Goal: Transaction & Acquisition: Purchase product/service

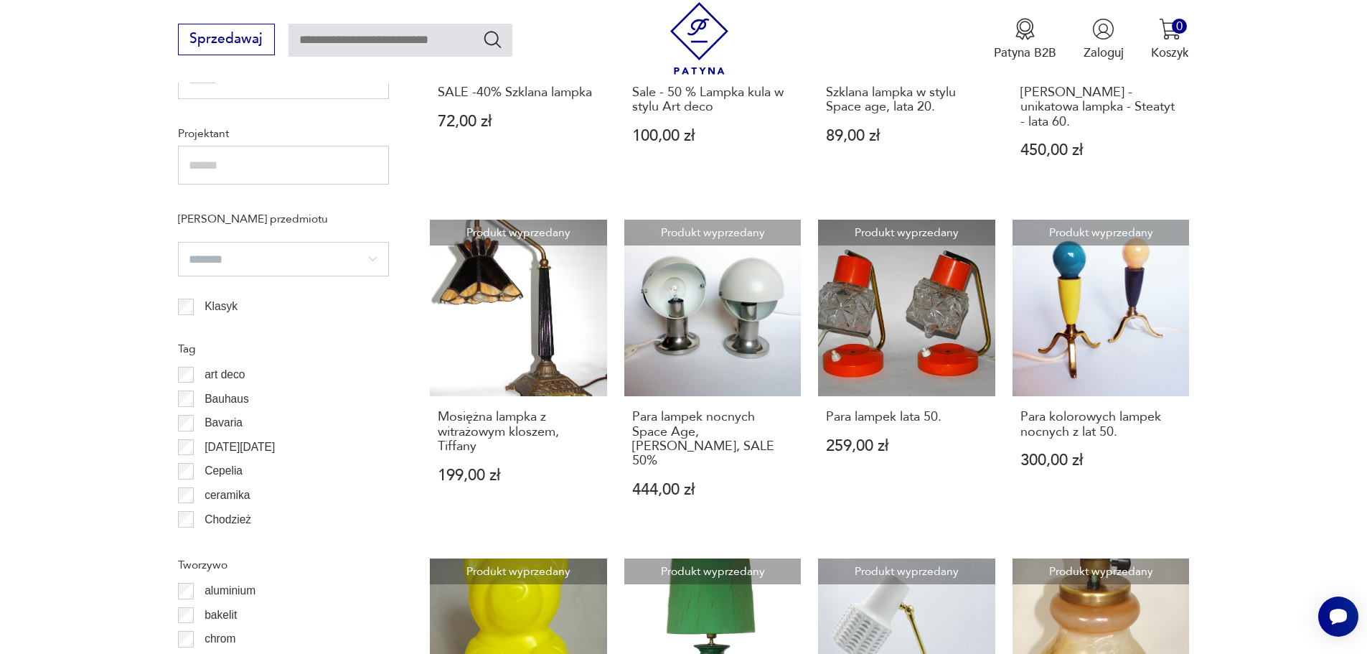
scroll to position [847, 0]
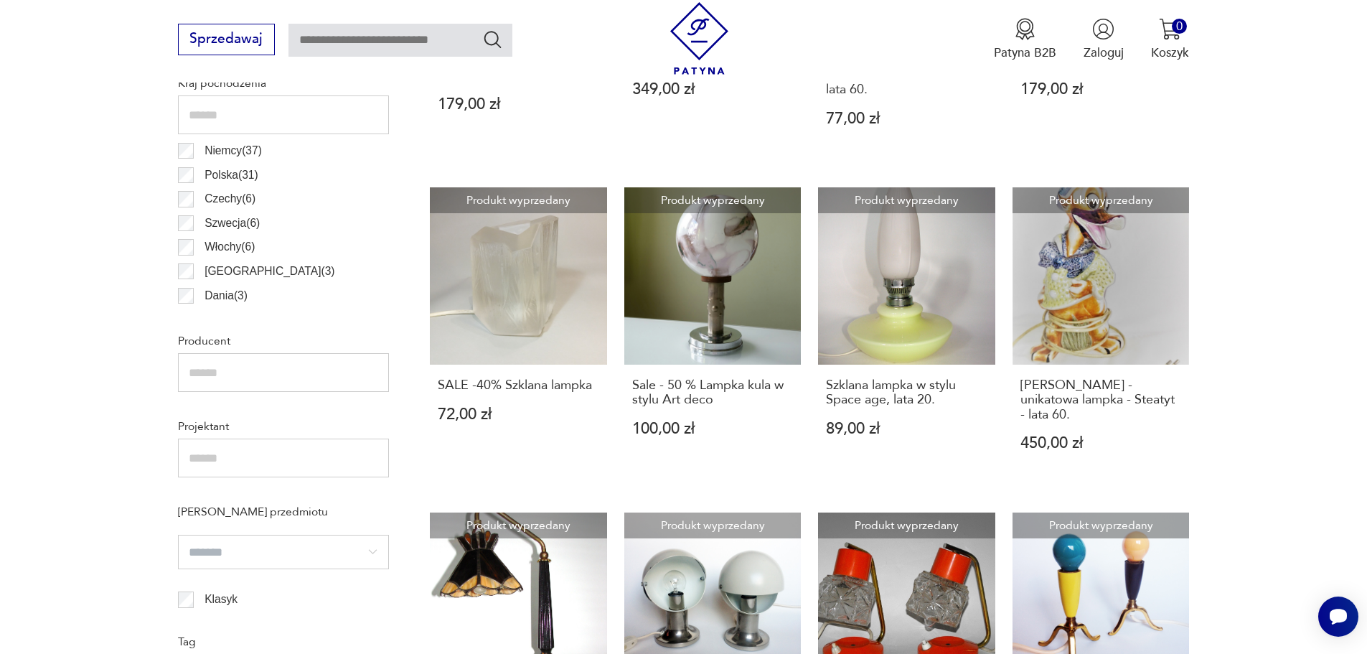
click at [716, 43] on img at bounding box center [699, 38] width 72 height 72
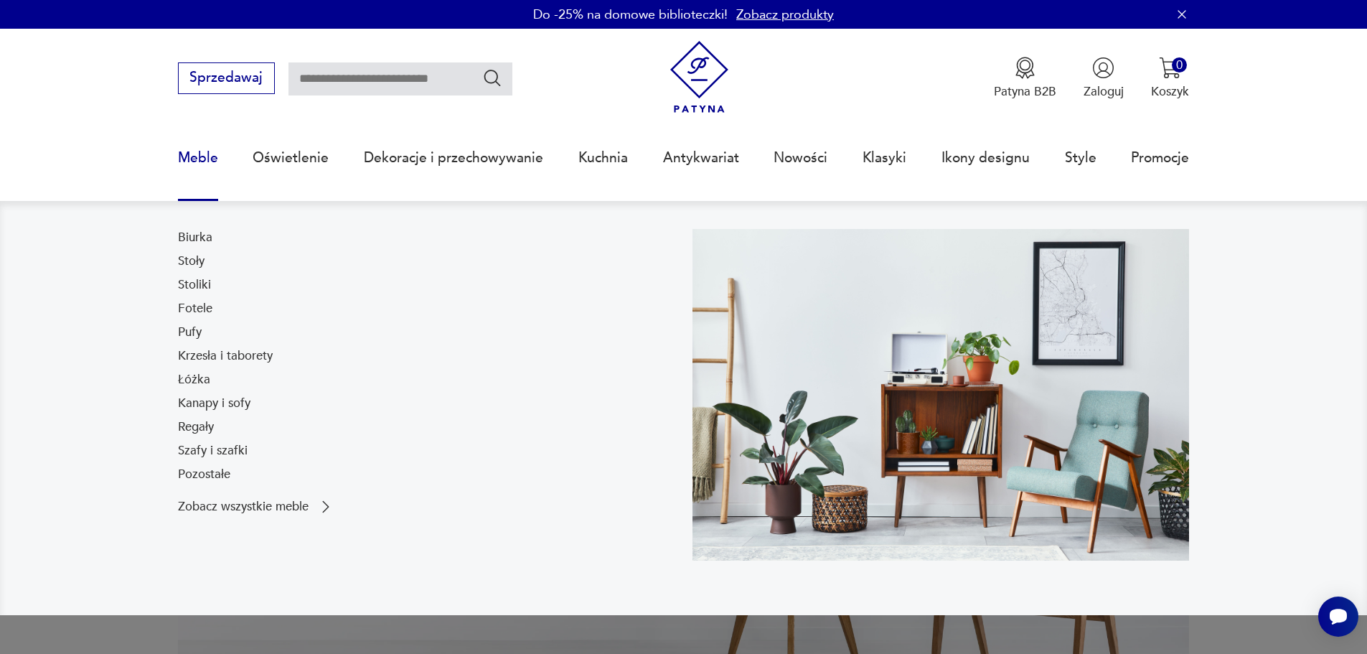
drag, startPoint x: 231, startPoint y: 452, endPoint x: 296, endPoint y: 441, distance: 65.6
click at [231, 452] on link "Szafy i szafki" at bounding box center [213, 450] width 70 height 17
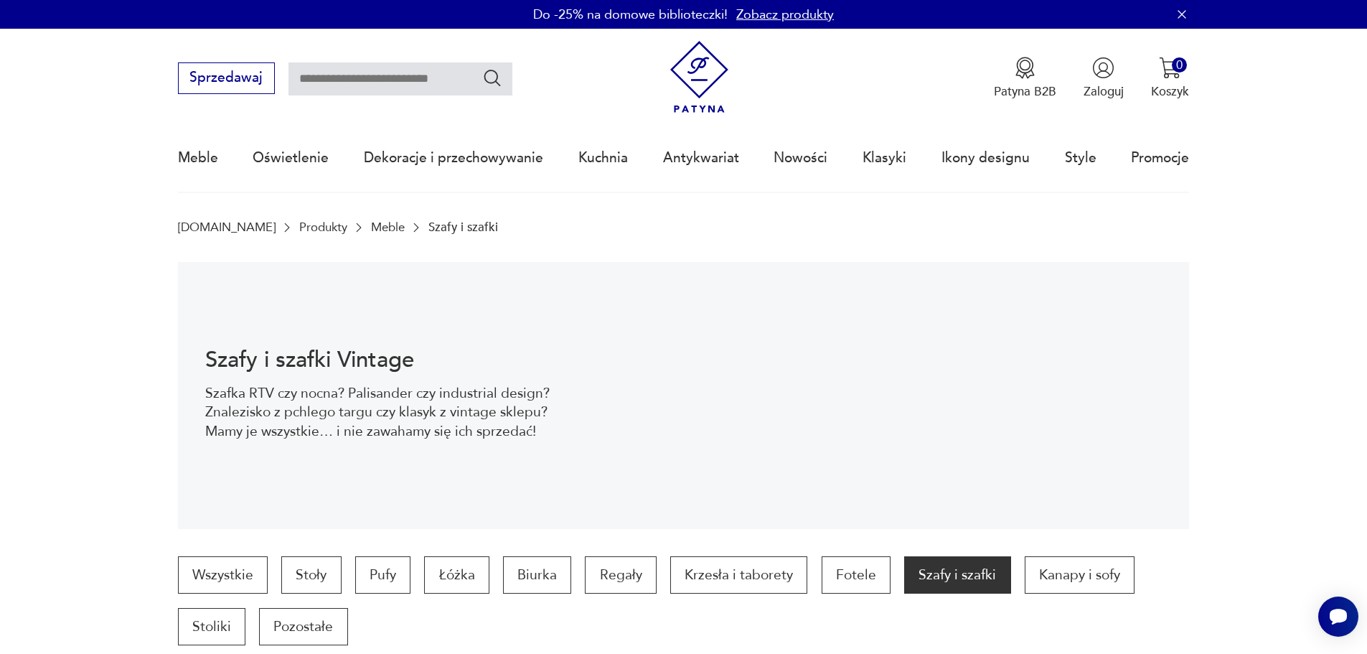
click at [371, 227] on link "Meble" at bounding box center [388, 227] width 34 height 14
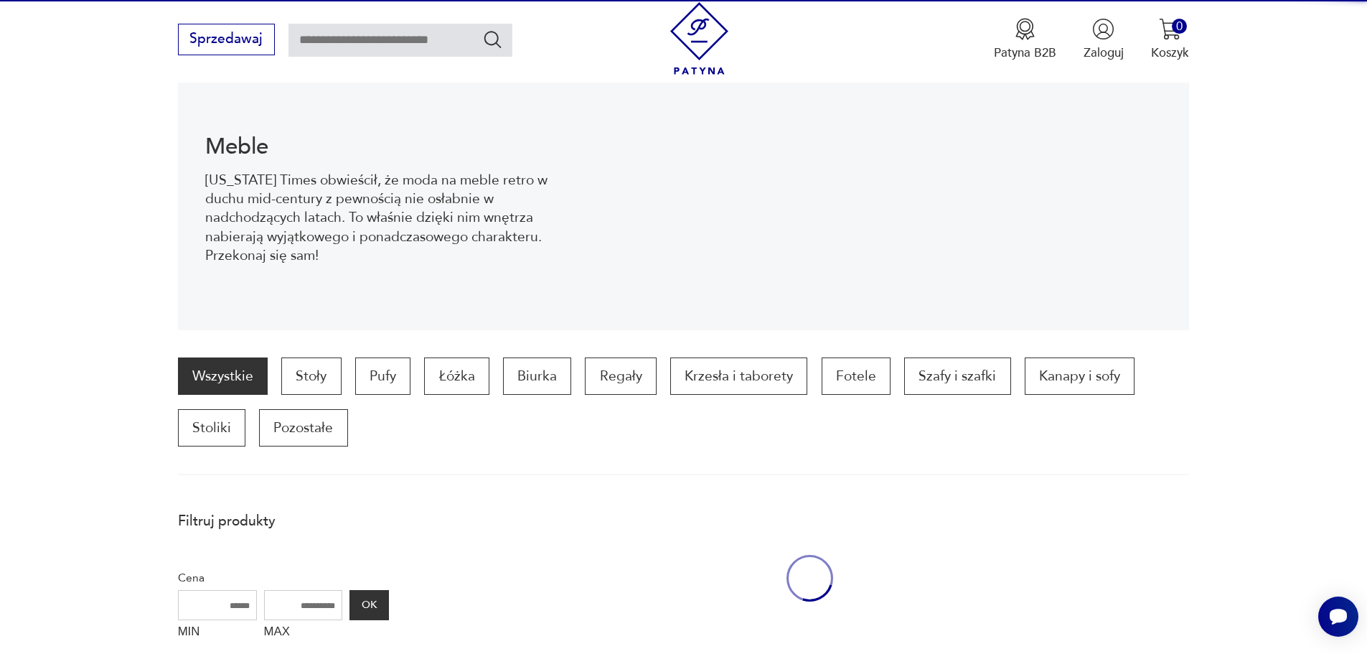
scroll to position [192, 0]
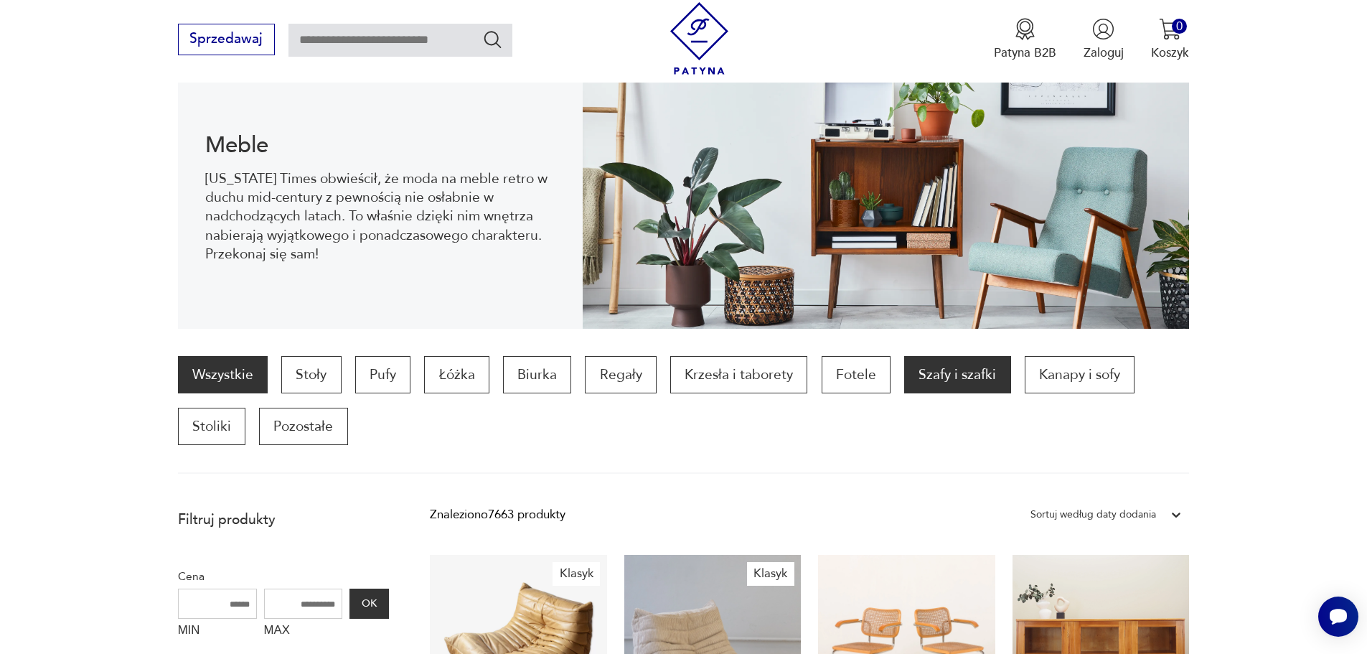
click at [975, 380] on p "Szafy i szafki" at bounding box center [957, 374] width 106 height 37
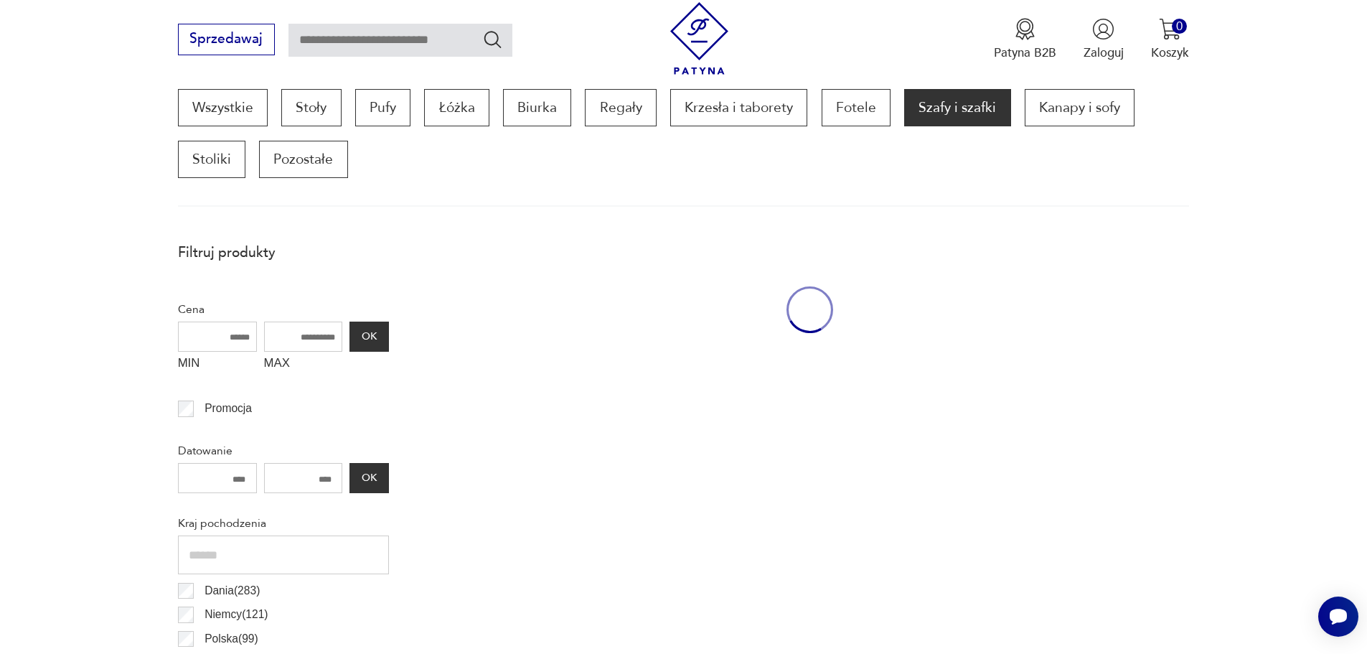
scroll to position [478, 0]
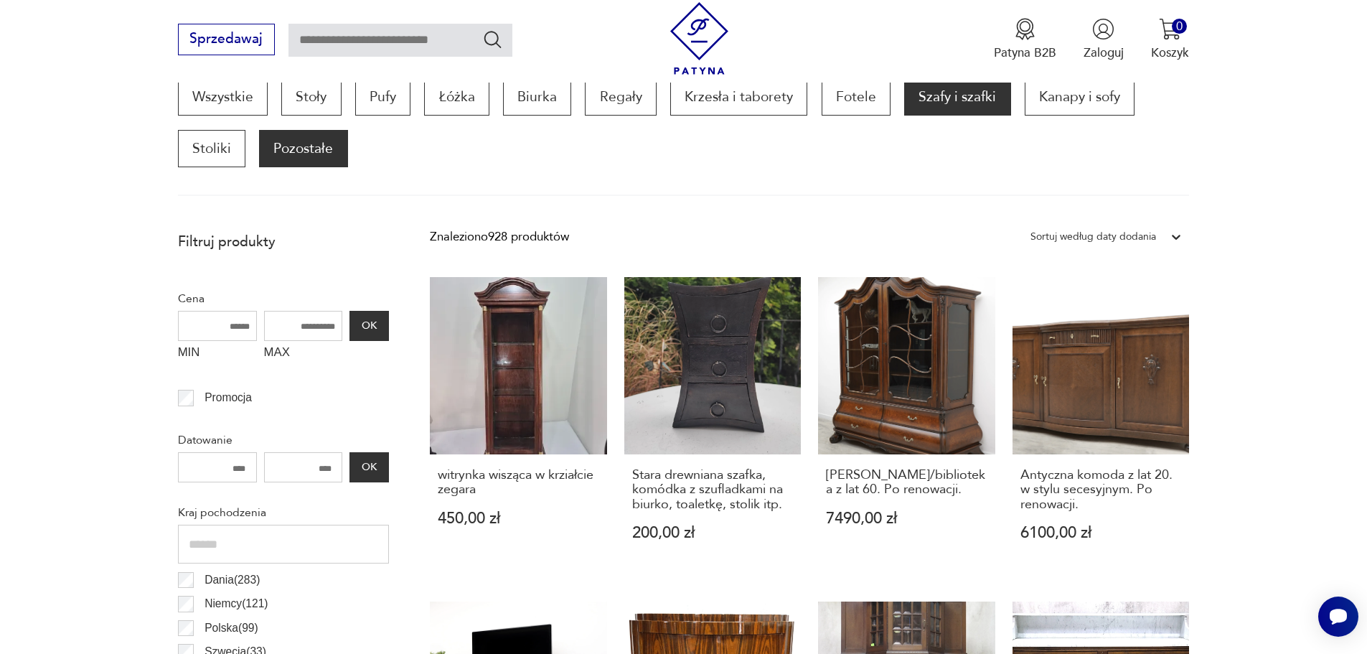
drag, startPoint x: 299, startPoint y: 168, endPoint x: 306, endPoint y: 159, distance: 11.8
click at [305, 161] on div "Wszystkie Stoły Pufy Łóżka Biurka Regały Krzesła i taborety Fotele Szafy i szaf…" at bounding box center [684, 137] width 1012 height 118
click at [322, 150] on p "Pozostałe" at bounding box center [303, 148] width 88 height 37
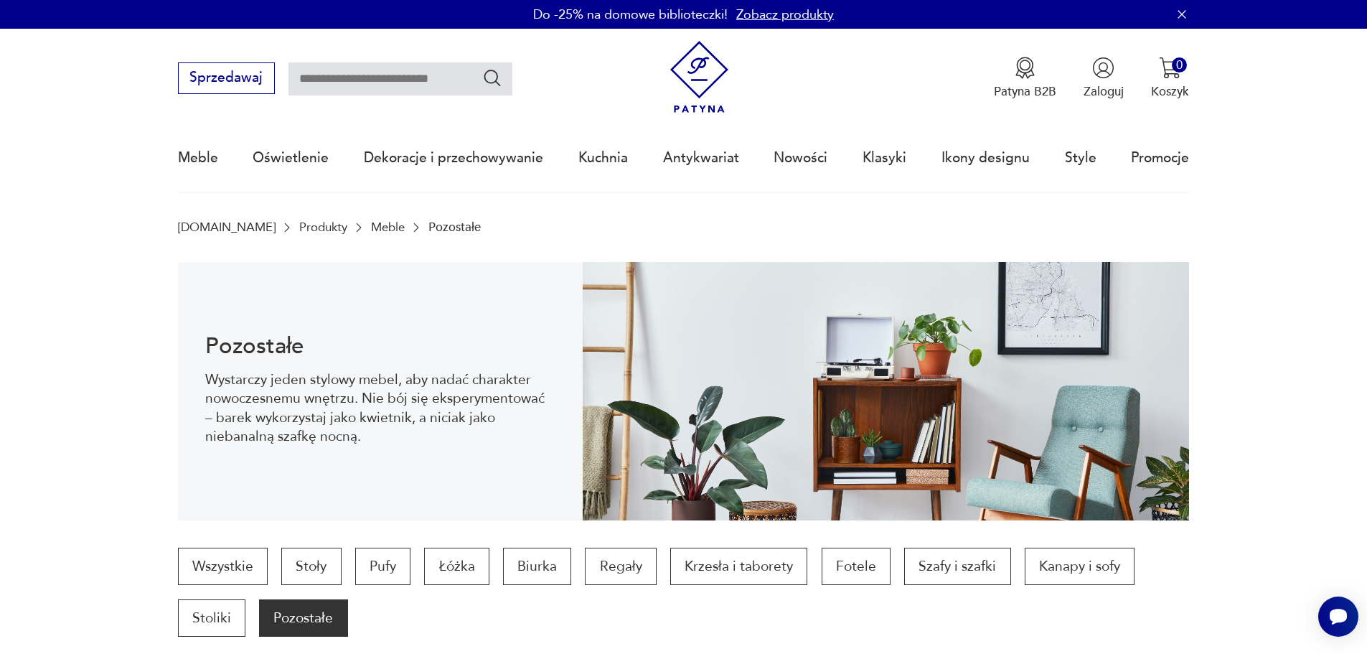
click at [320, 81] on input "text" at bounding box center [400, 78] width 224 height 33
type input "**********"
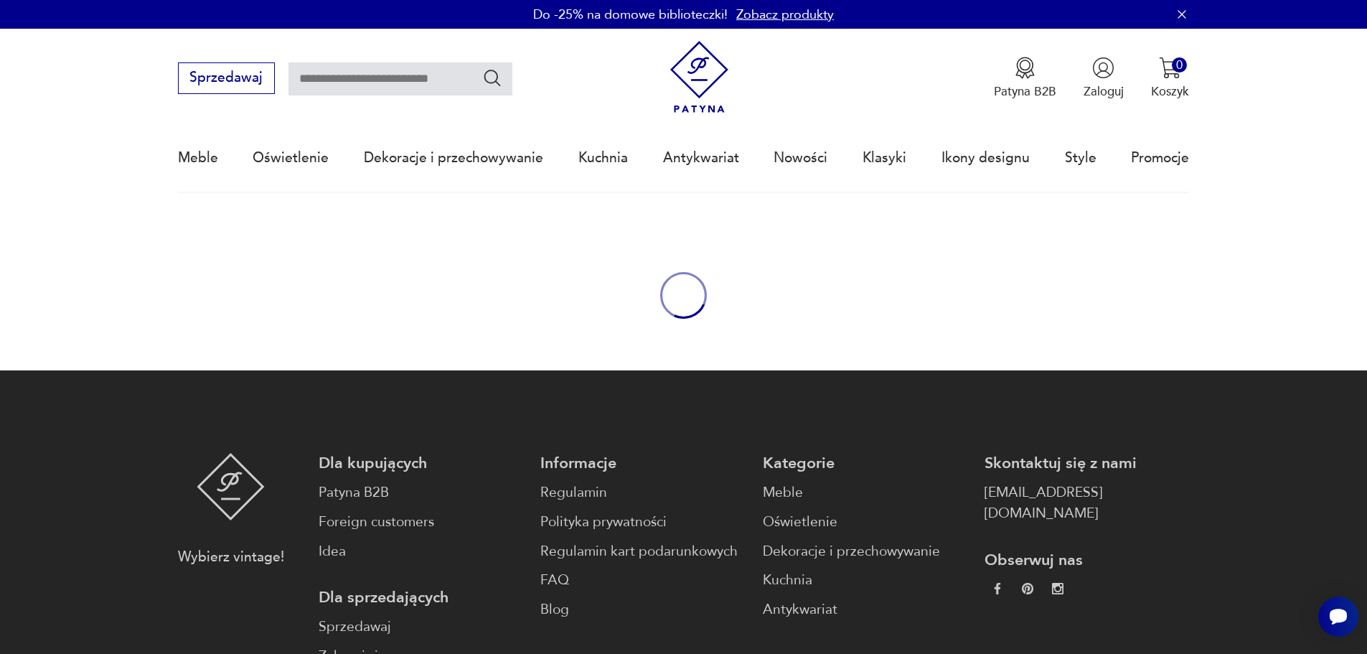
type input "**********"
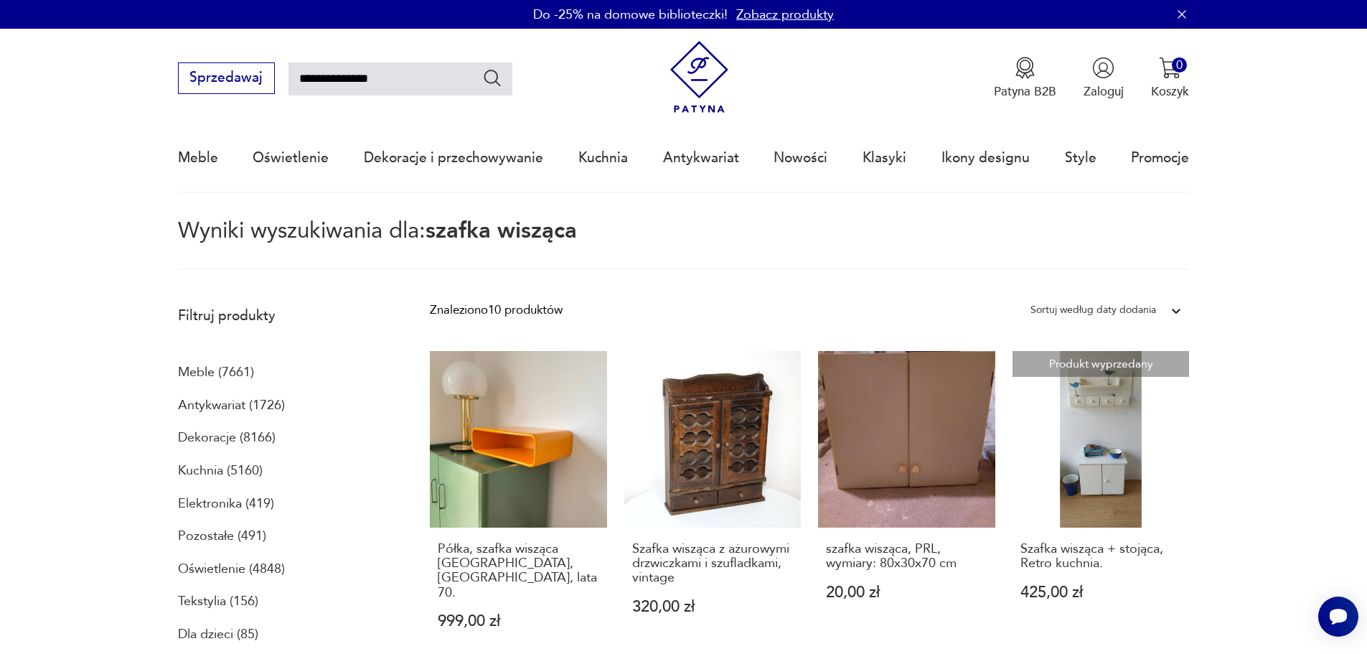
drag, startPoint x: 324, startPoint y: 75, endPoint x: 236, endPoint y: 60, distance: 89.5
click at [236, 61] on div "**********" at bounding box center [684, 70] width 1012 height 83
type input "**********"
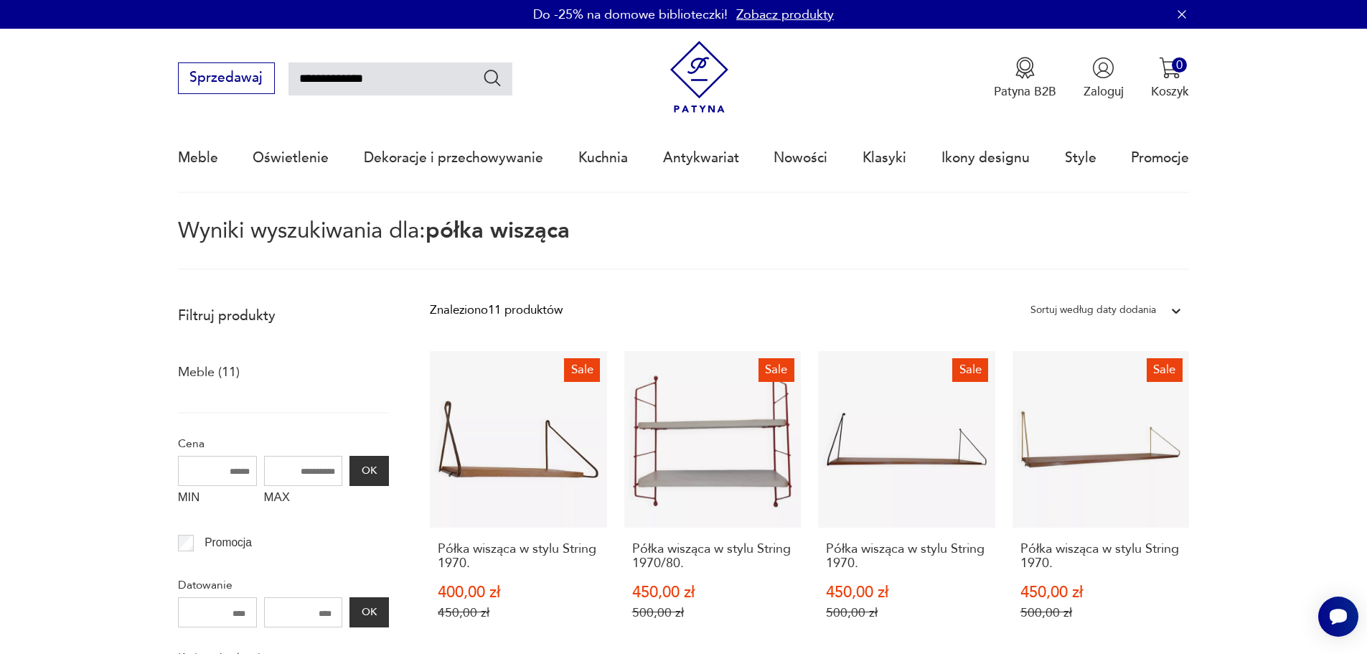
drag, startPoint x: 390, startPoint y: 75, endPoint x: -4, endPoint y: 62, distance: 393.5
type input "*****"
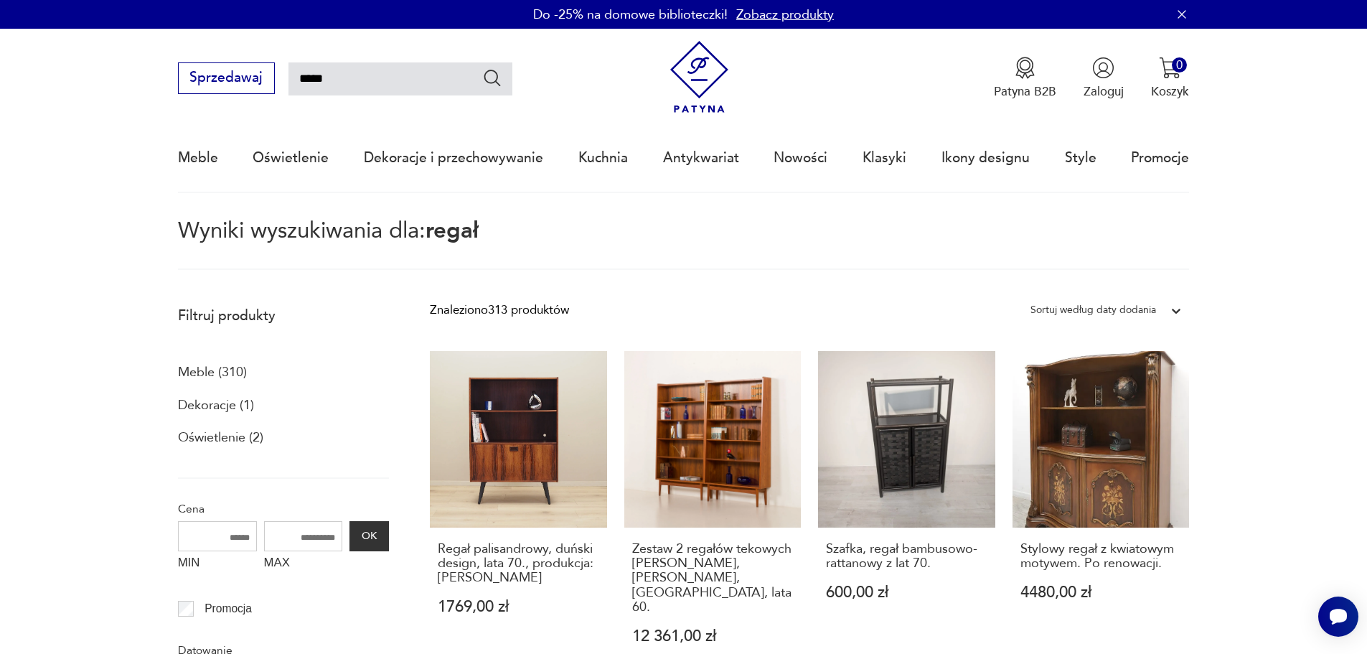
click at [389, 75] on input "*****" at bounding box center [400, 78] width 224 height 33
type input "**********"
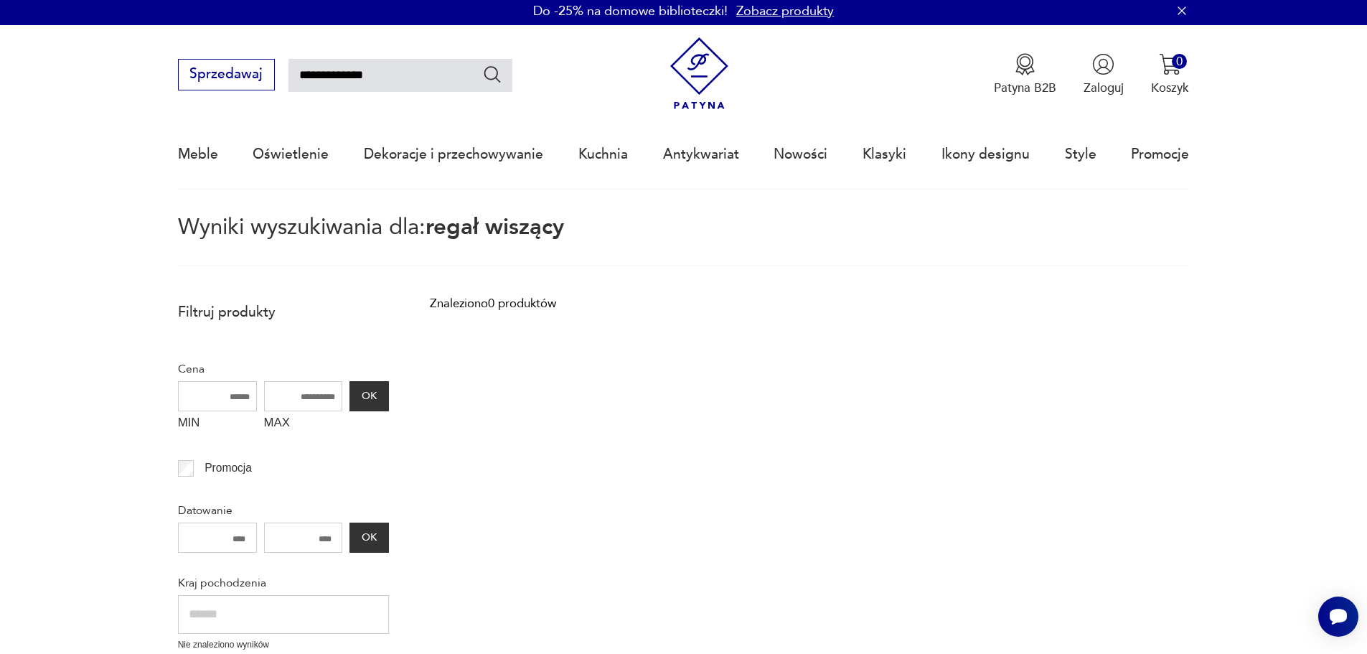
scroll to position [0, 0]
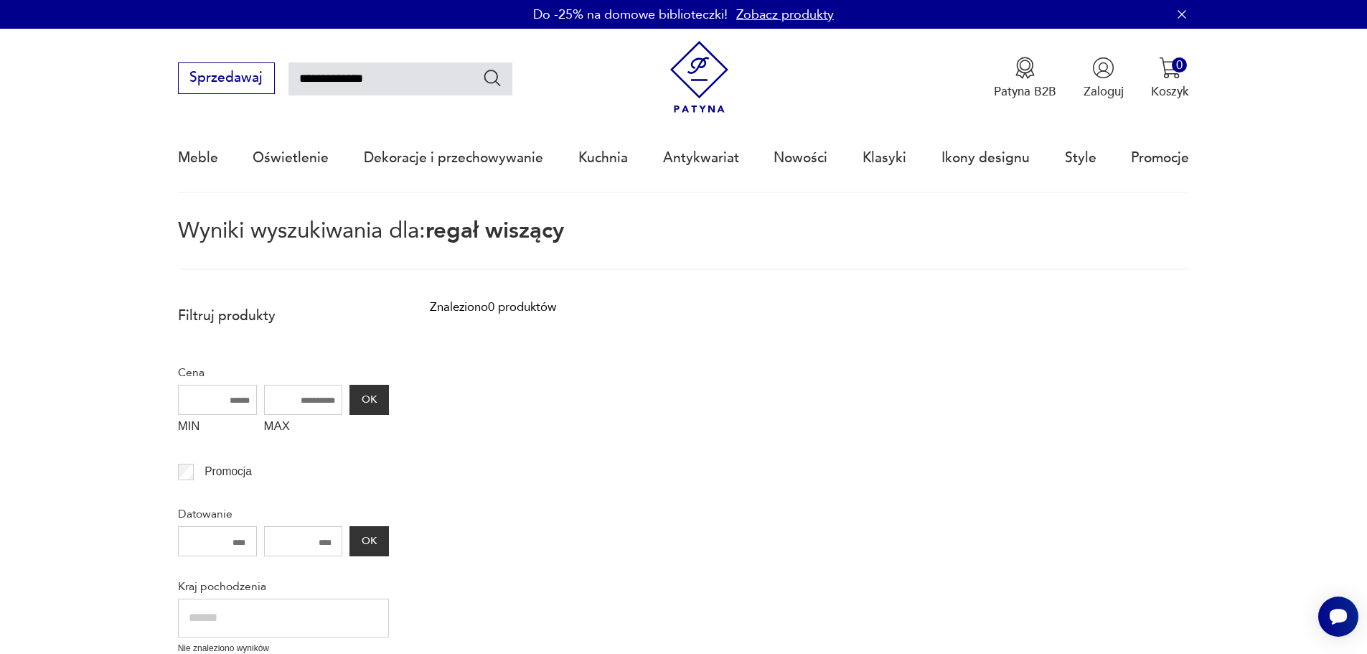
drag, startPoint x: 360, startPoint y: 72, endPoint x: 332, endPoint y: 69, distance: 28.1
click at [332, 69] on input "**********" at bounding box center [400, 78] width 224 height 33
type input "*****"
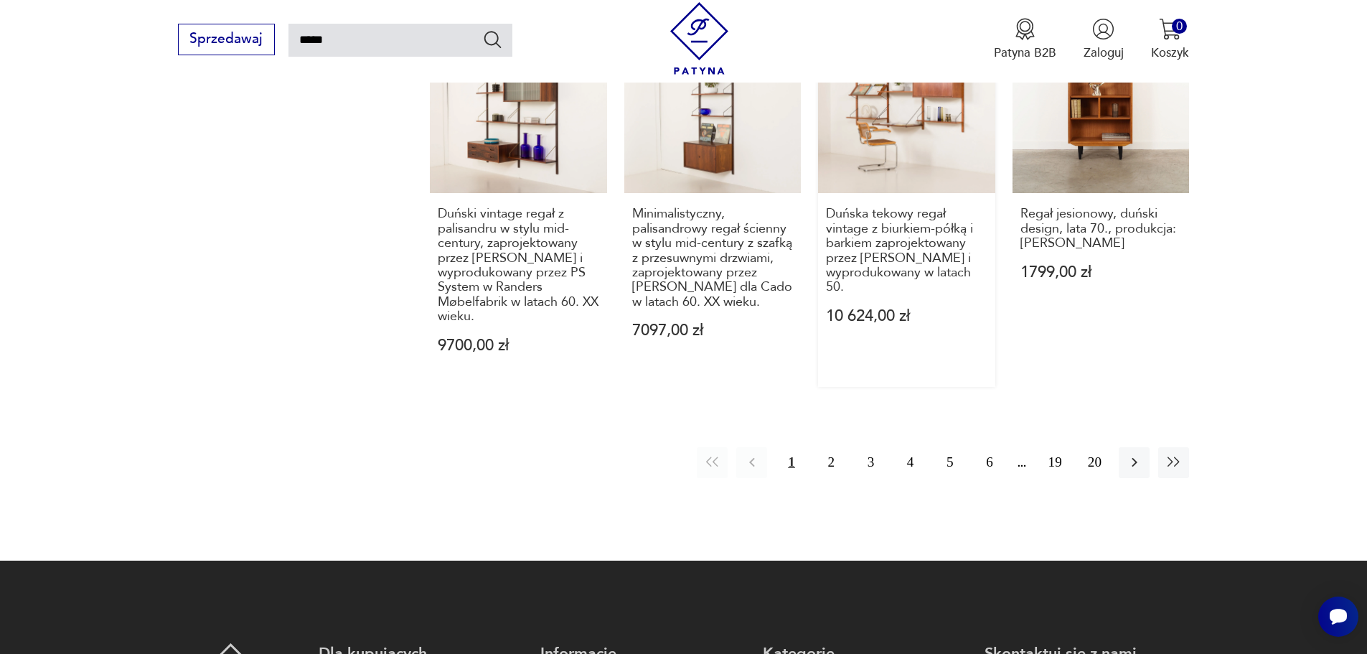
scroll to position [1446, 0]
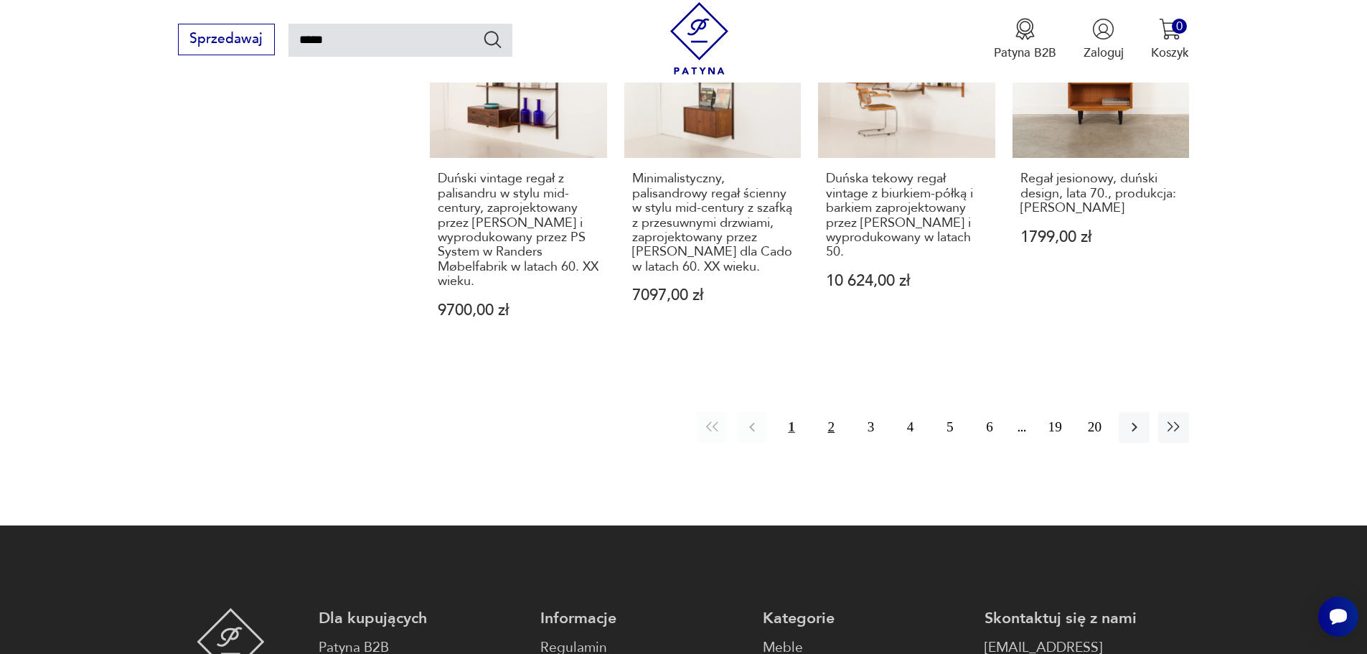
click at [825, 412] on button "2" at bounding box center [831, 427] width 31 height 31
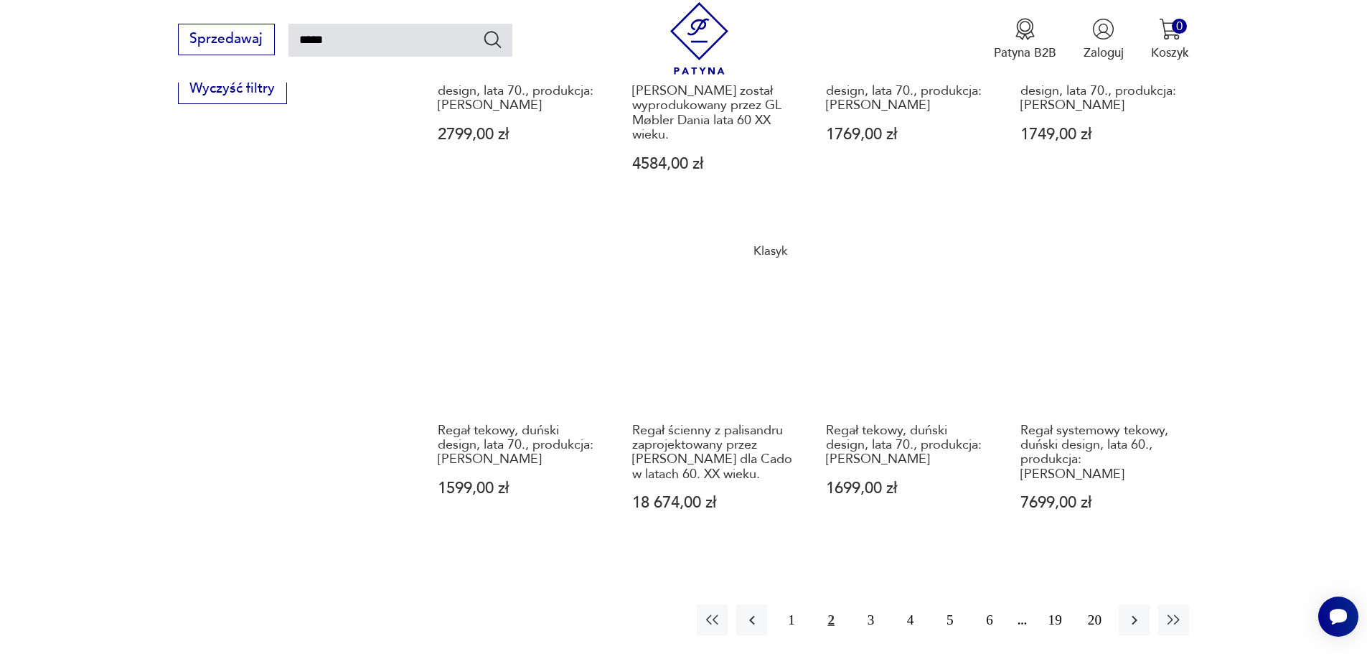
scroll to position [1159, 0]
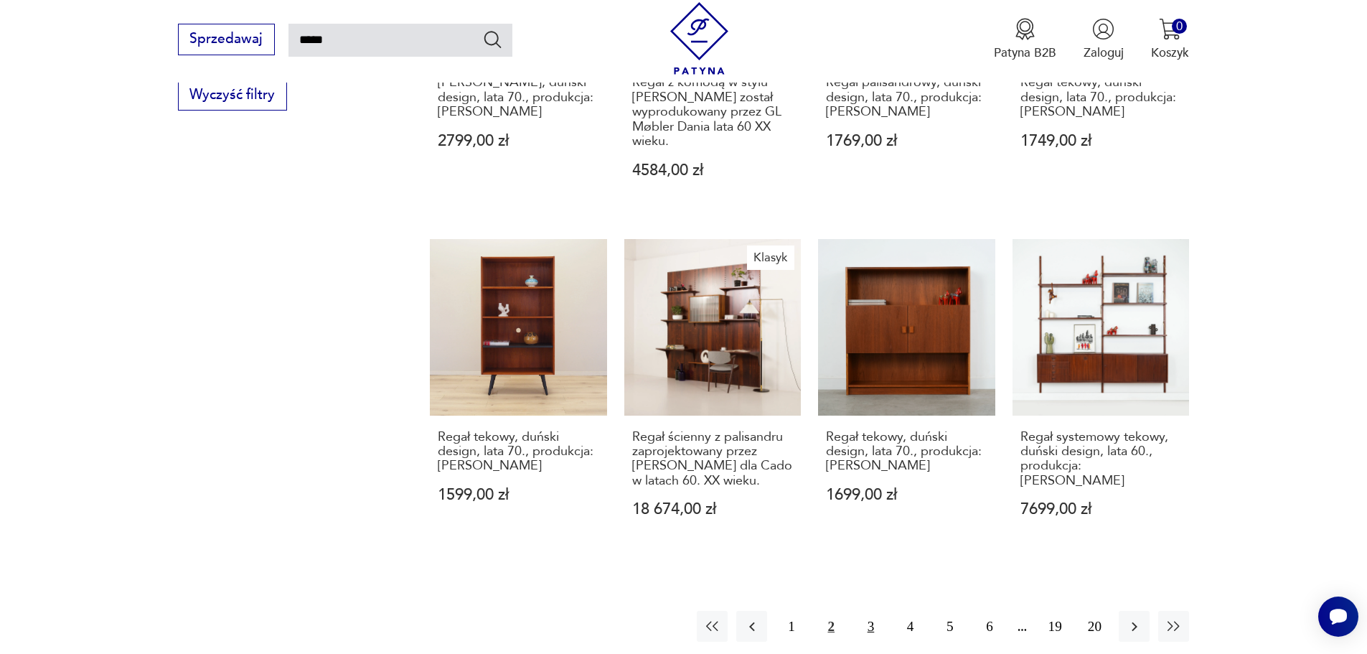
click at [859, 614] on button "3" at bounding box center [870, 626] width 31 height 31
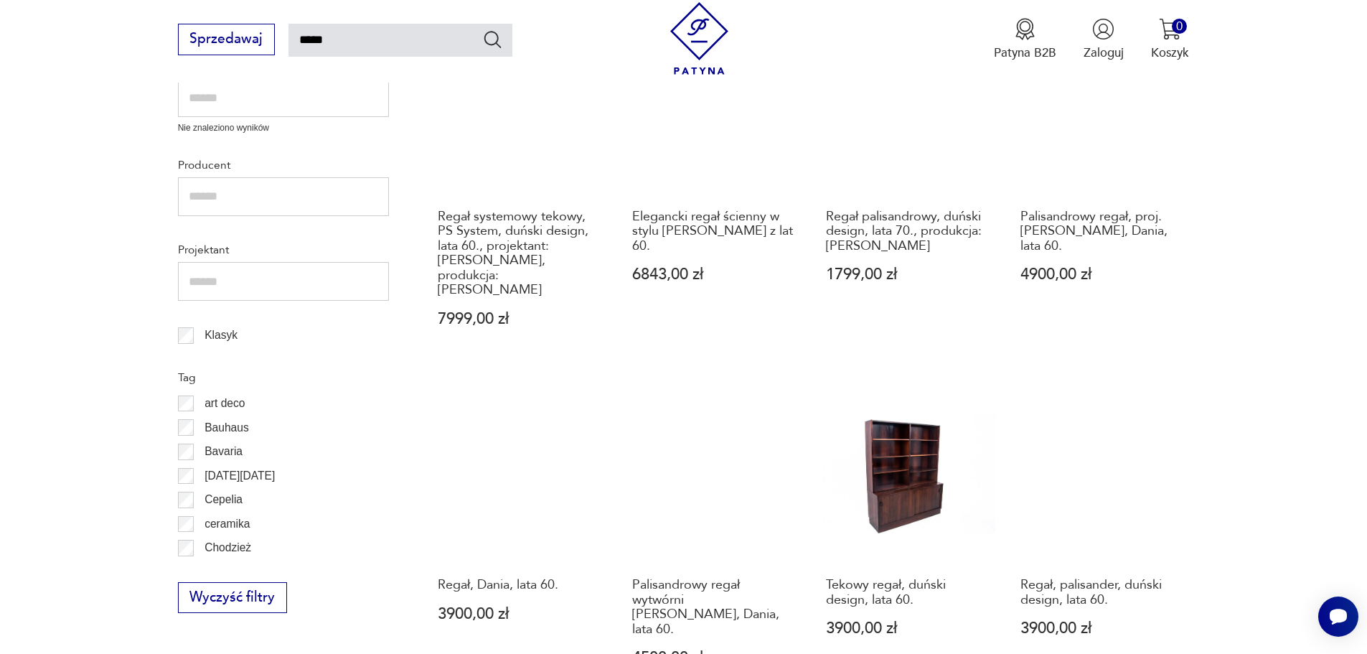
scroll to position [1159, 0]
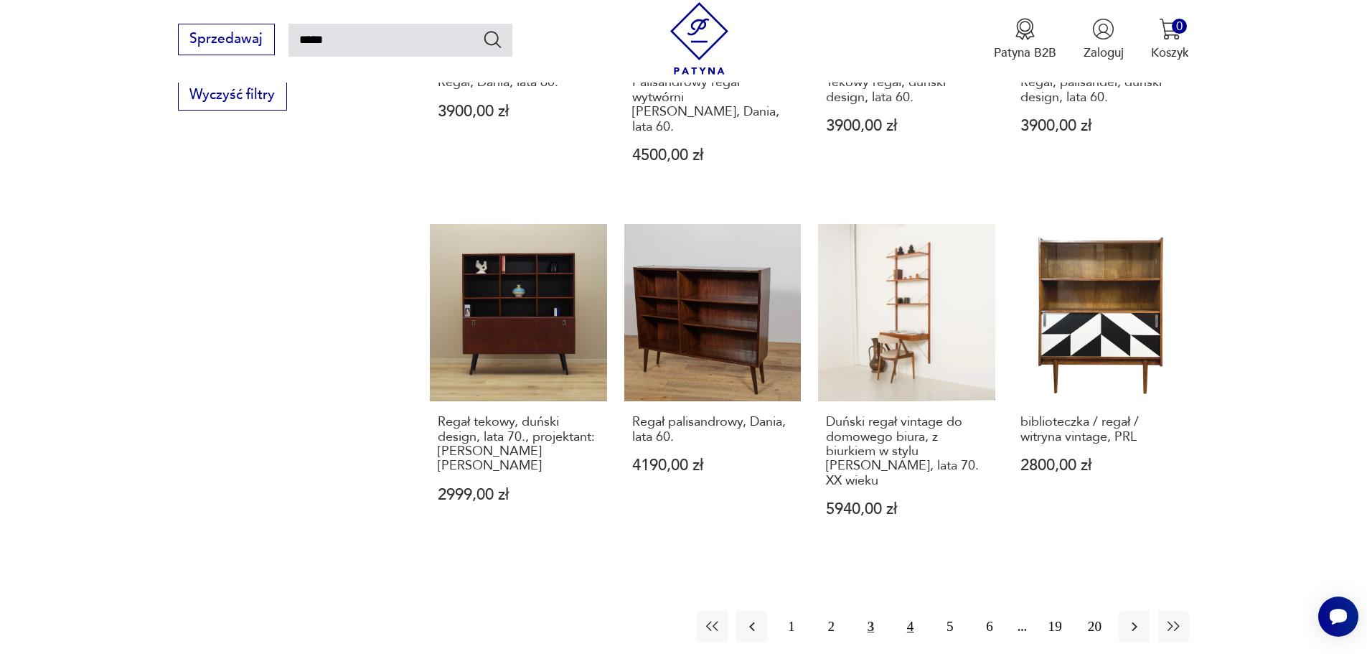
click at [911, 611] on button "4" at bounding box center [910, 626] width 31 height 31
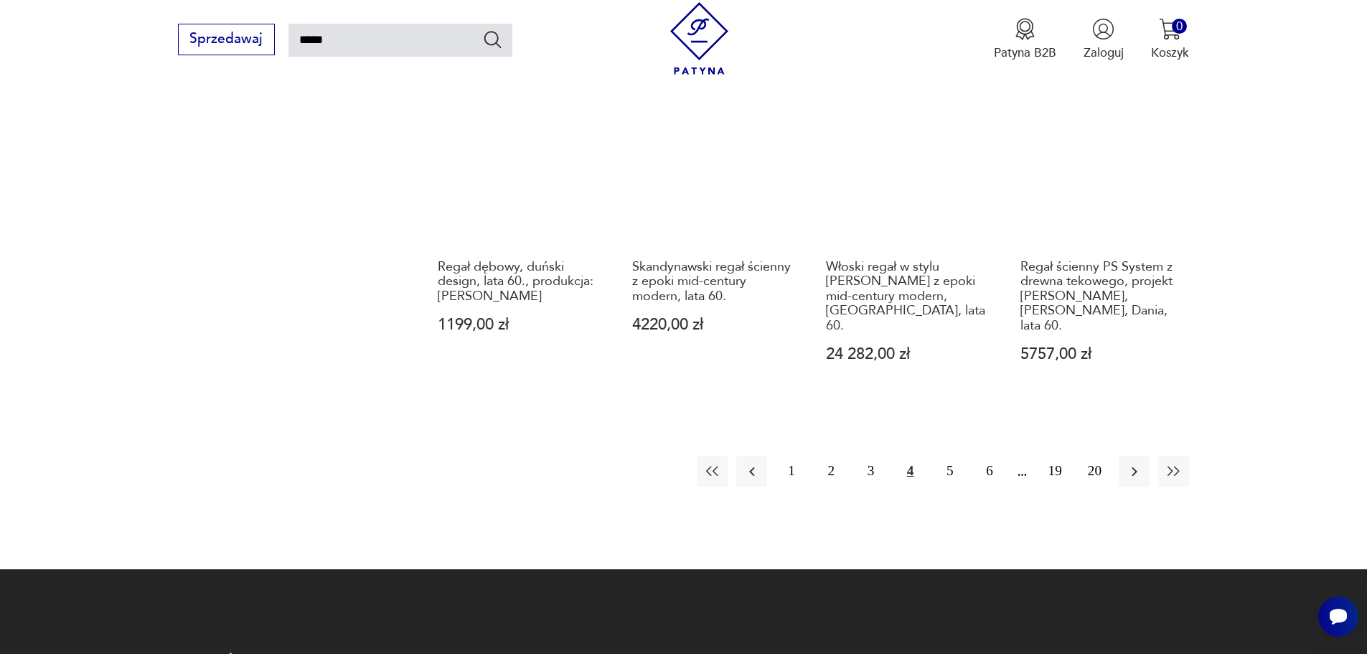
scroll to position [1231, 0]
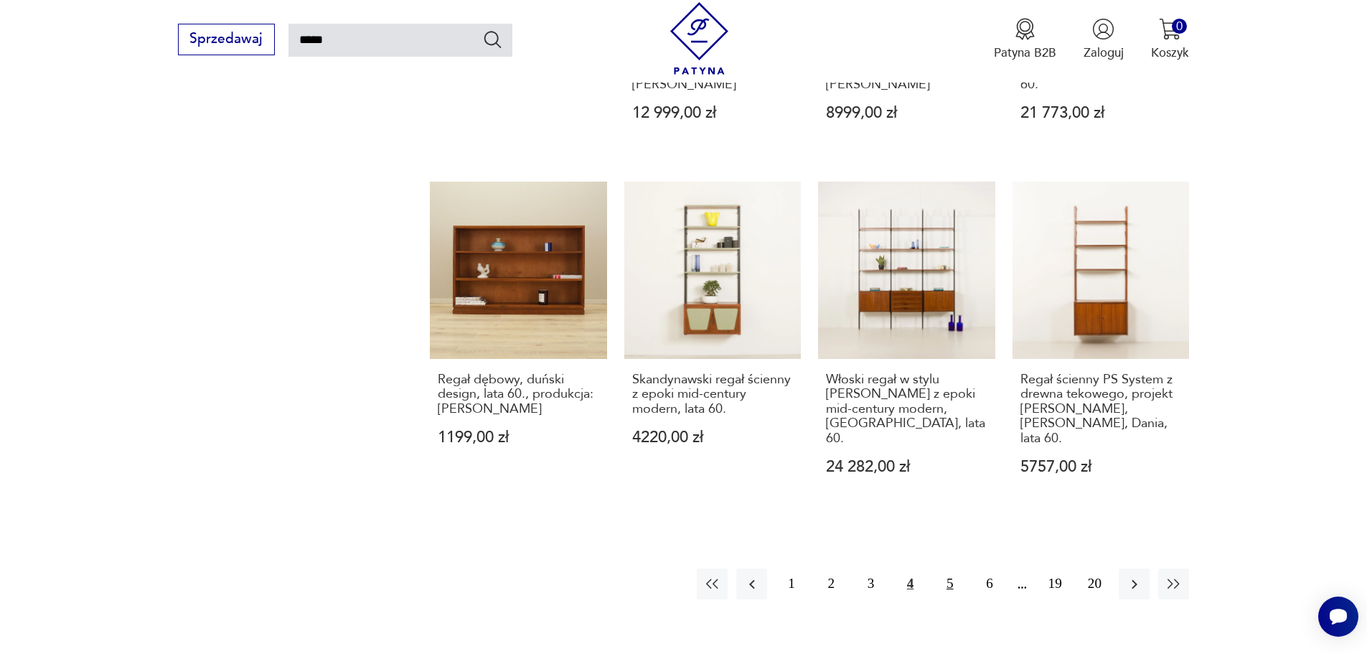
drag, startPoint x: 949, startPoint y: 566, endPoint x: 928, endPoint y: 556, distance: 23.5
click at [949, 568] on button "5" at bounding box center [949, 583] width 31 height 31
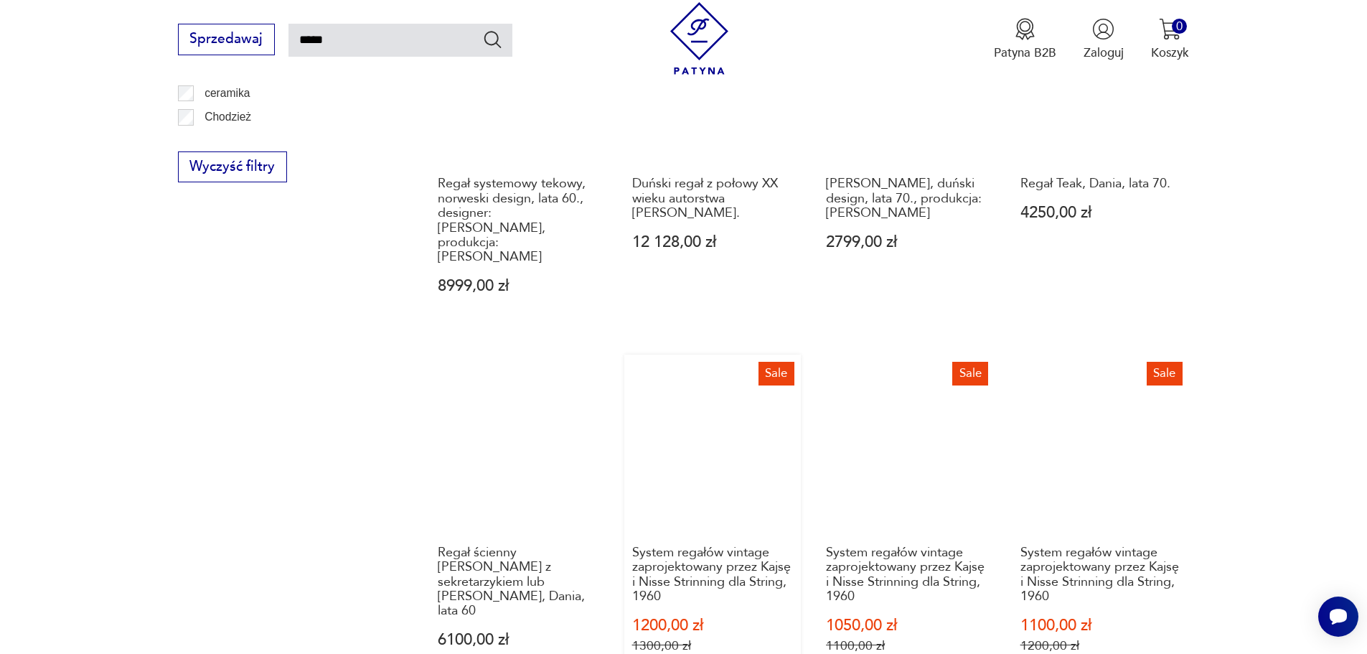
scroll to position [1231, 0]
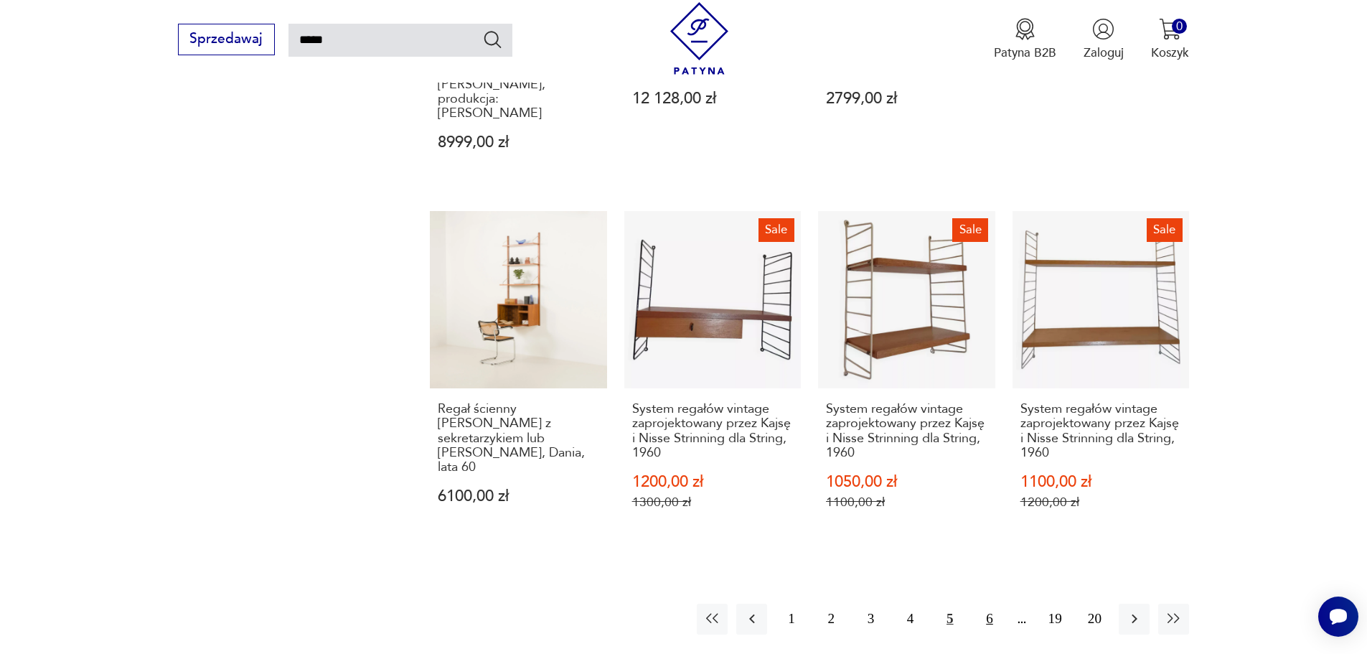
click at [984, 604] on button "6" at bounding box center [989, 619] width 31 height 31
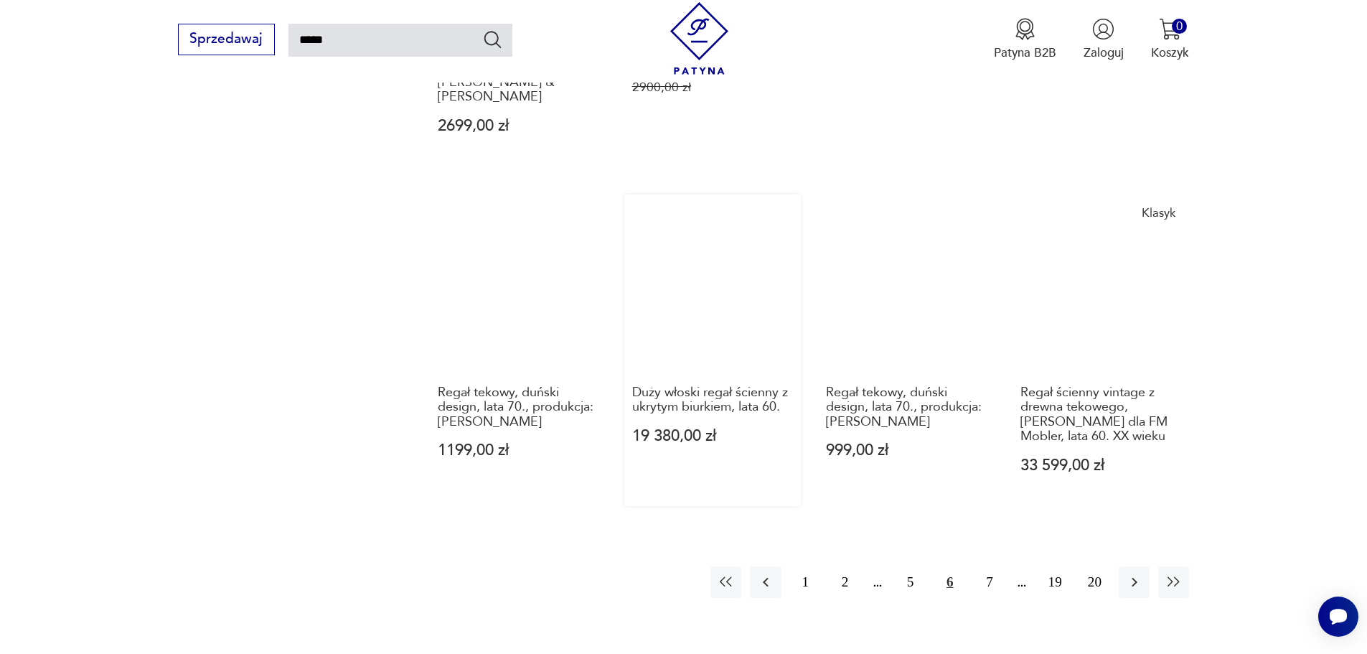
scroll to position [1303, 0]
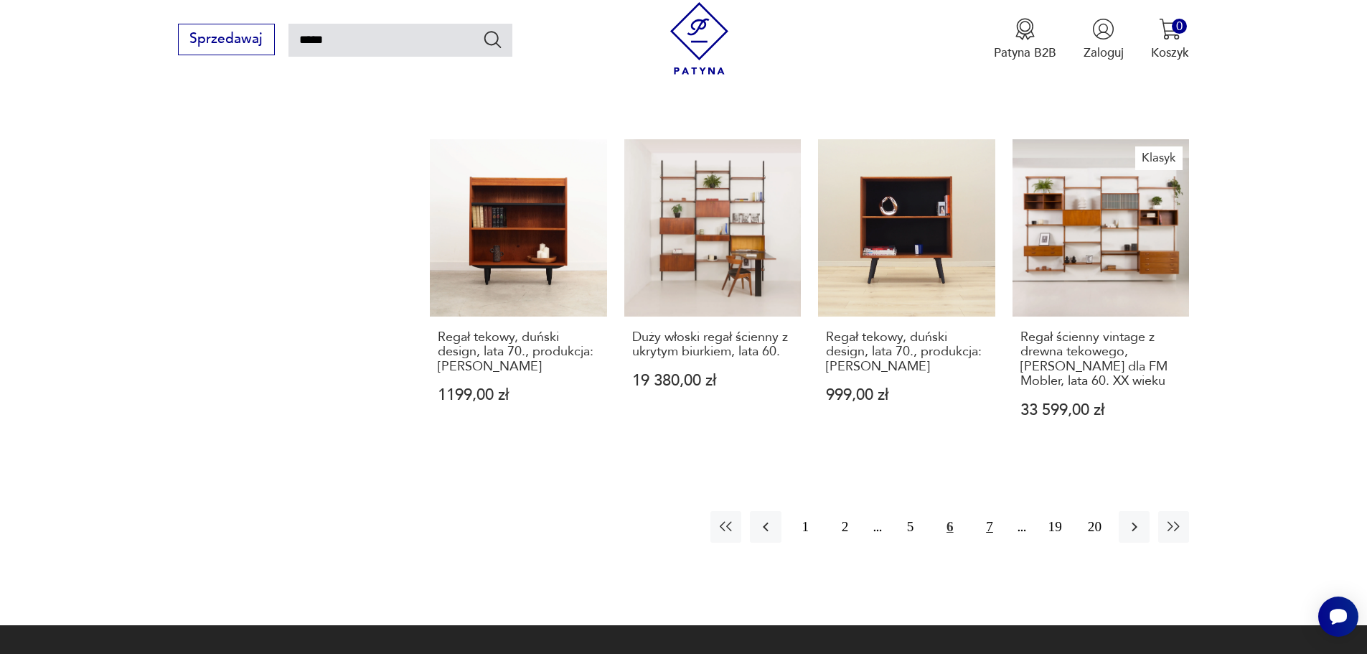
click at [992, 511] on button "7" at bounding box center [989, 526] width 31 height 31
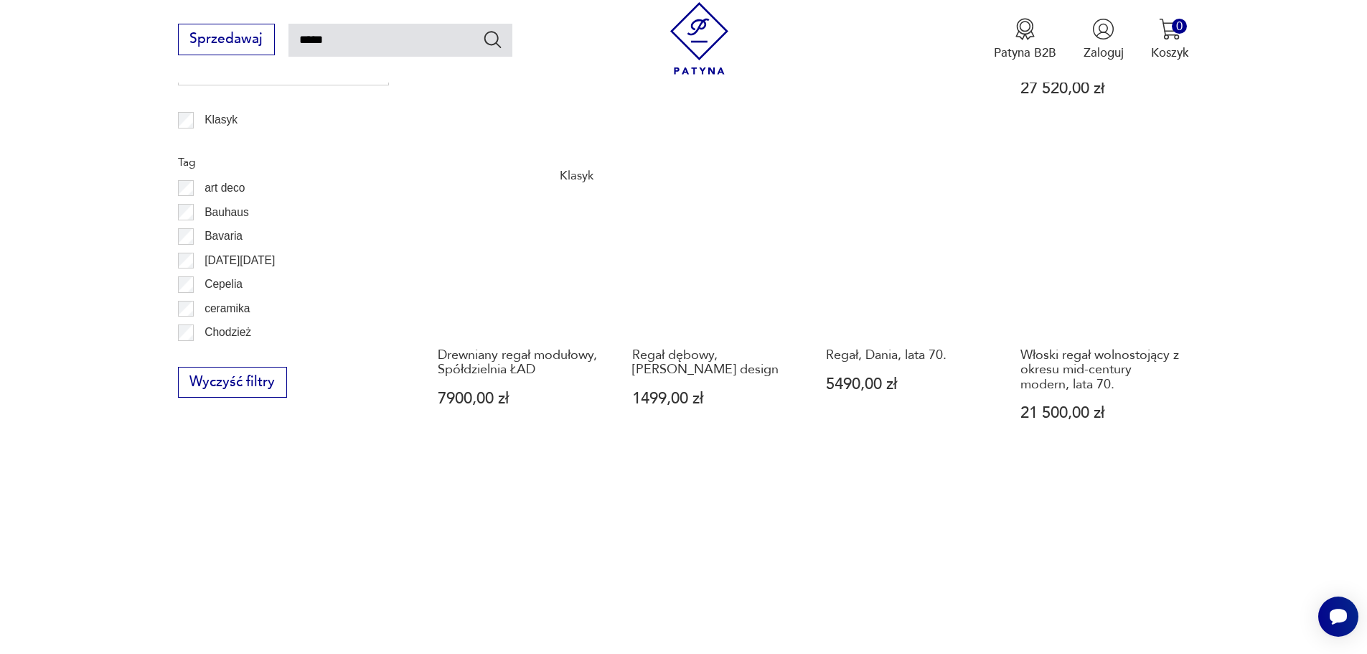
scroll to position [1374, 0]
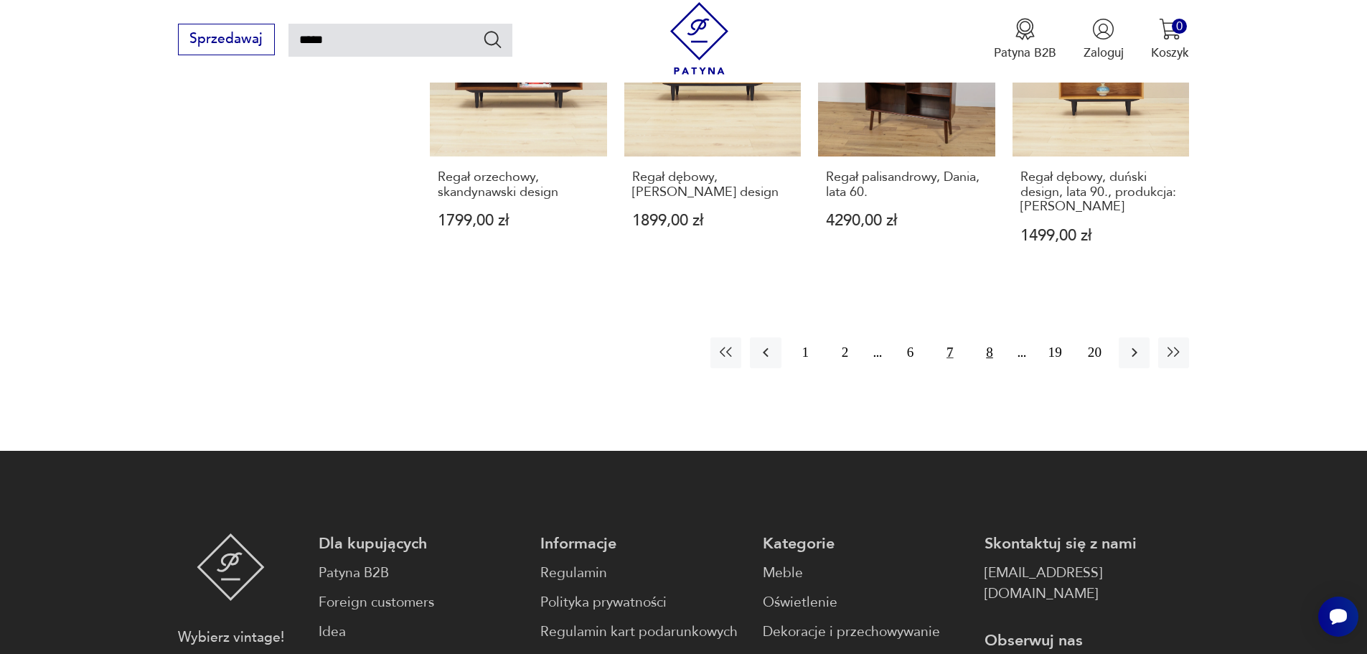
click at [982, 337] on button "8" at bounding box center [989, 352] width 31 height 31
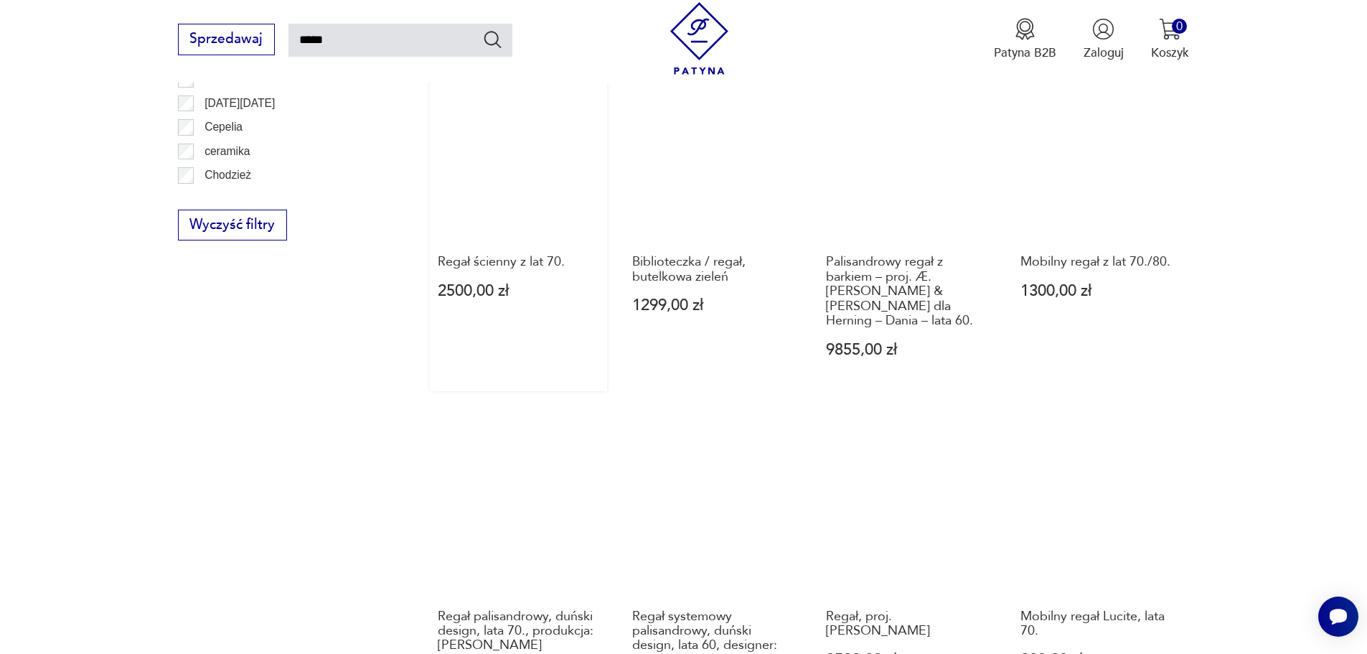
scroll to position [1231, 0]
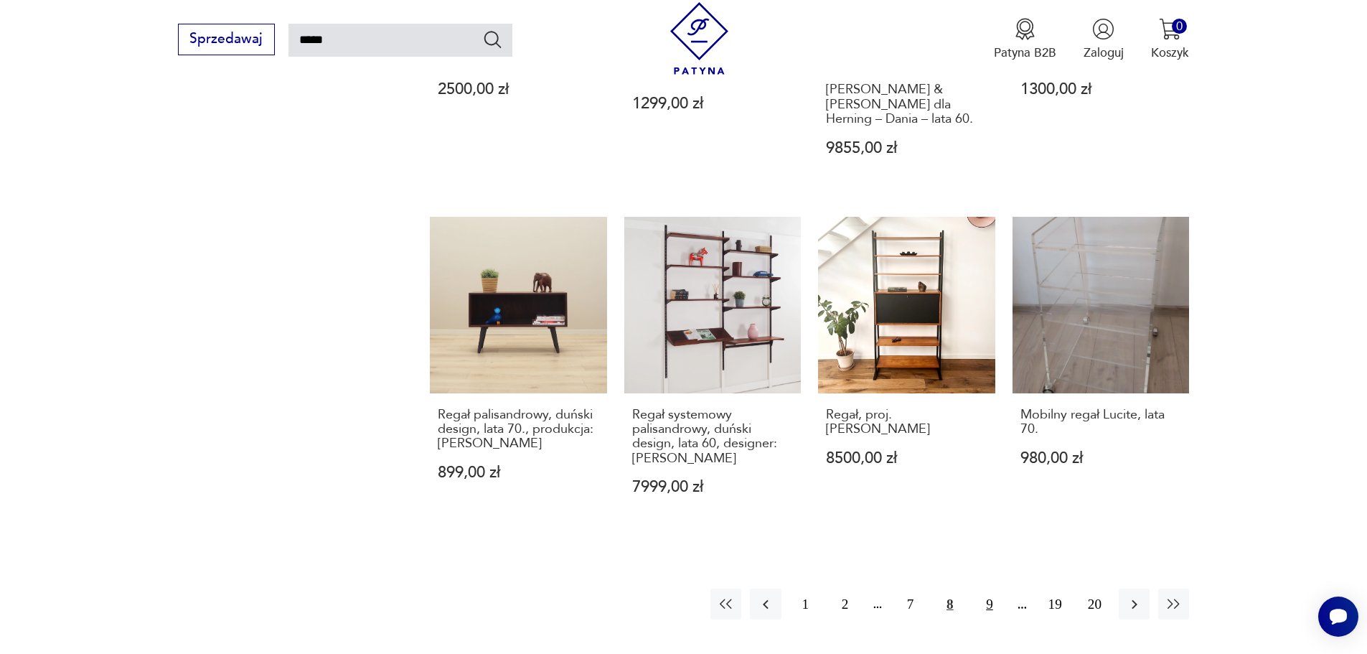
click at [987, 588] on button "9" at bounding box center [989, 603] width 31 height 31
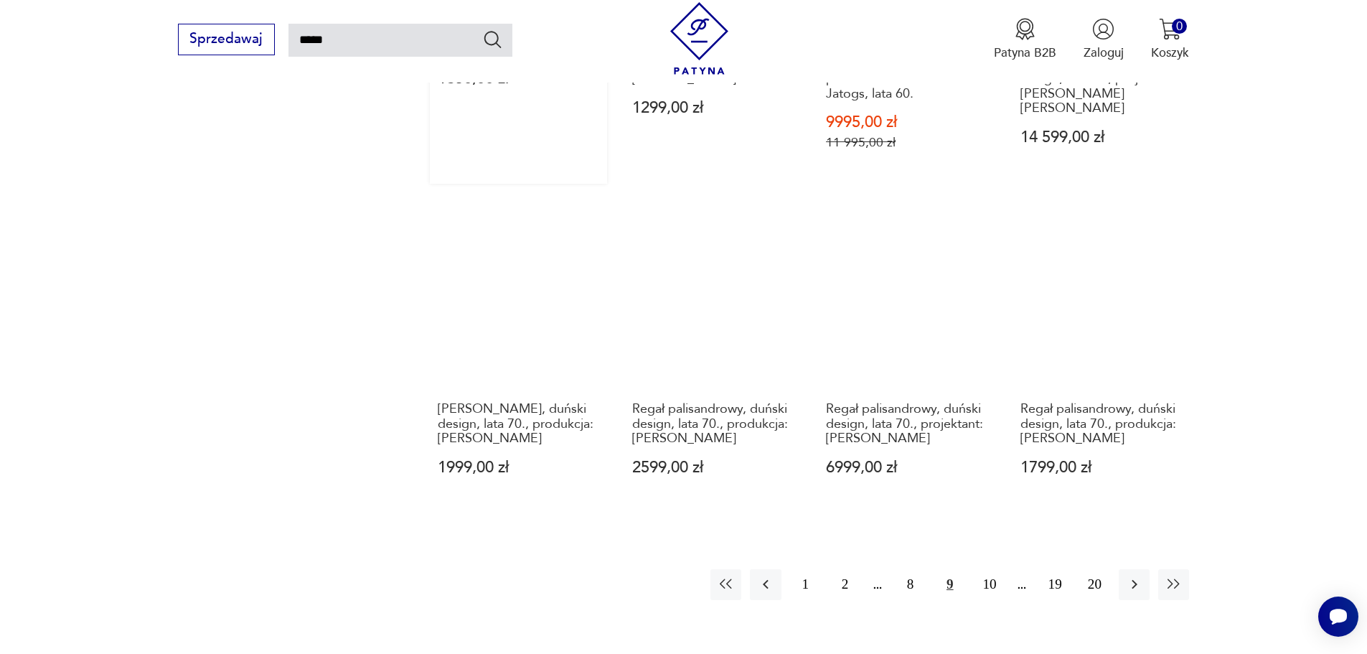
scroll to position [1231, 0]
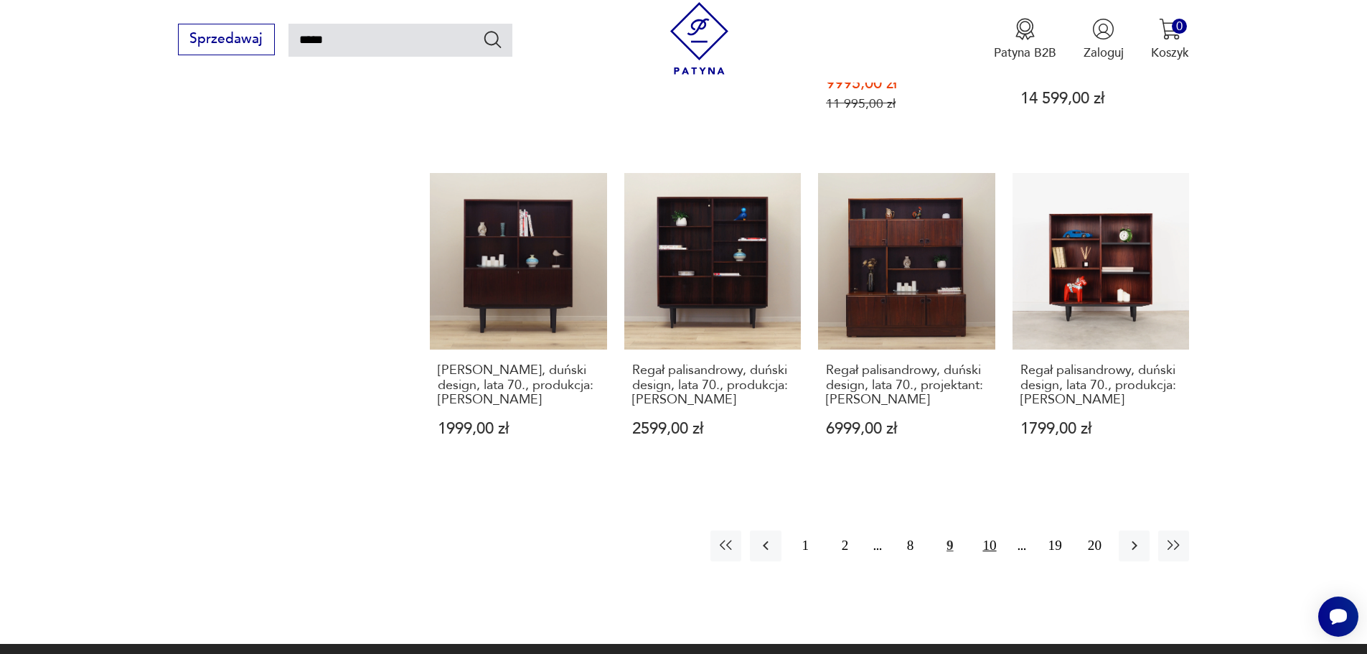
click at [987, 530] on button "10" at bounding box center [989, 545] width 31 height 31
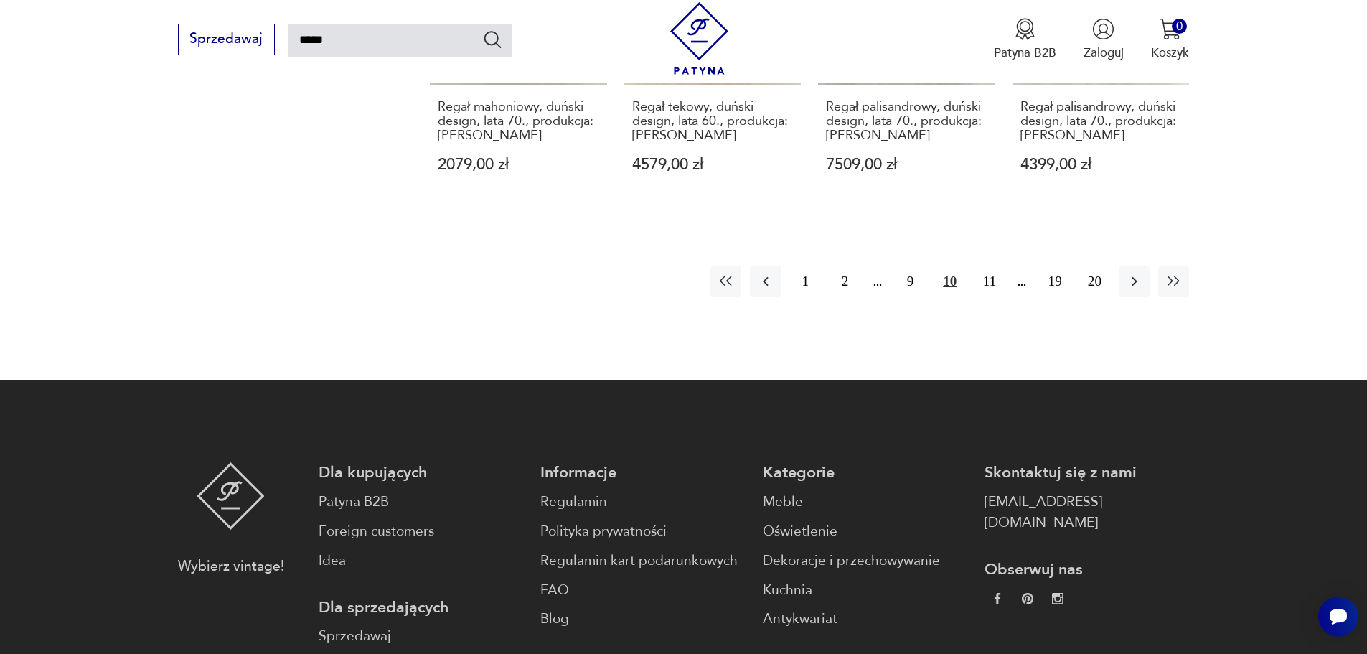
scroll to position [1518, 0]
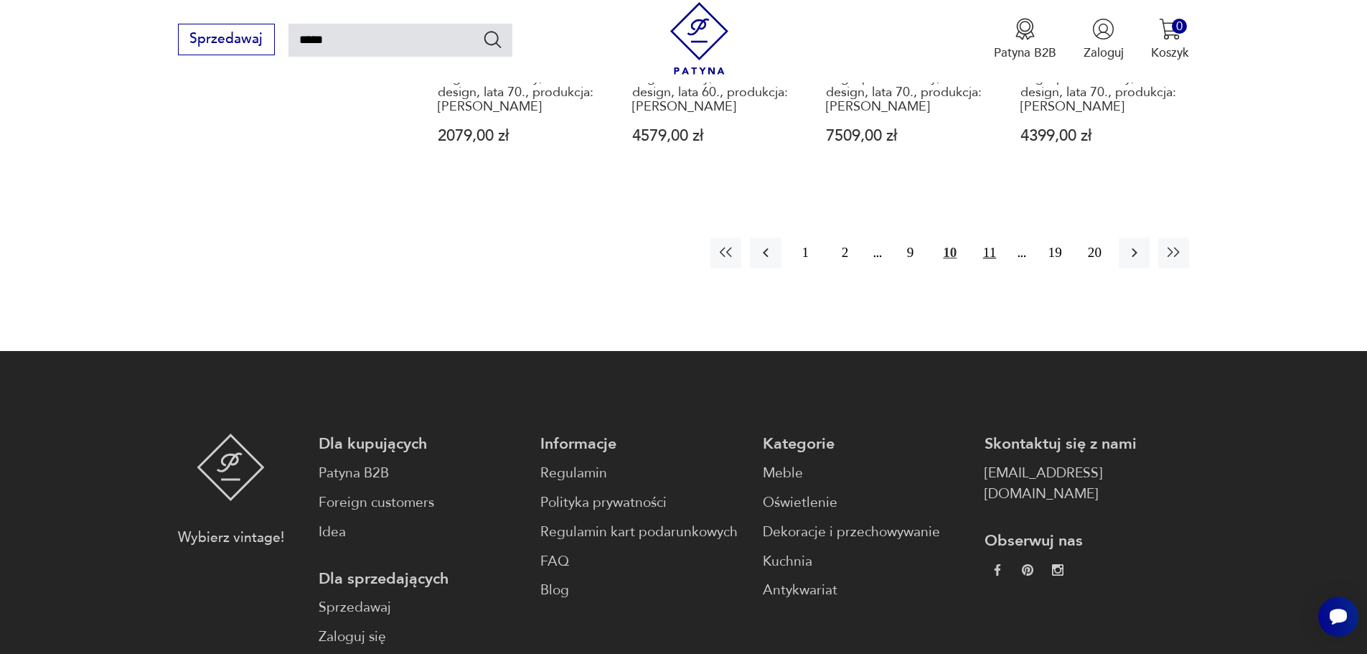
click at [998, 238] on button "11" at bounding box center [989, 253] width 31 height 31
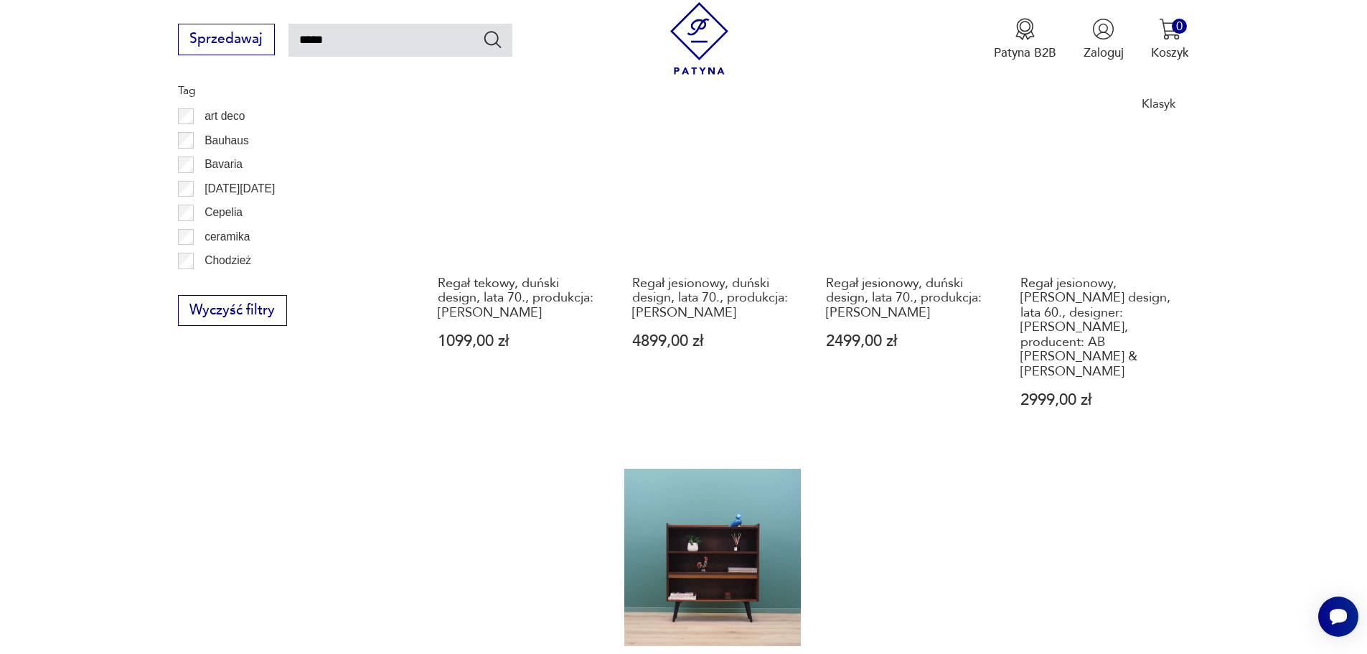
scroll to position [1303, 0]
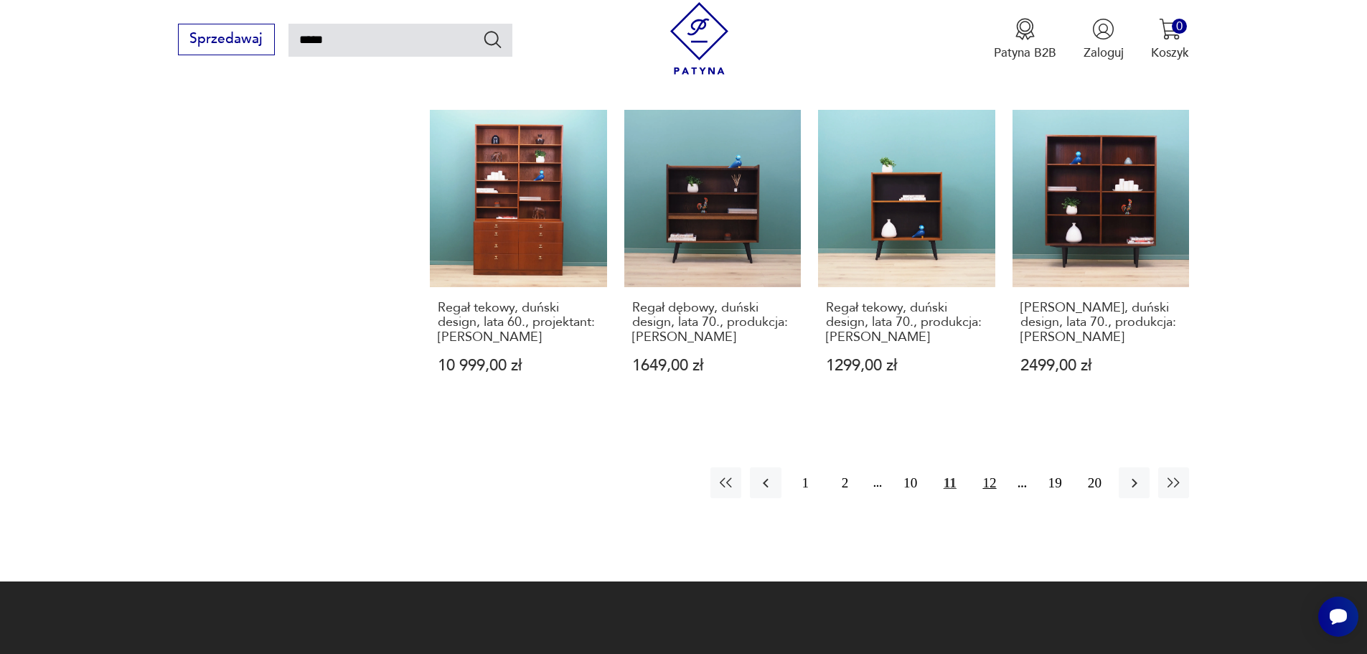
click at [990, 467] on button "12" at bounding box center [989, 482] width 31 height 31
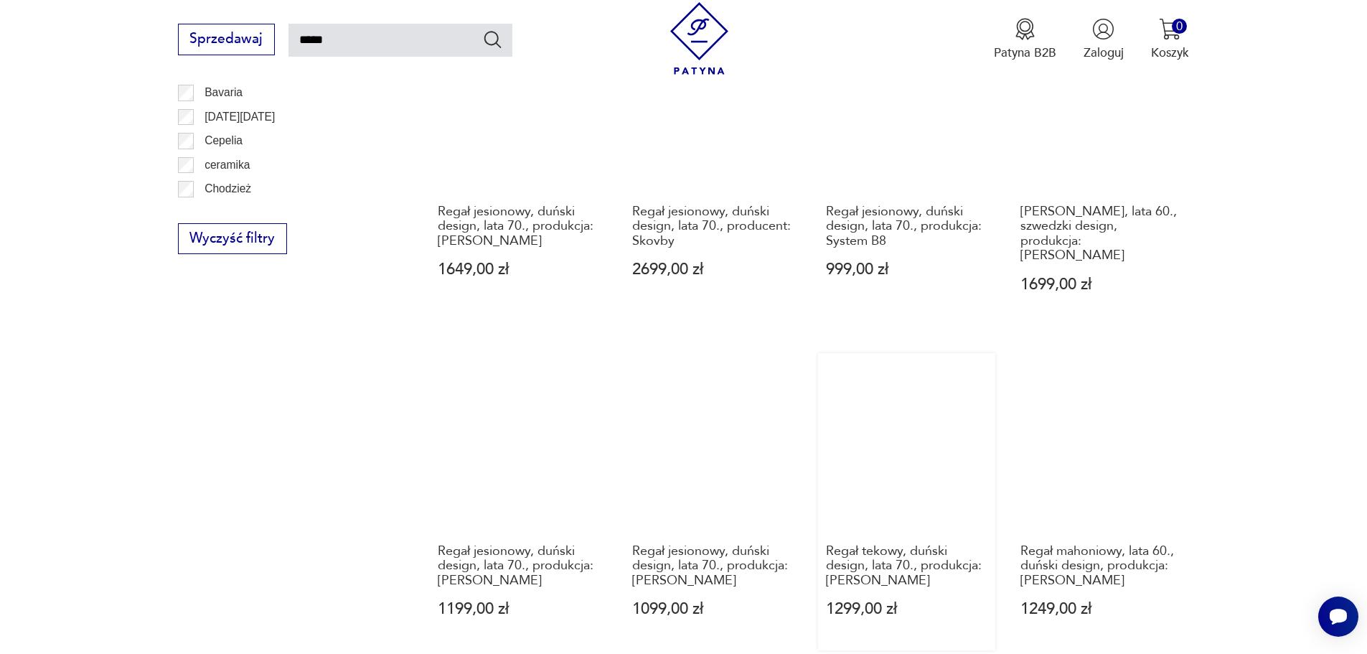
scroll to position [1446, 0]
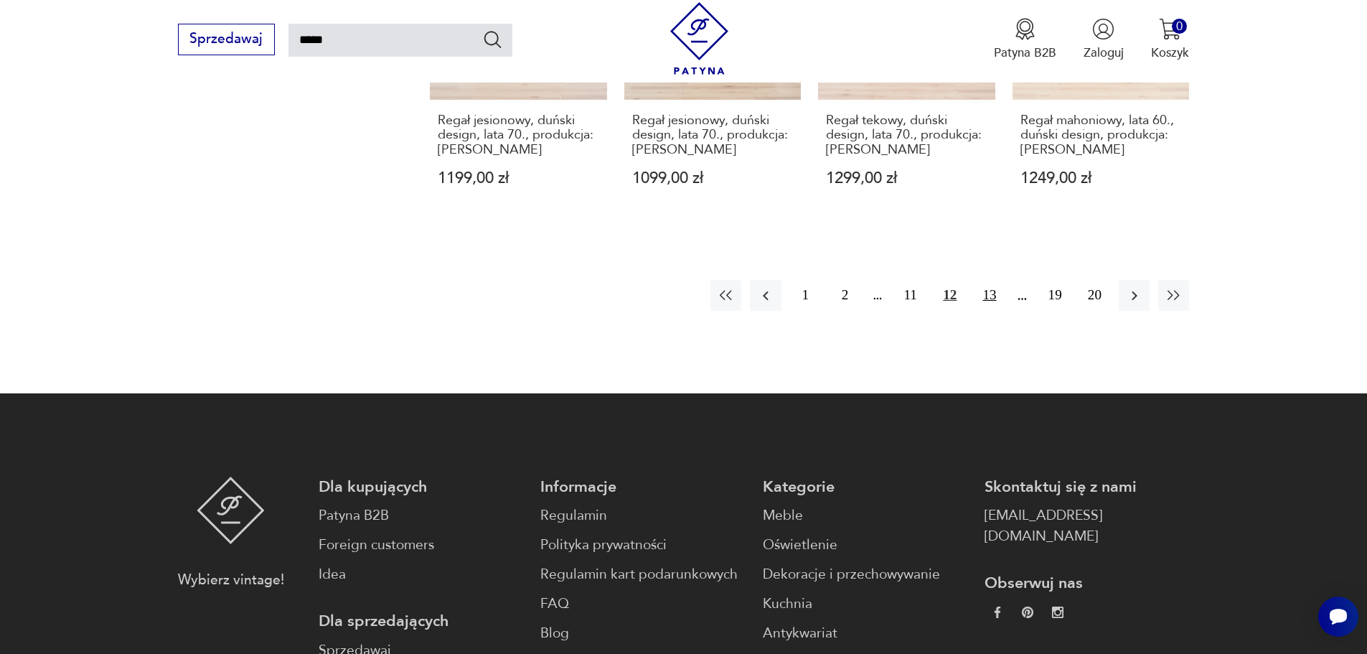
click at [989, 280] on button "13" at bounding box center [989, 295] width 31 height 31
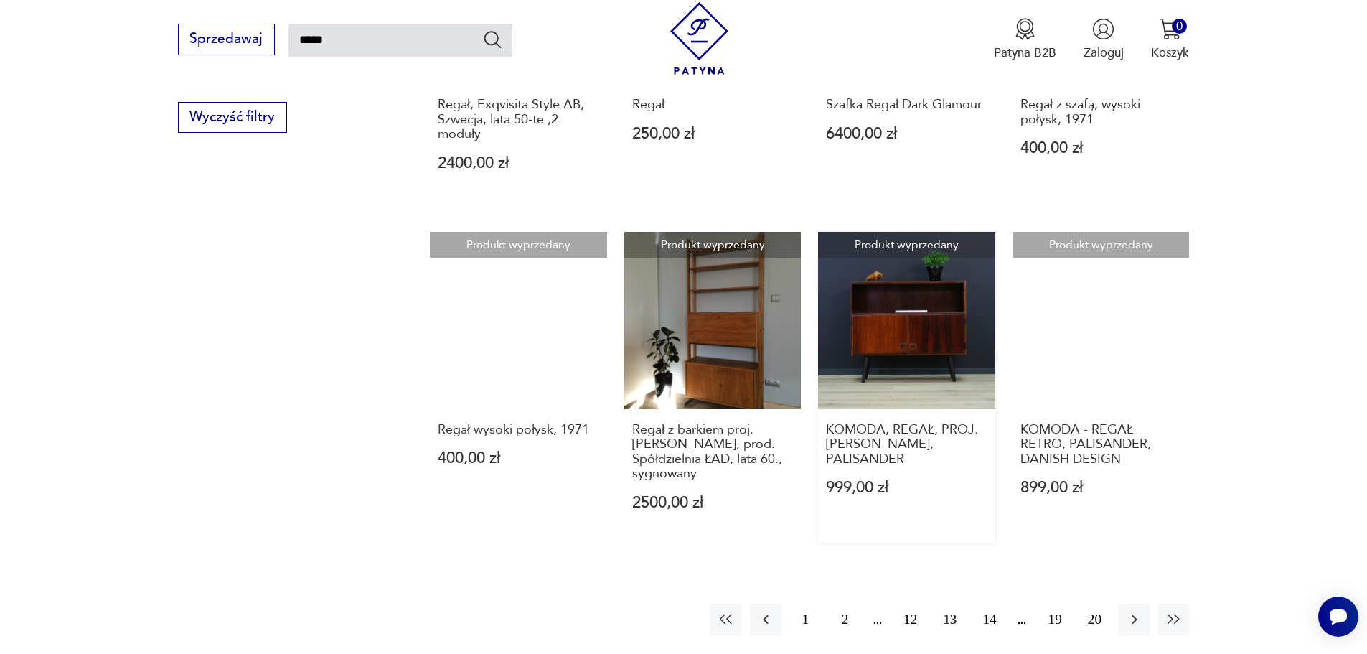
scroll to position [1159, 0]
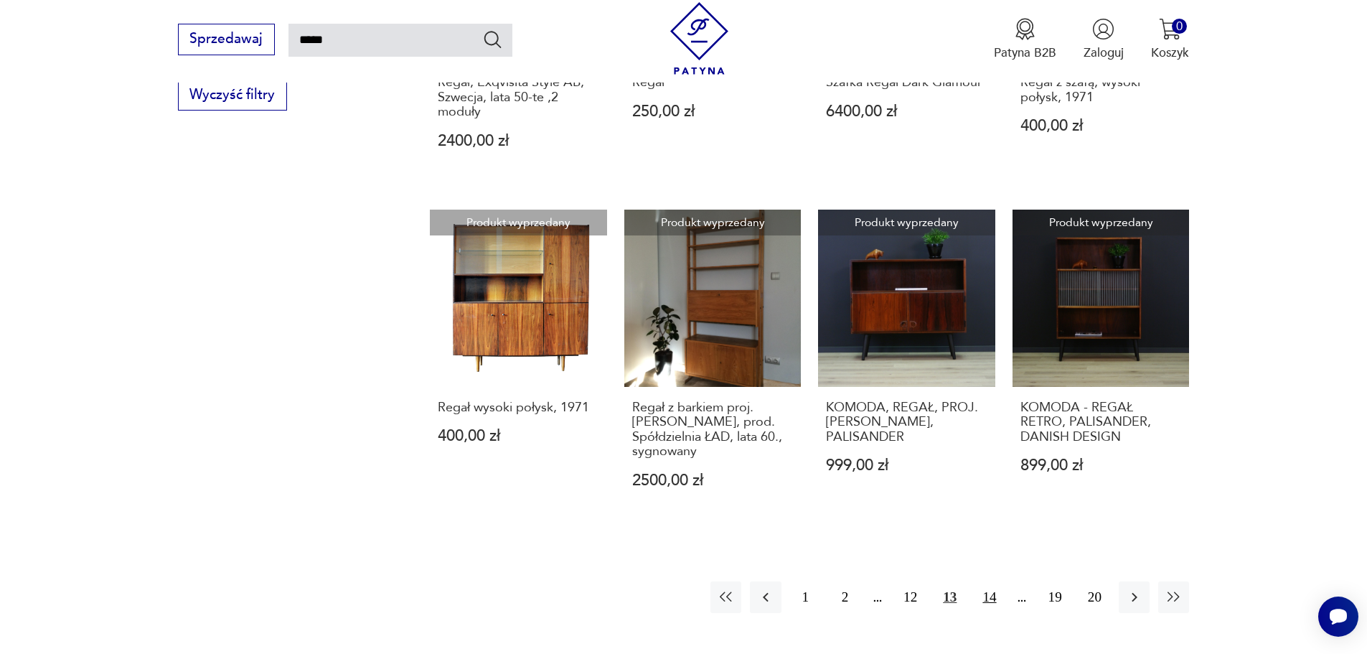
click at [1001, 591] on button "14" at bounding box center [989, 596] width 31 height 31
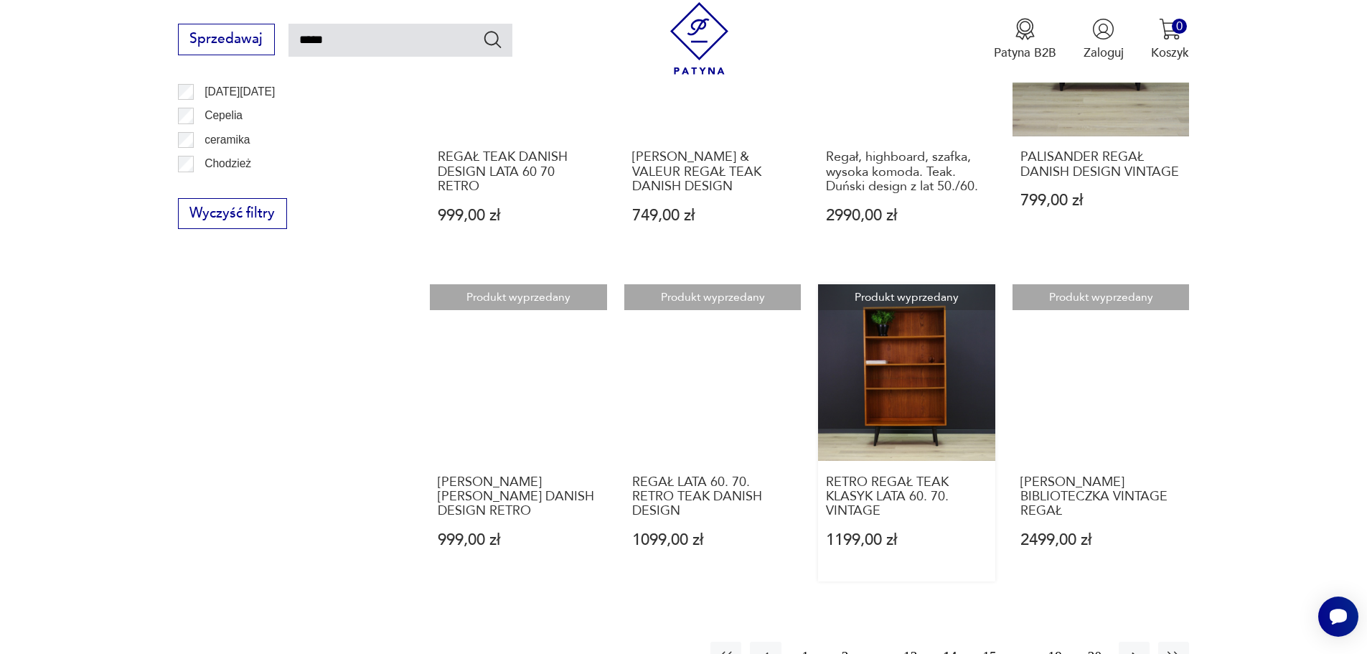
scroll to position [1231, 0]
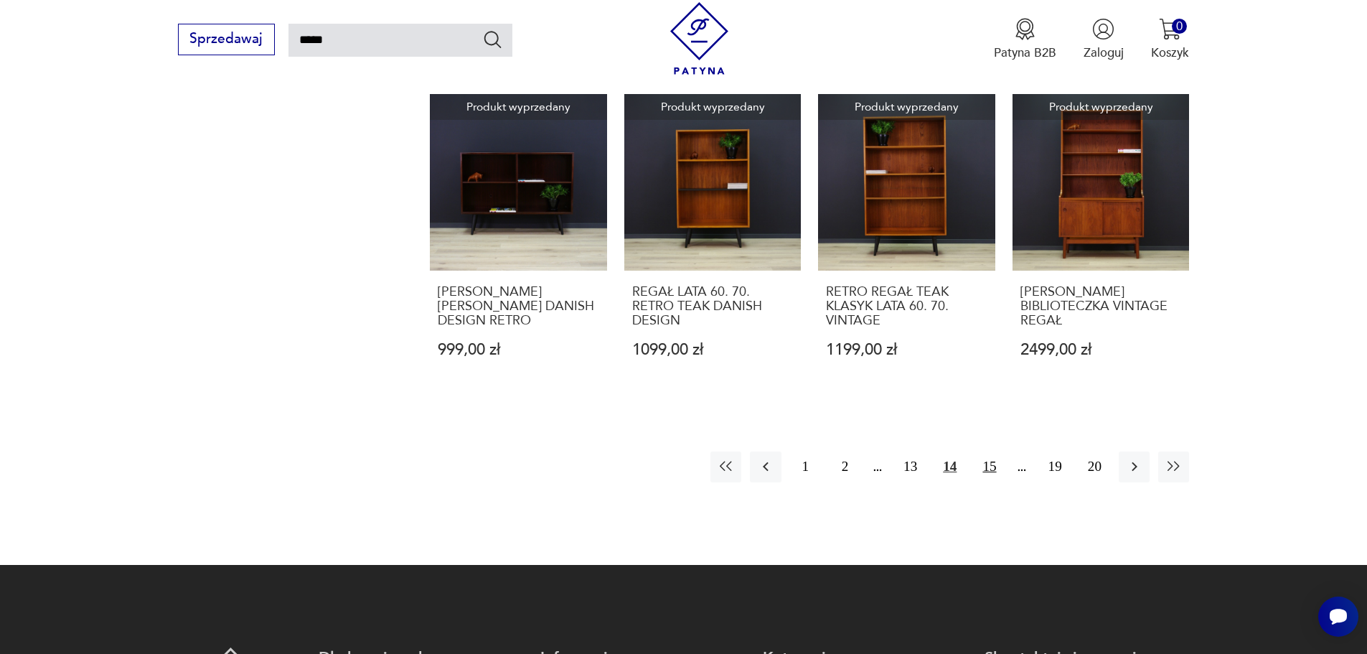
click at [997, 459] on button "15" at bounding box center [989, 466] width 31 height 31
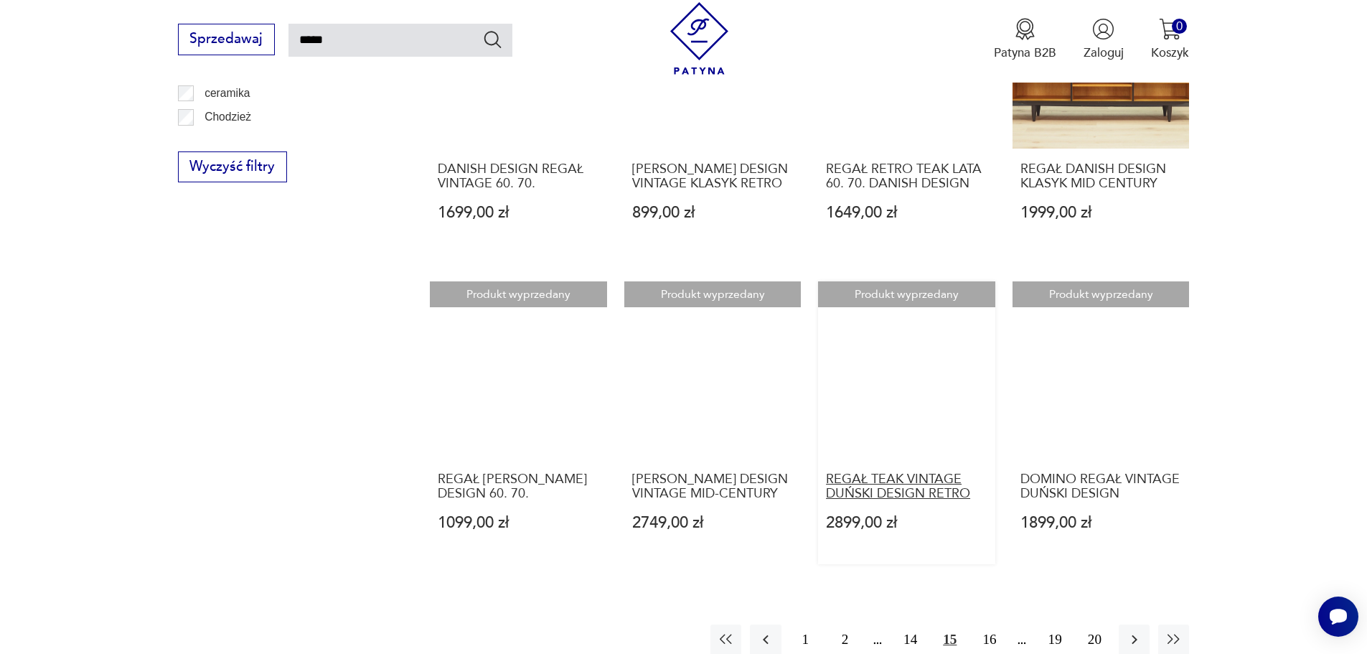
scroll to position [1231, 0]
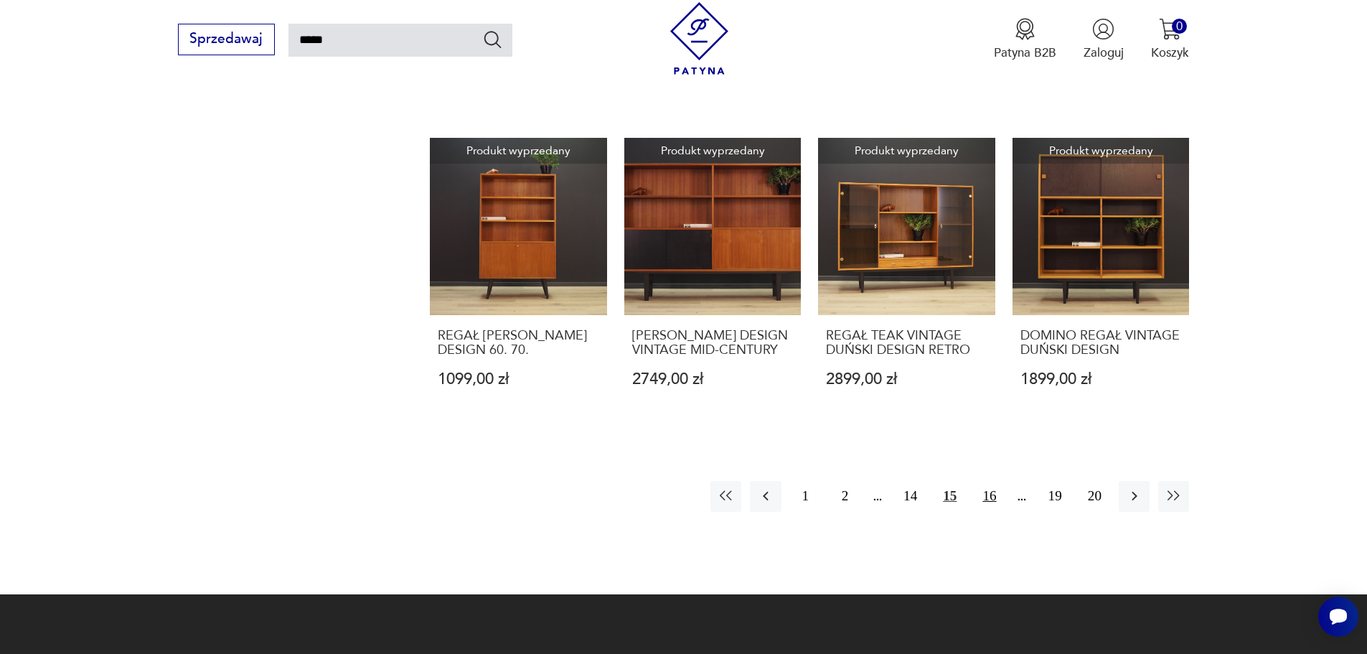
click at [985, 487] on button "16" at bounding box center [989, 496] width 31 height 31
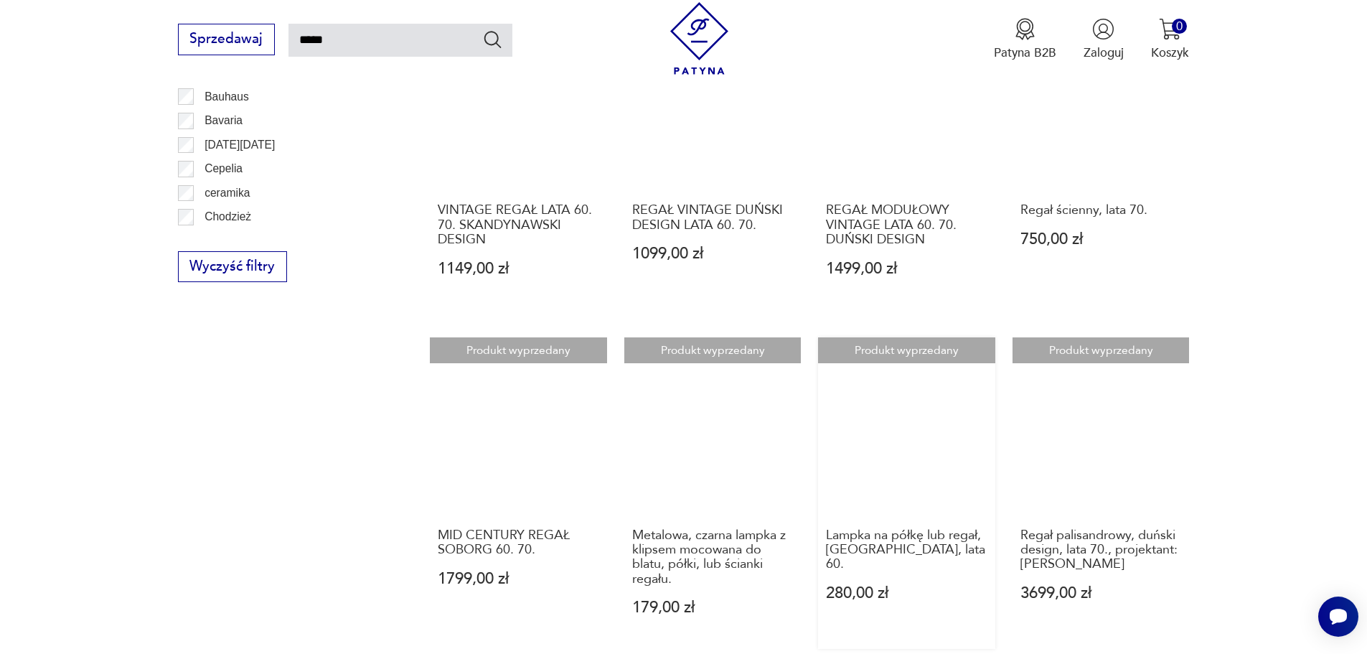
scroll to position [1087, 0]
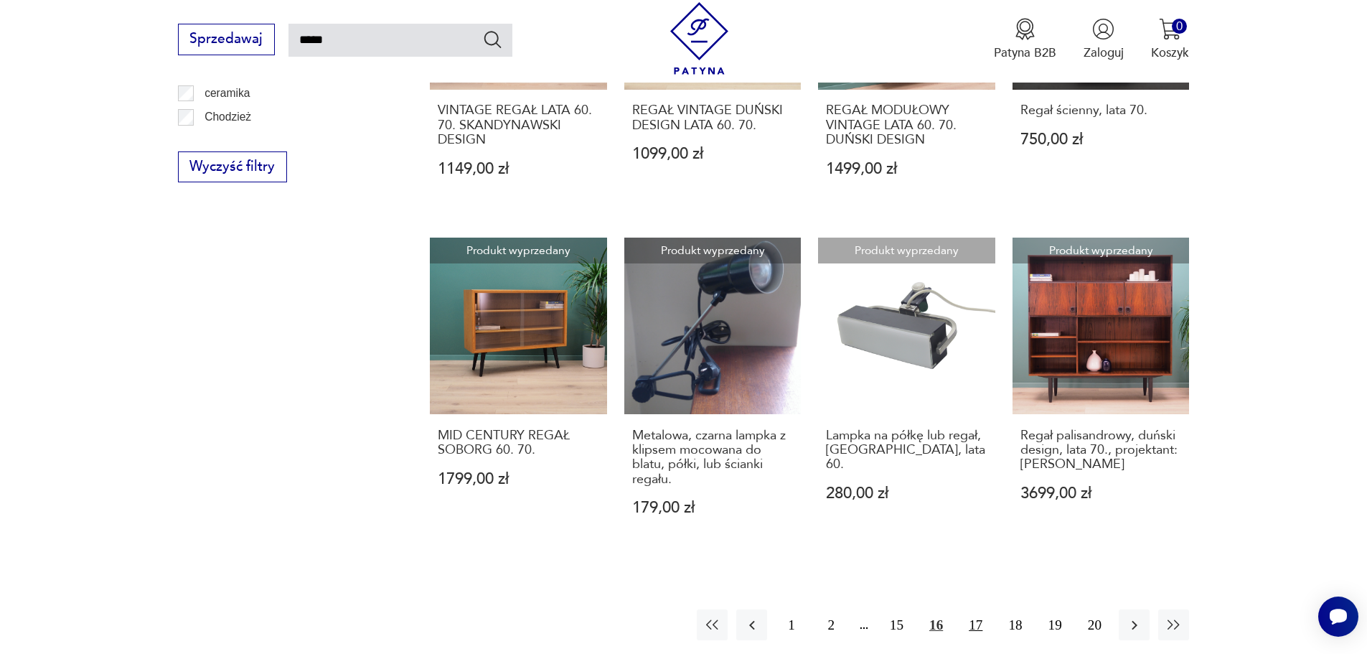
click at [981, 609] on button "17" at bounding box center [975, 624] width 31 height 31
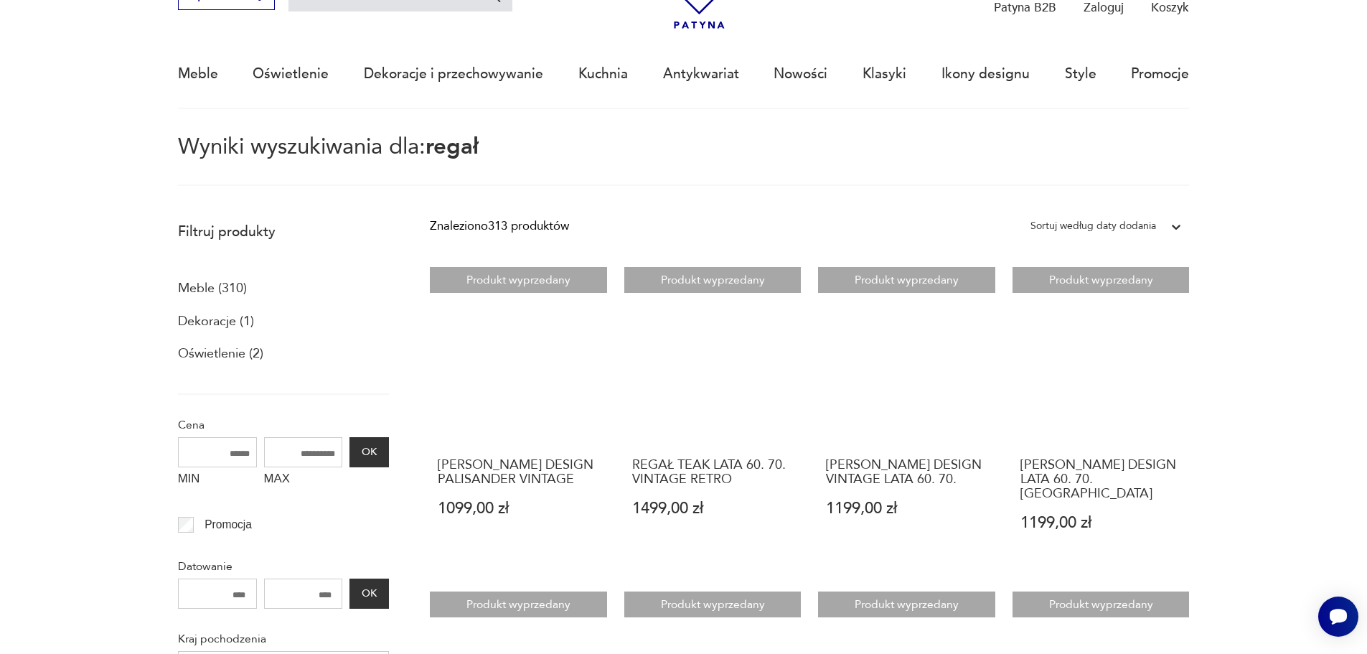
scroll to position [83, 0]
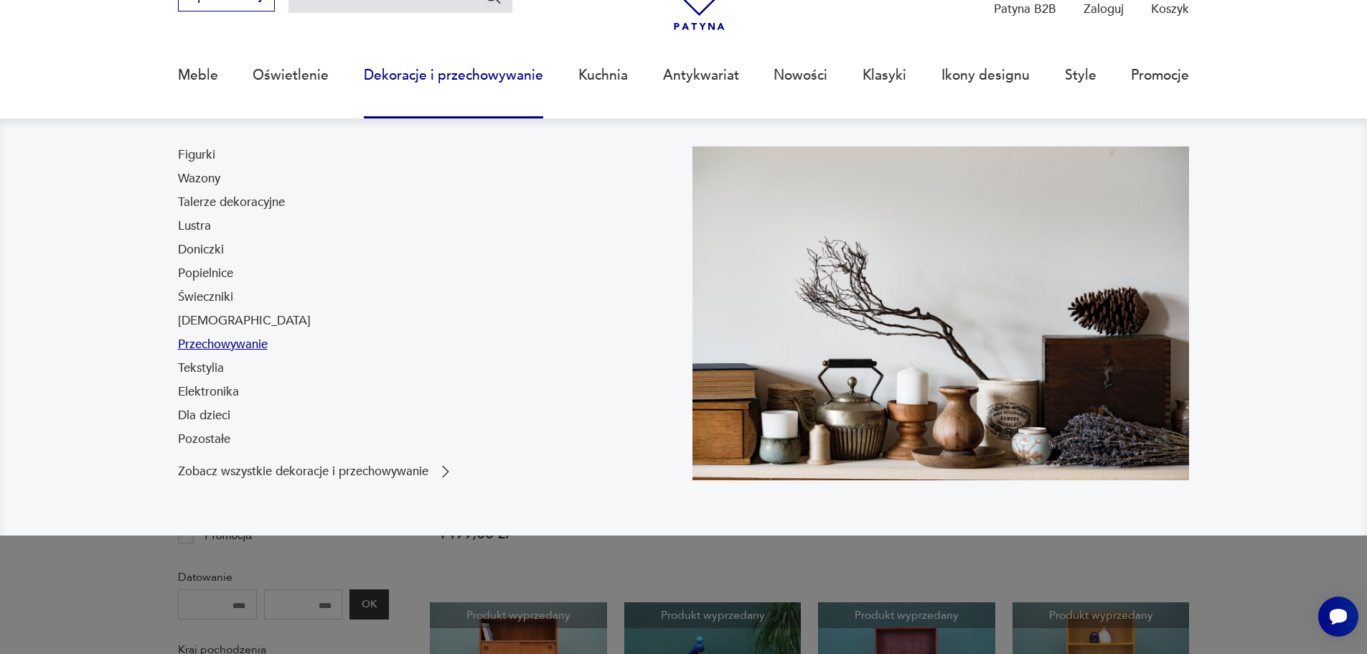
click at [230, 348] on link "Przechowywanie" at bounding box center [223, 344] width 90 height 17
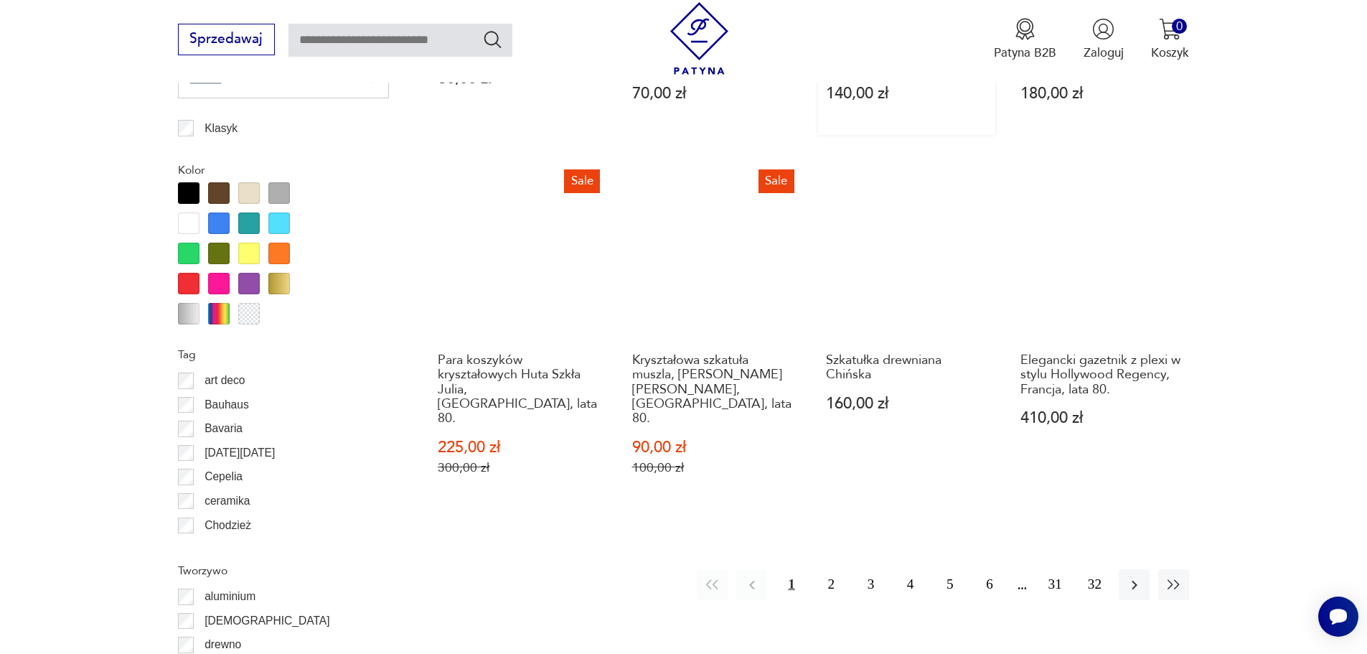
scroll to position [1719, 0]
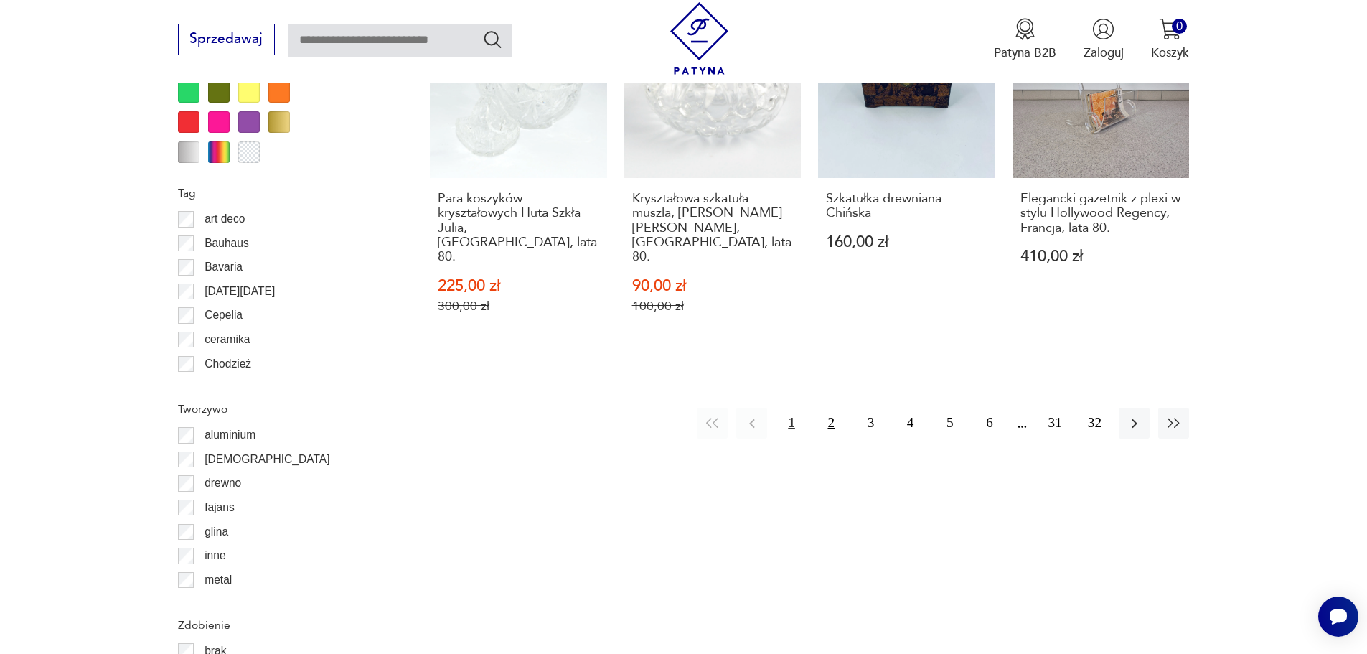
click at [825, 408] on button "2" at bounding box center [831, 423] width 31 height 31
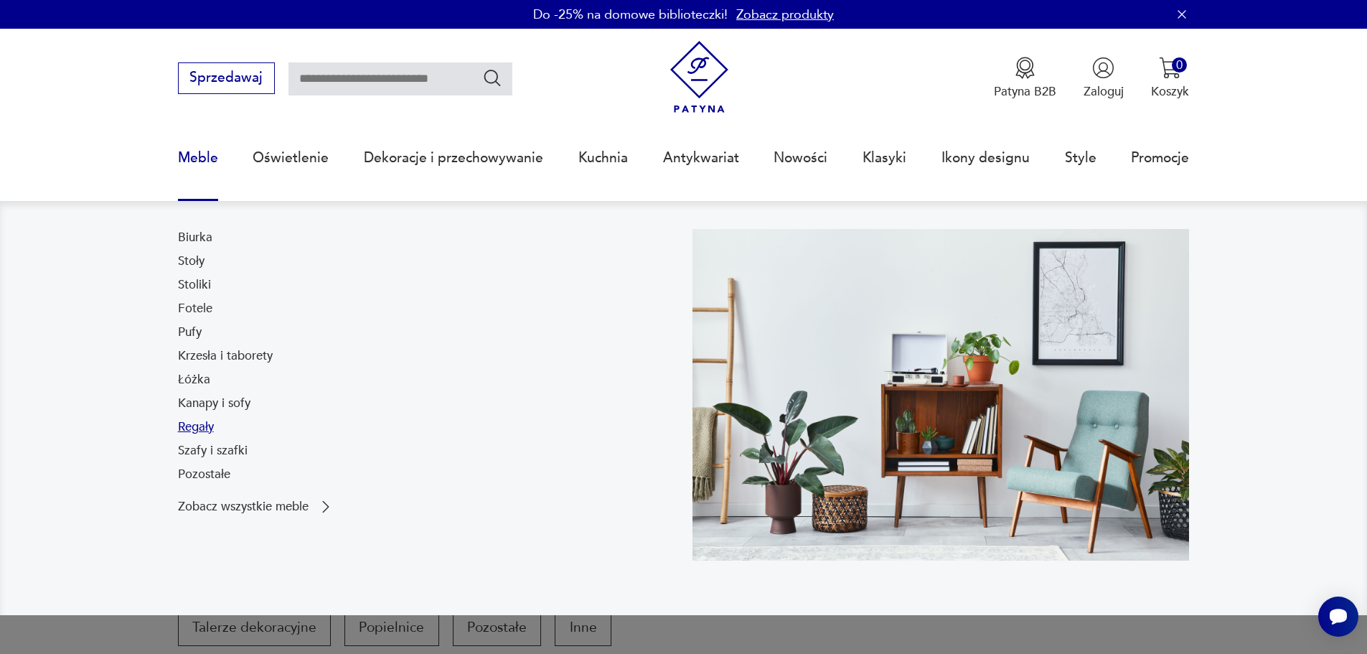
click at [210, 429] on link "Regały" at bounding box center [196, 426] width 36 height 17
click at [226, 457] on link "Szafy i szafki" at bounding box center [213, 450] width 70 height 17
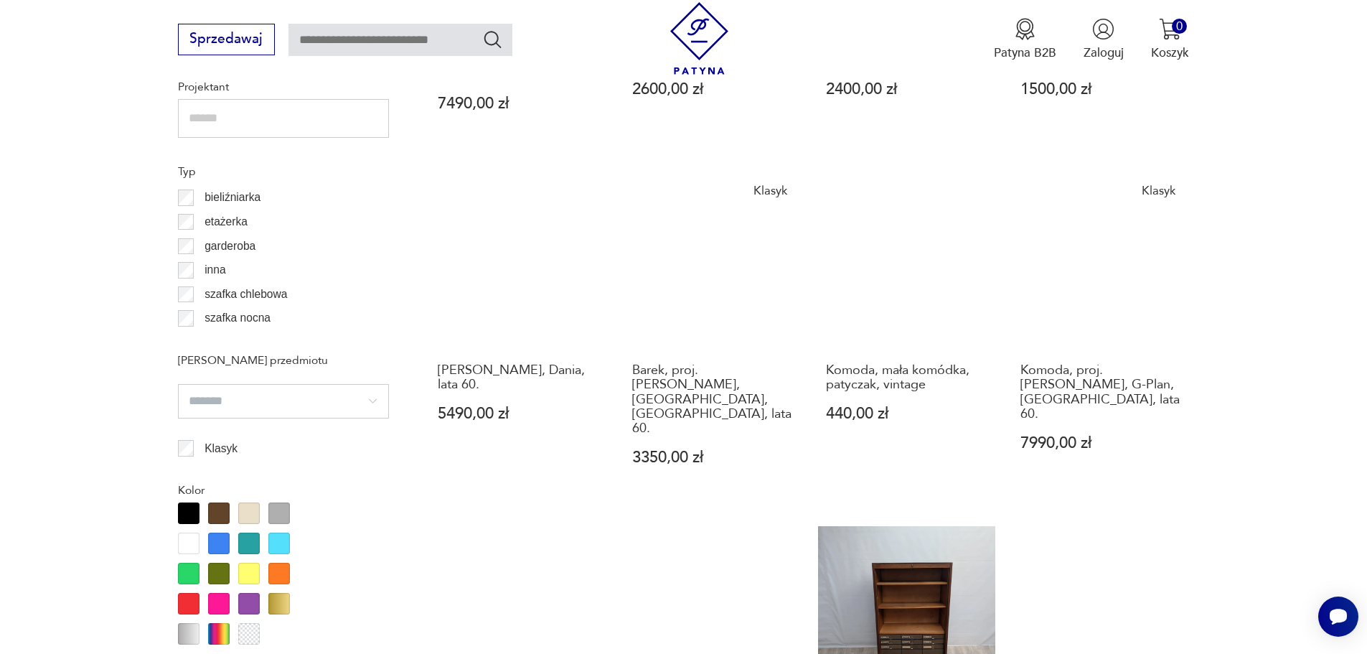
scroll to position [1132, 0]
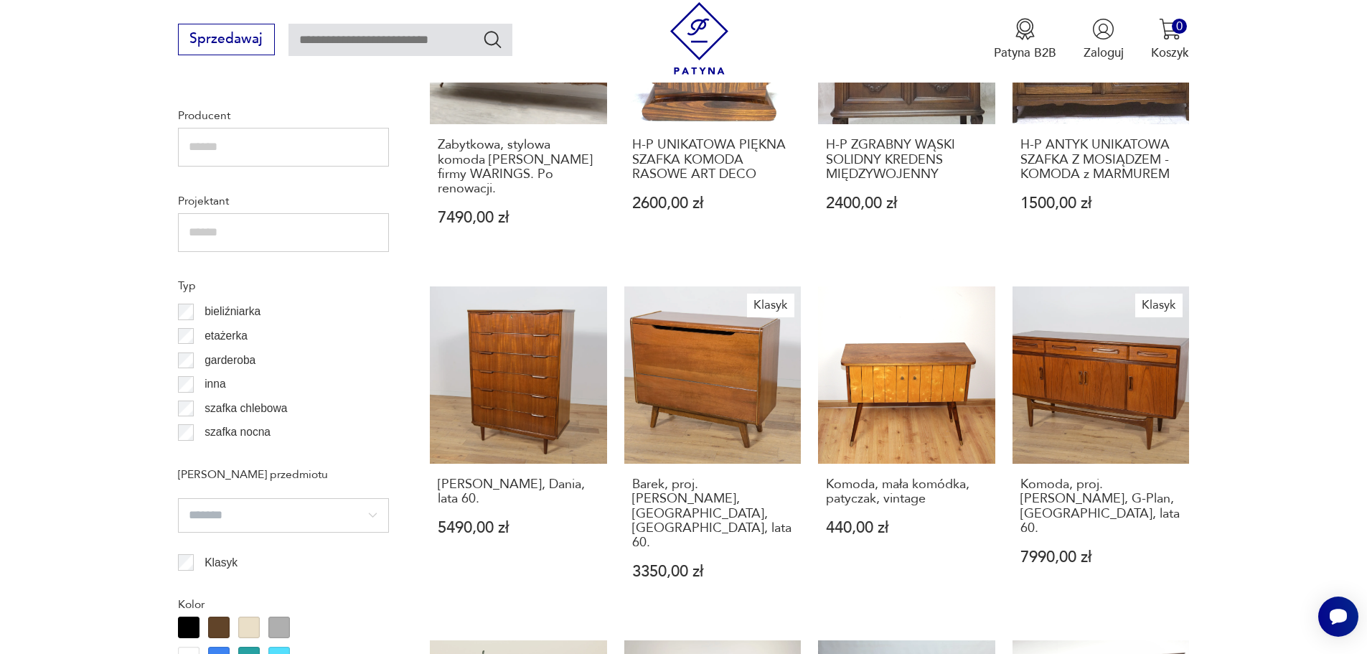
click at [345, 42] on input "text" at bounding box center [400, 40] width 224 height 33
type input "******"
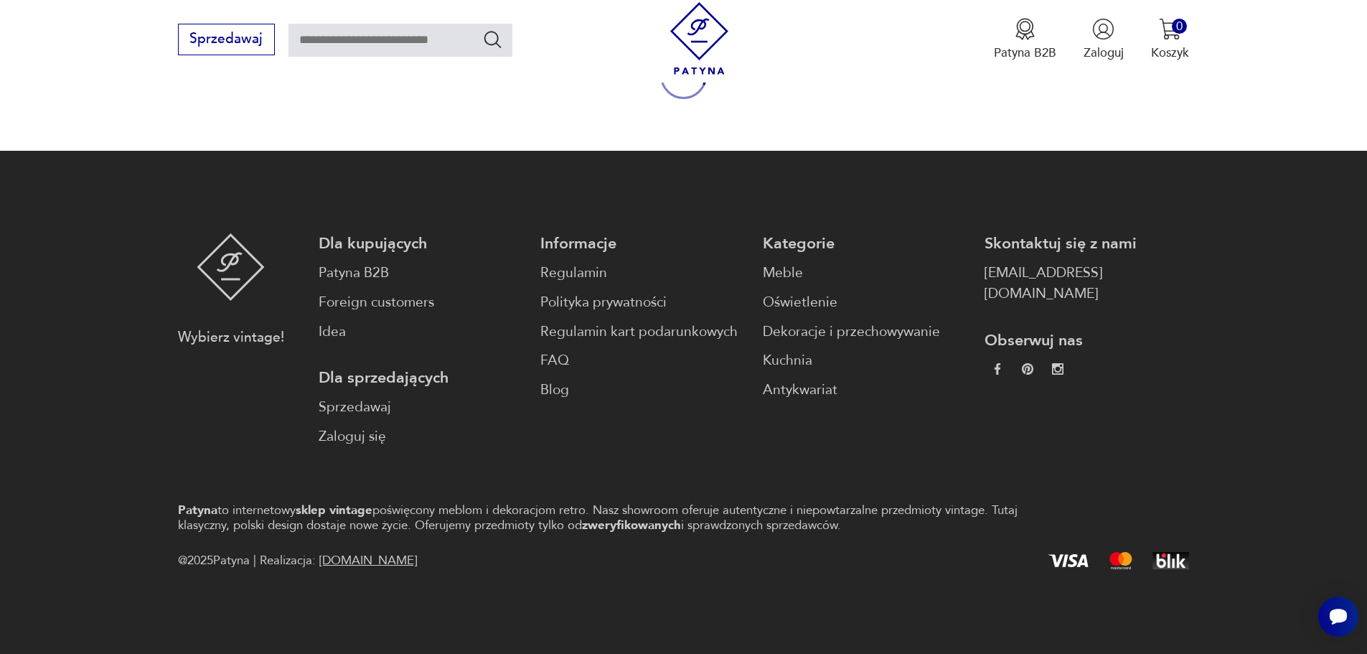
type input "******"
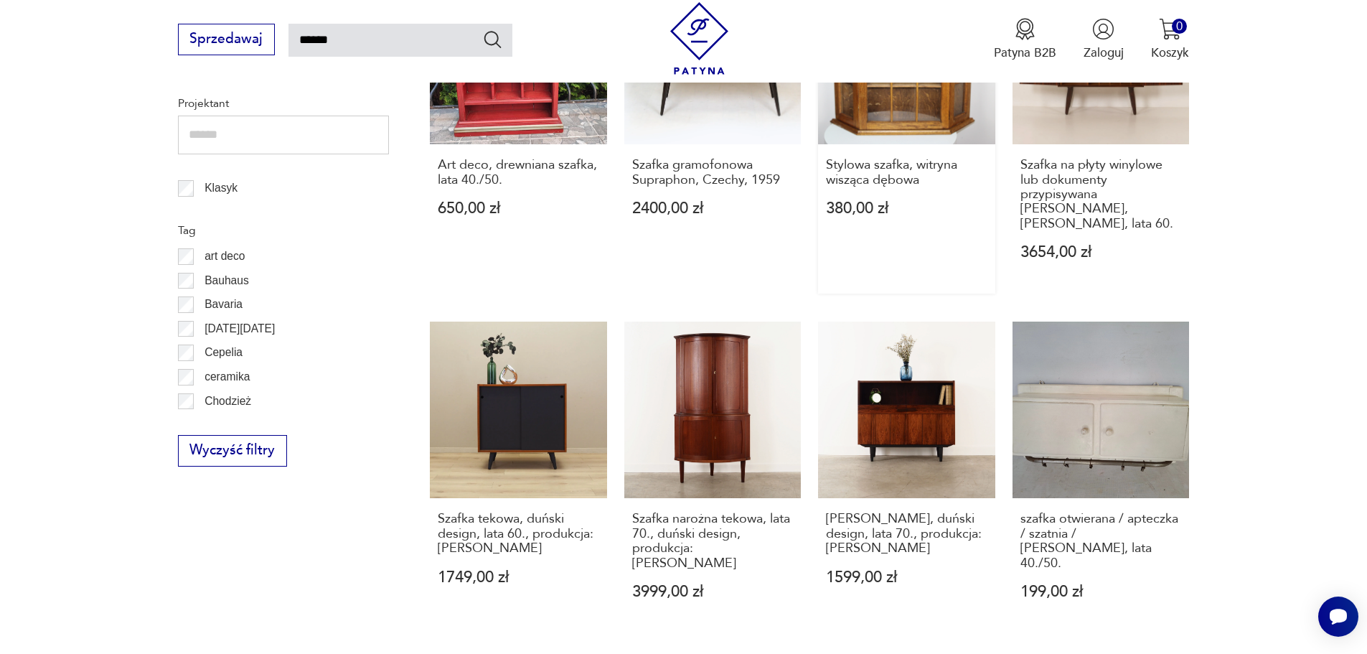
scroll to position [1320, 0]
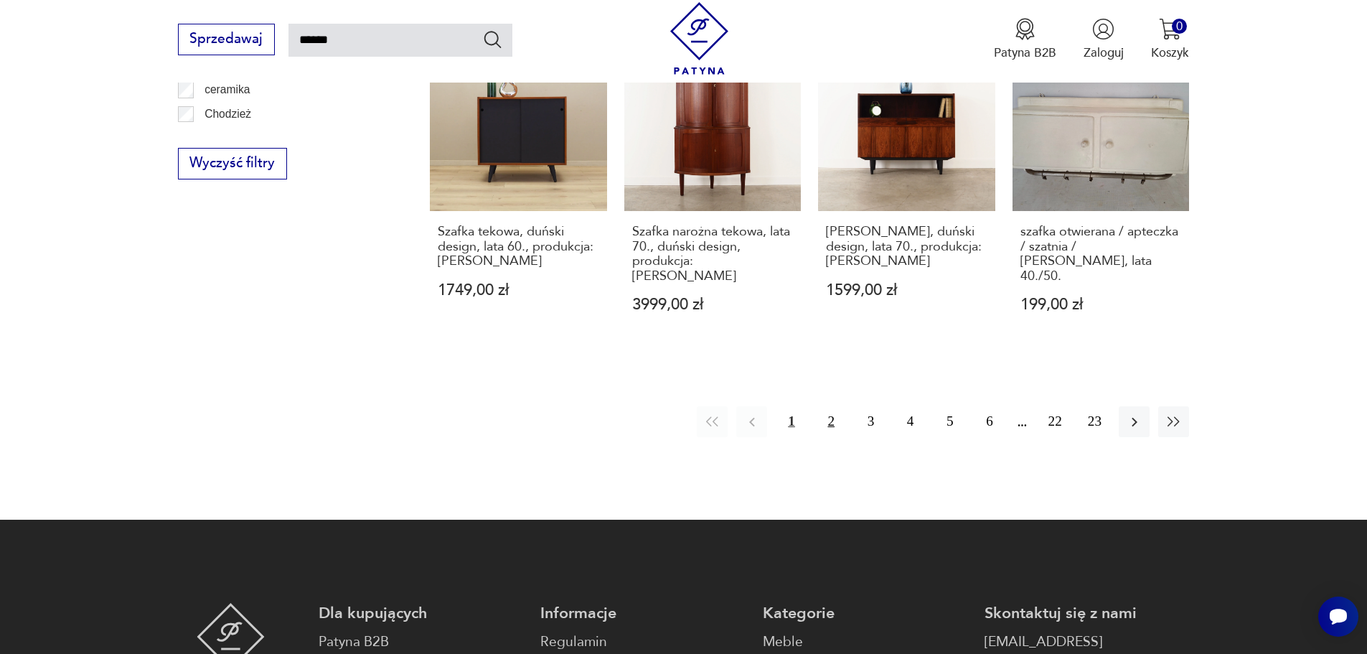
click at [819, 412] on button "2" at bounding box center [831, 421] width 31 height 31
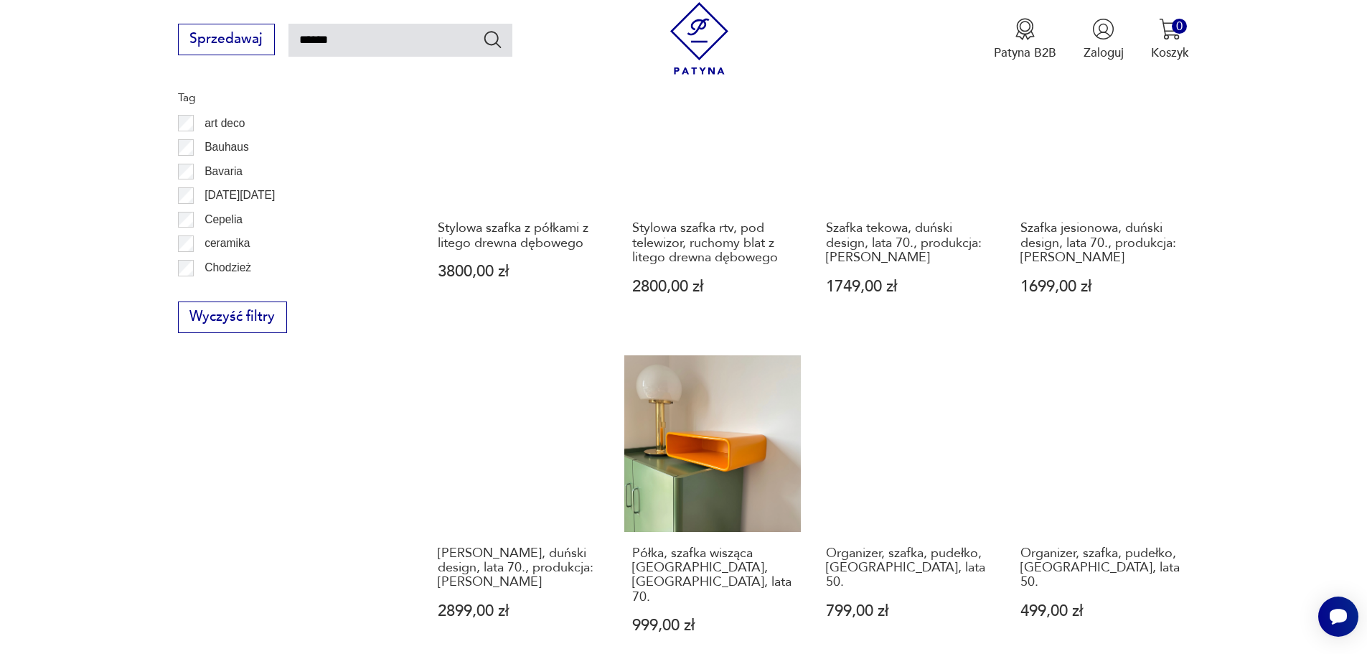
scroll to position [1159, 0]
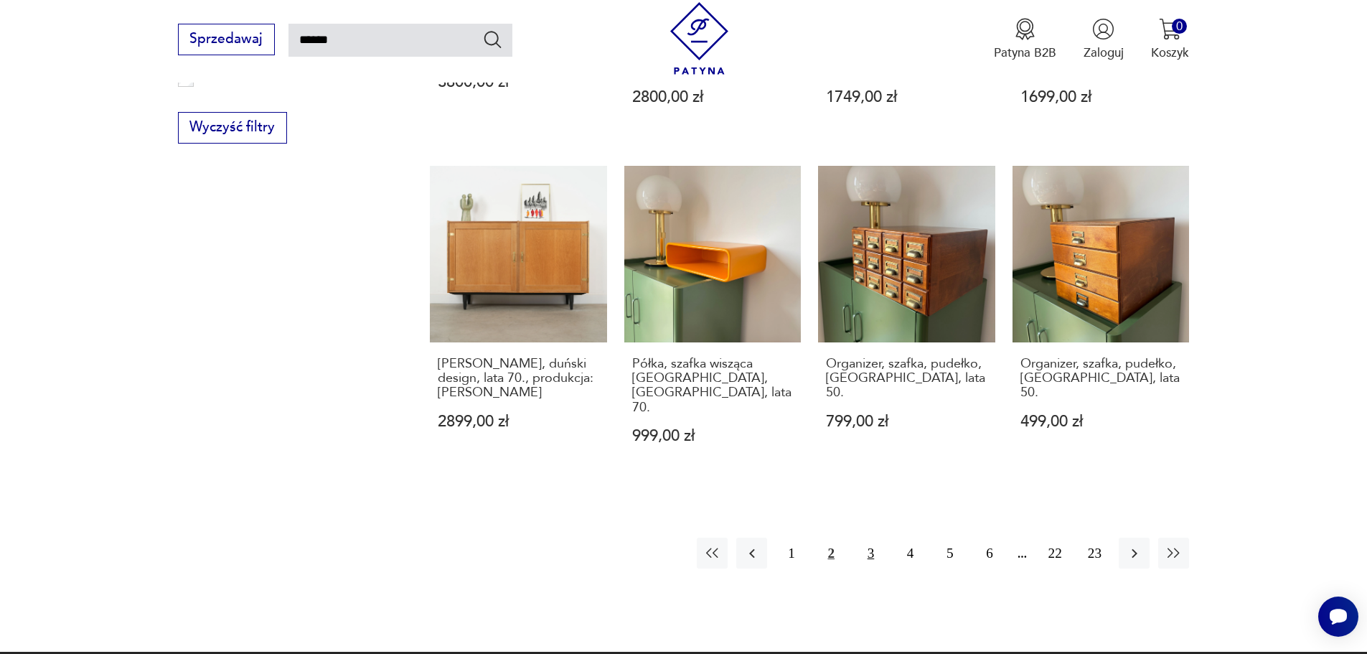
click at [880, 538] on button "3" at bounding box center [870, 553] width 31 height 31
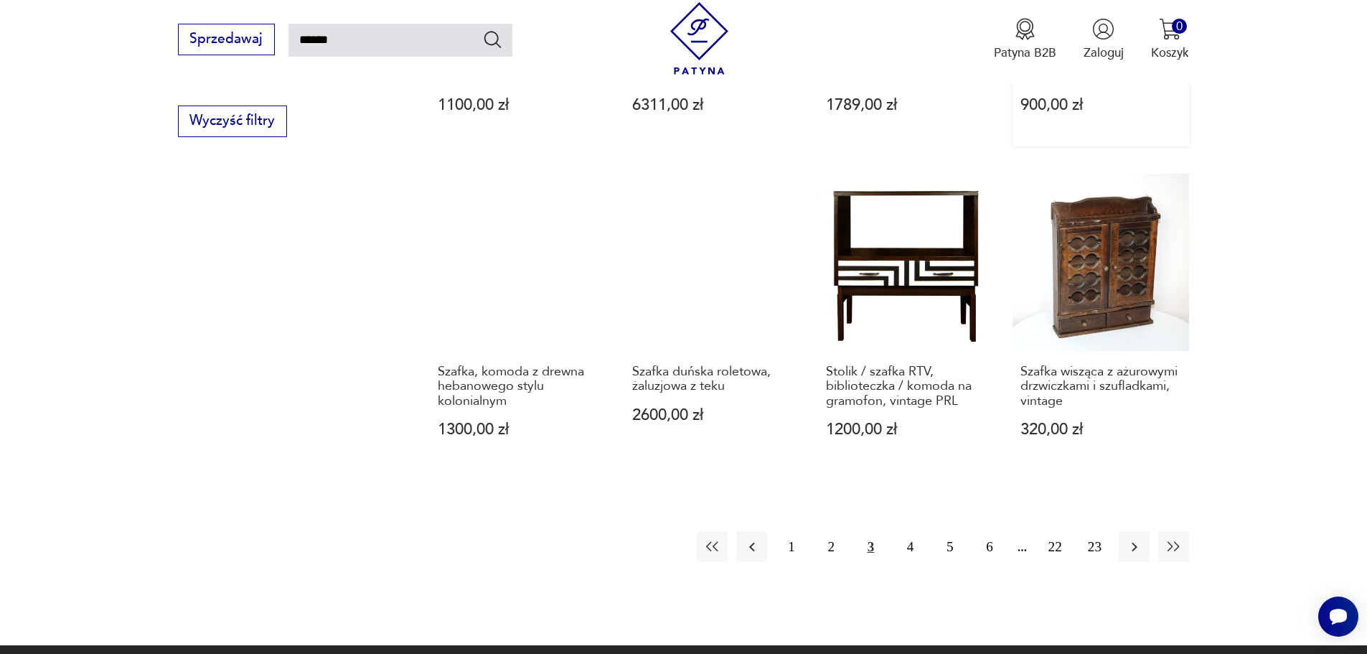
scroll to position [1303, 0]
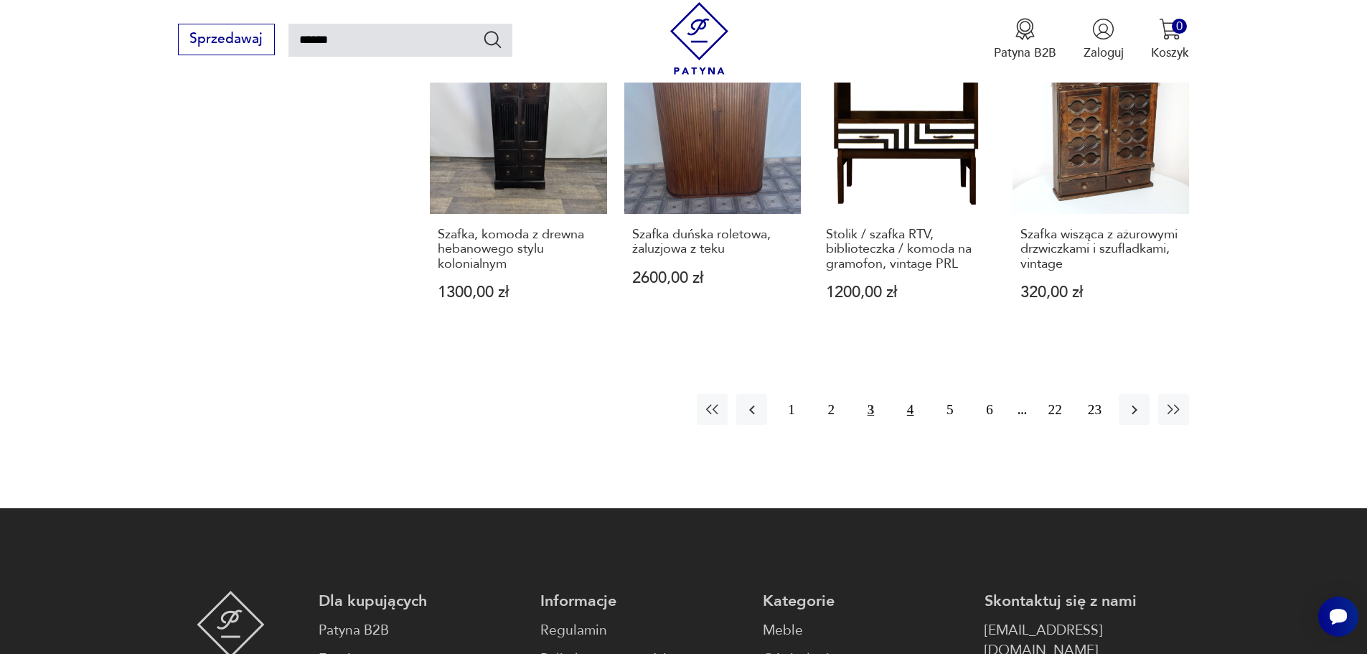
click at [903, 401] on button "4" at bounding box center [910, 409] width 31 height 31
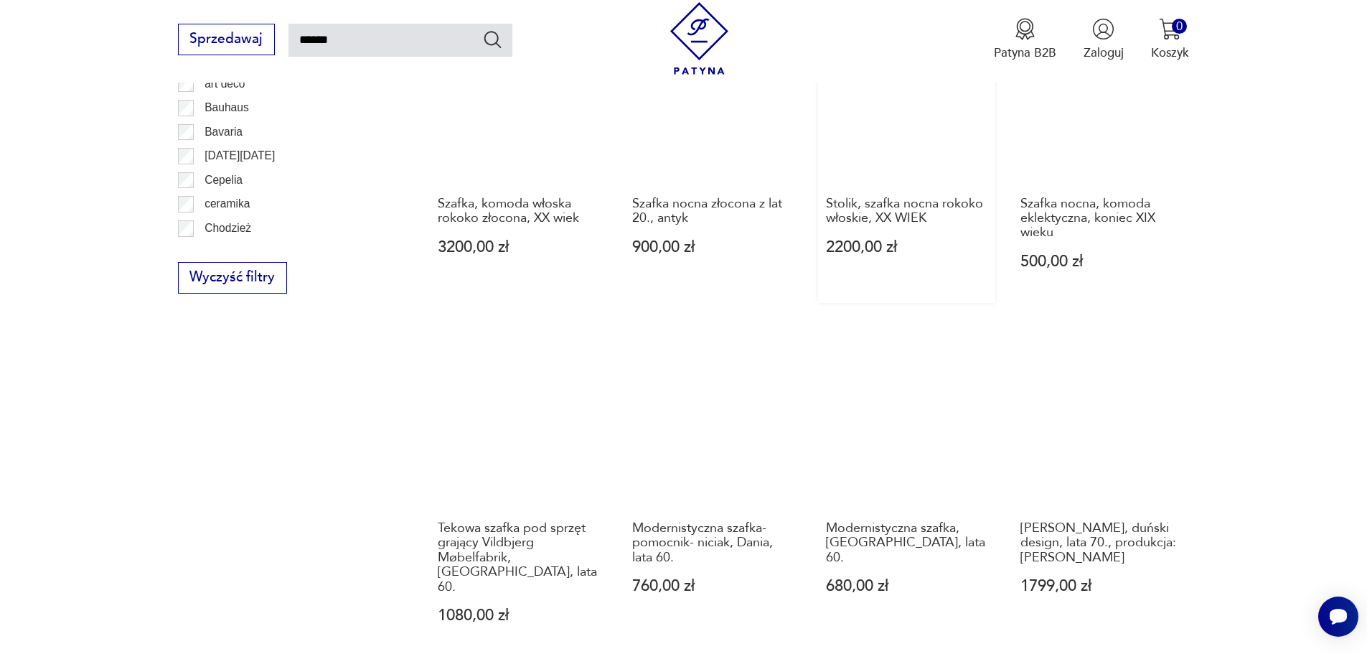
scroll to position [1087, 0]
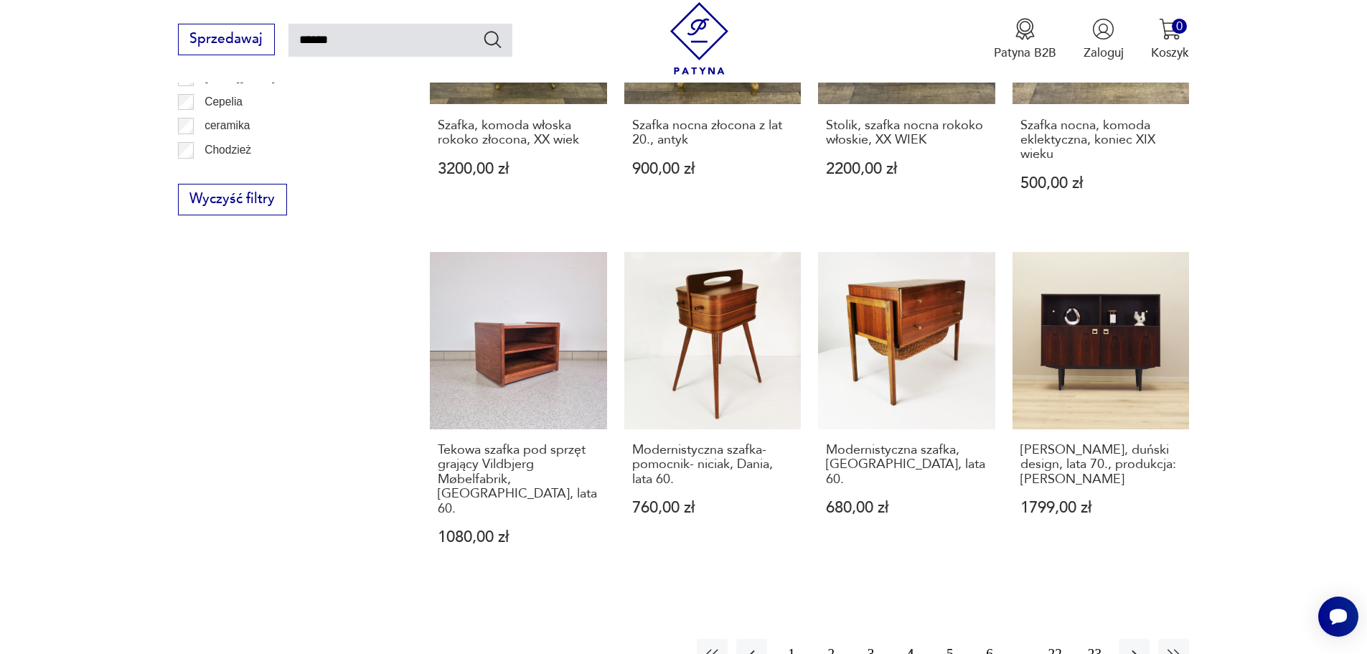
click at [949, 639] on button "5" at bounding box center [949, 654] width 31 height 31
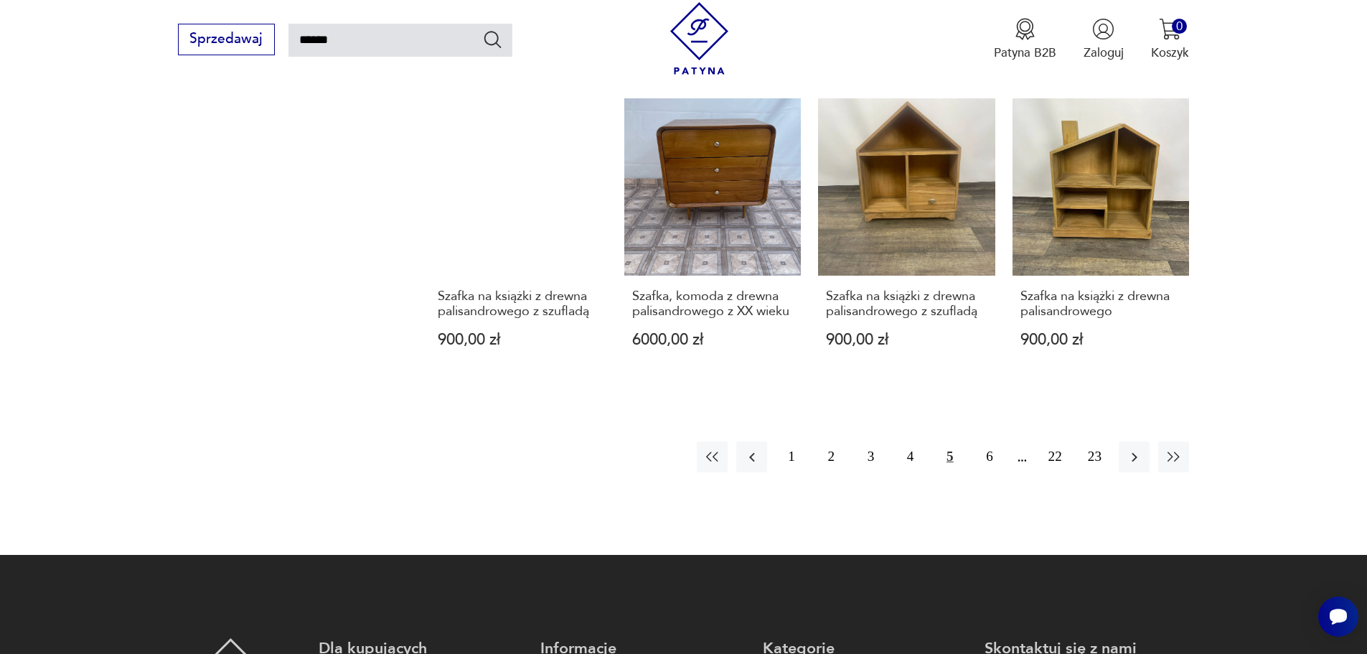
scroll to position [1374, 0]
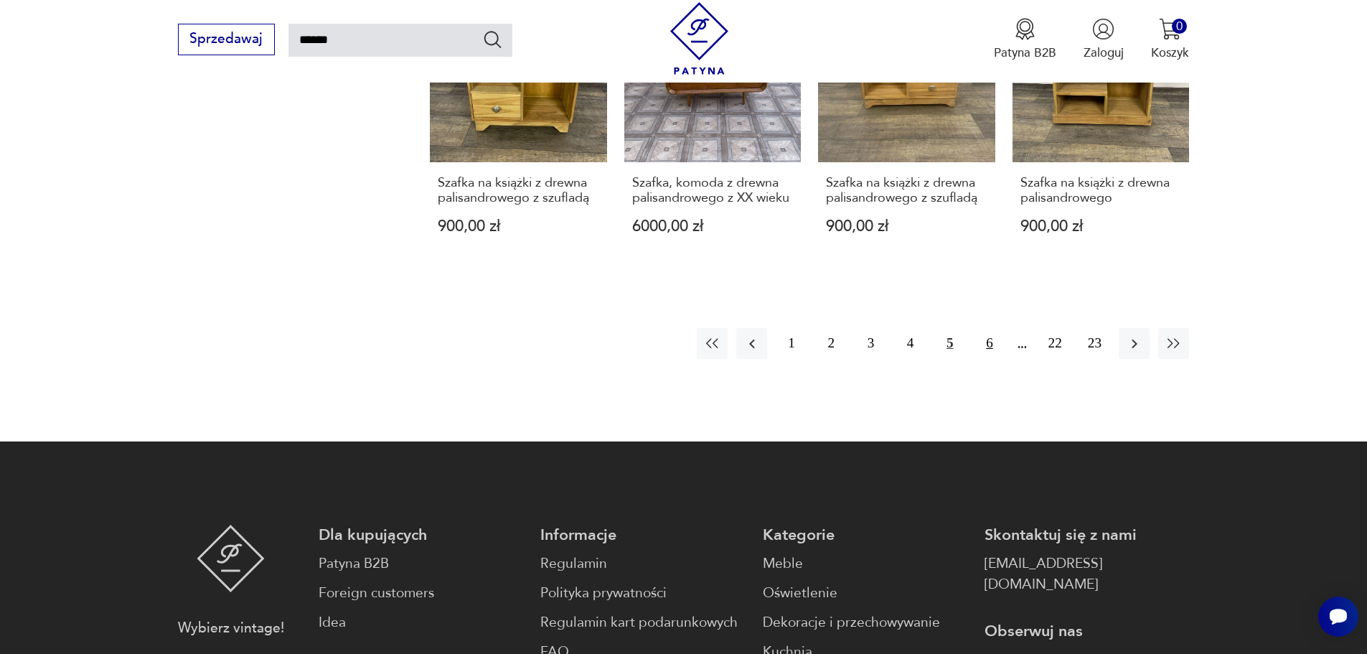
click at [979, 330] on button "6" at bounding box center [989, 343] width 31 height 31
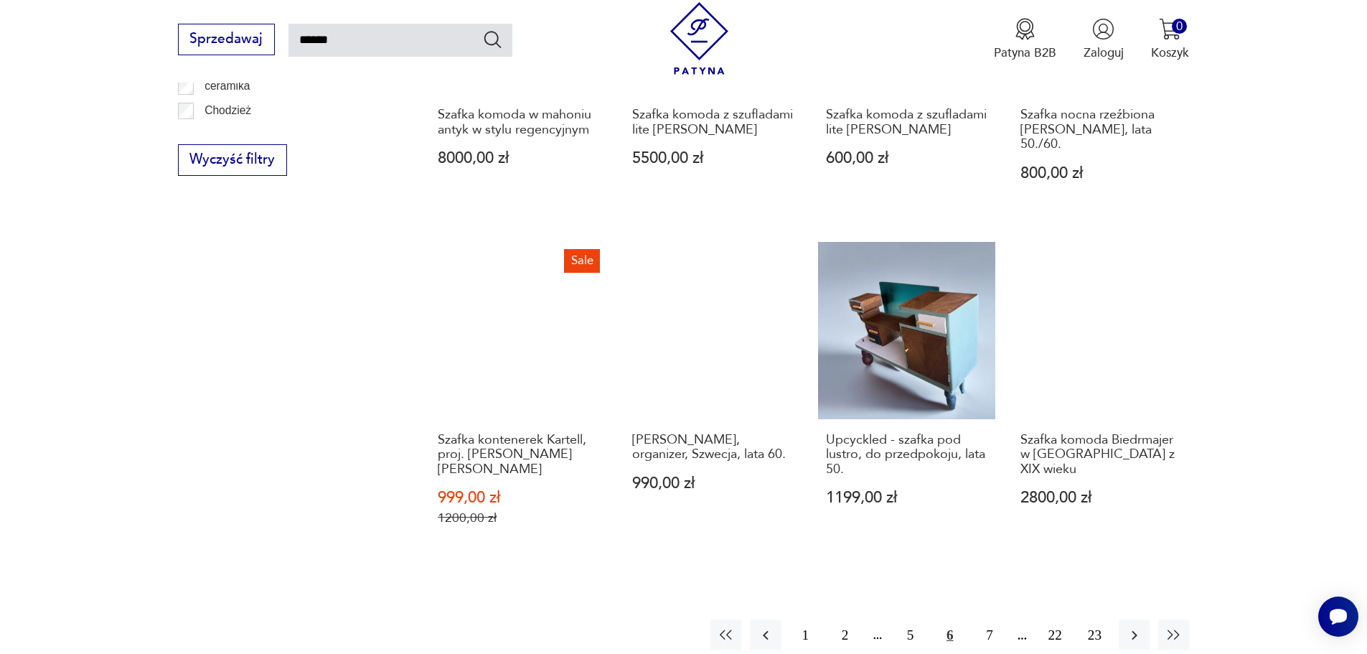
scroll to position [1159, 0]
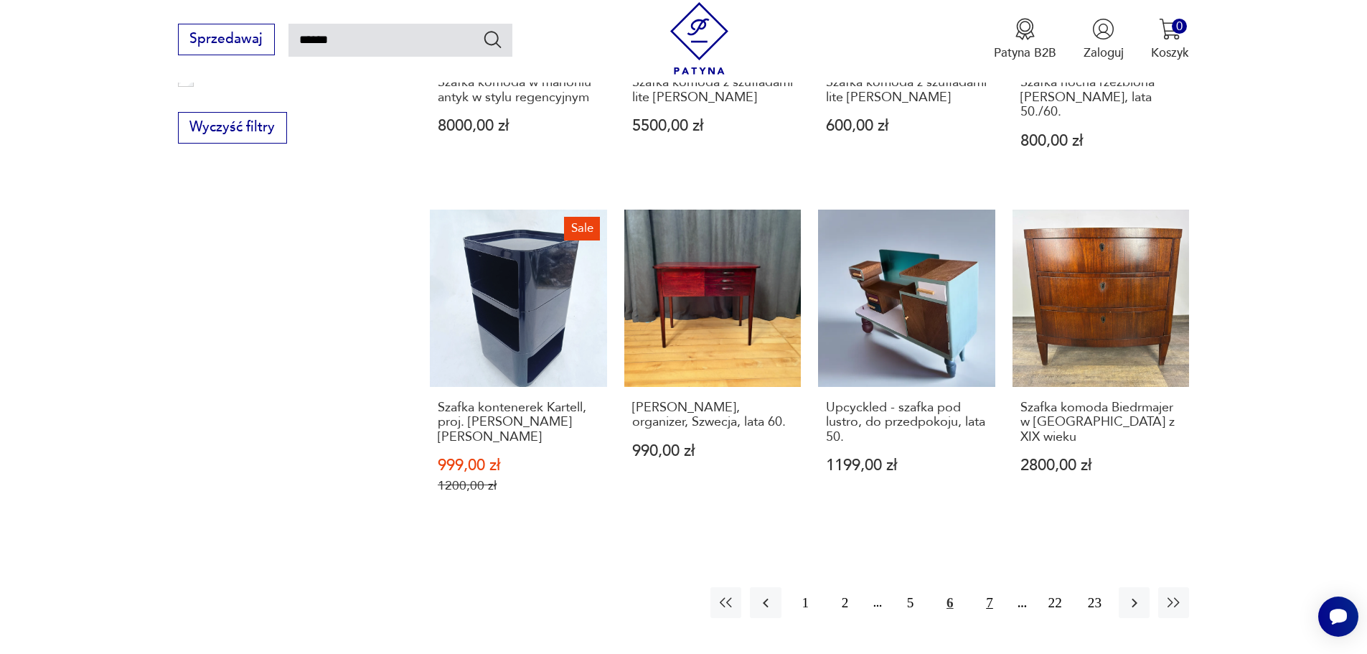
click at [987, 587] on button "7" at bounding box center [989, 602] width 31 height 31
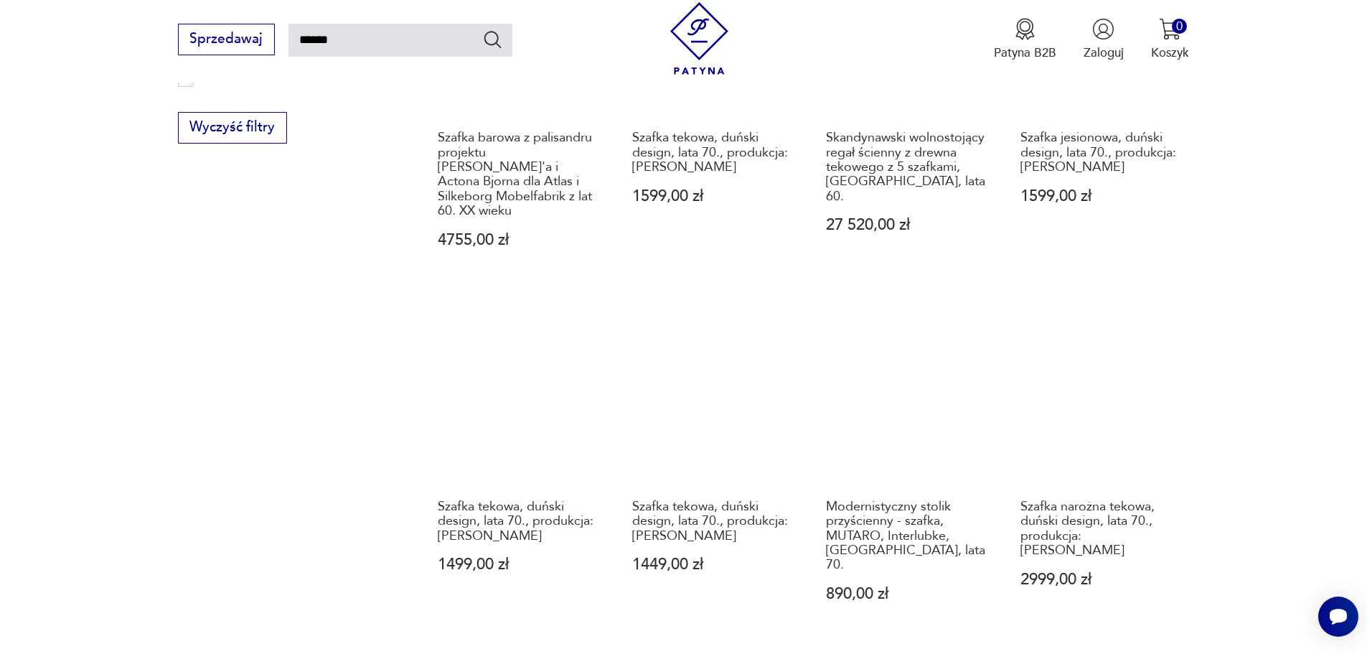
scroll to position [1231, 0]
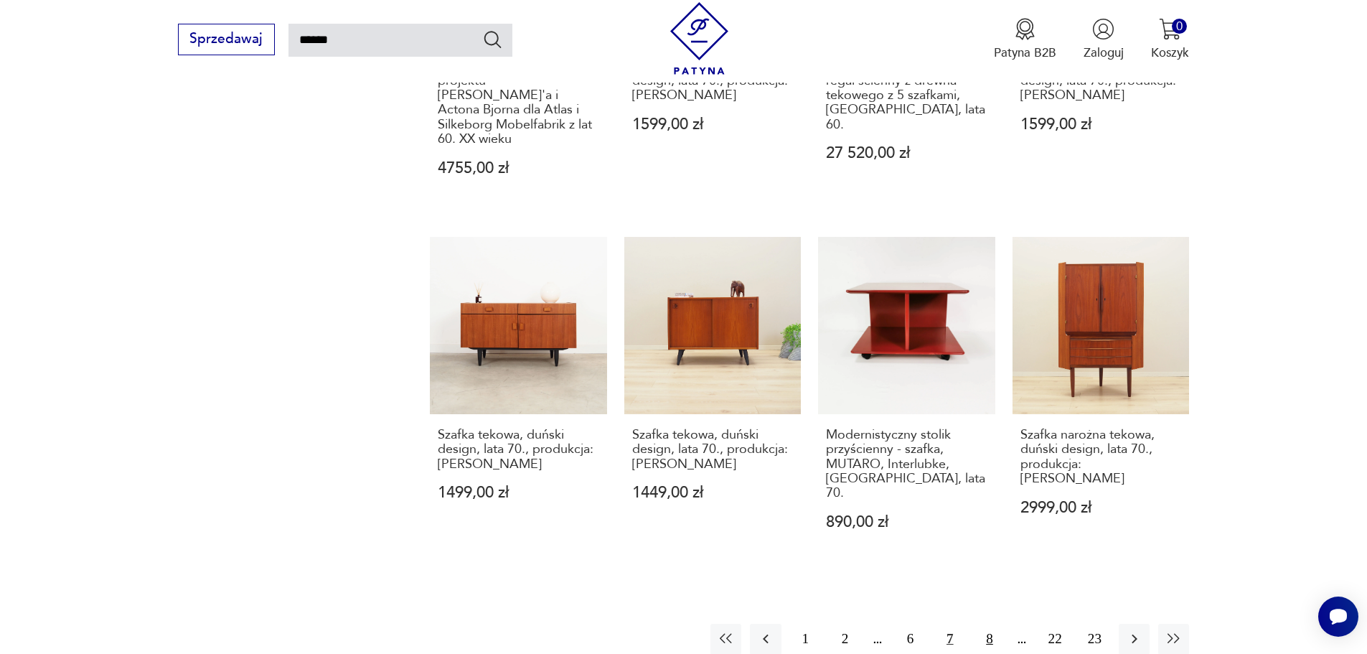
click at [985, 624] on button "8" at bounding box center [989, 639] width 31 height 31
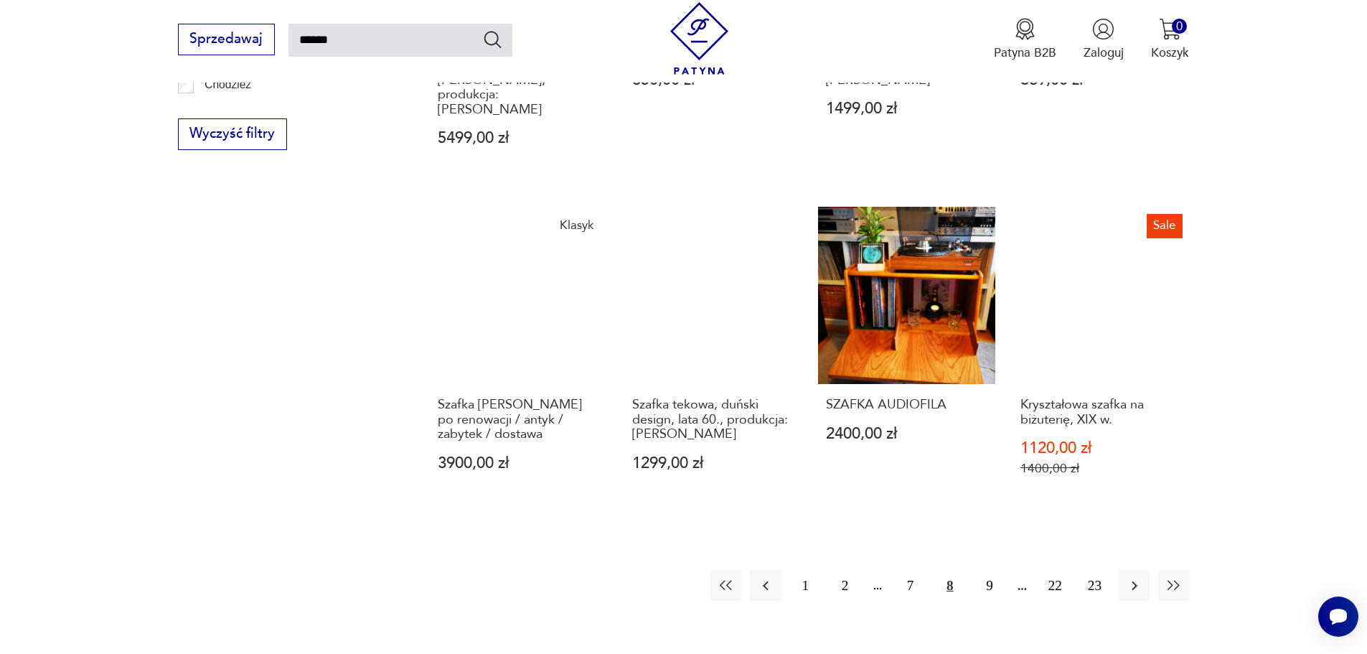
scroll to position [1159, 0]
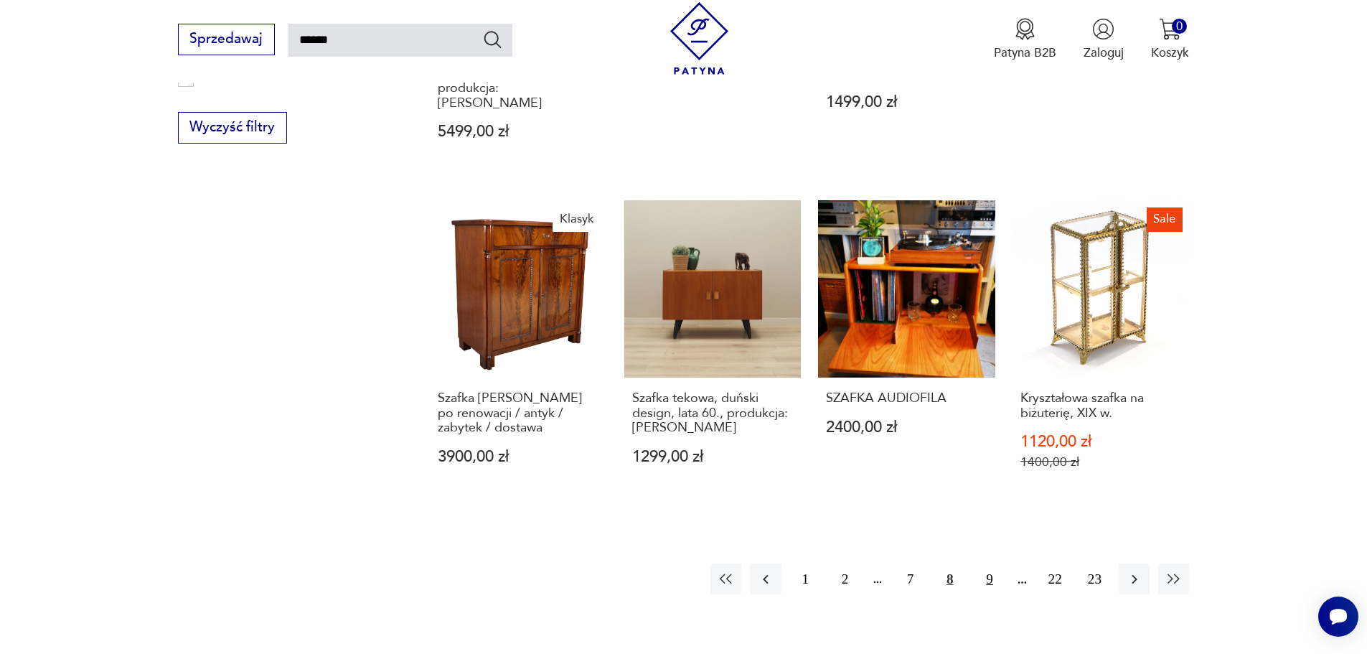
click at [980, 563] on button "9" at bounding box center [989, 578] width 31 height 31
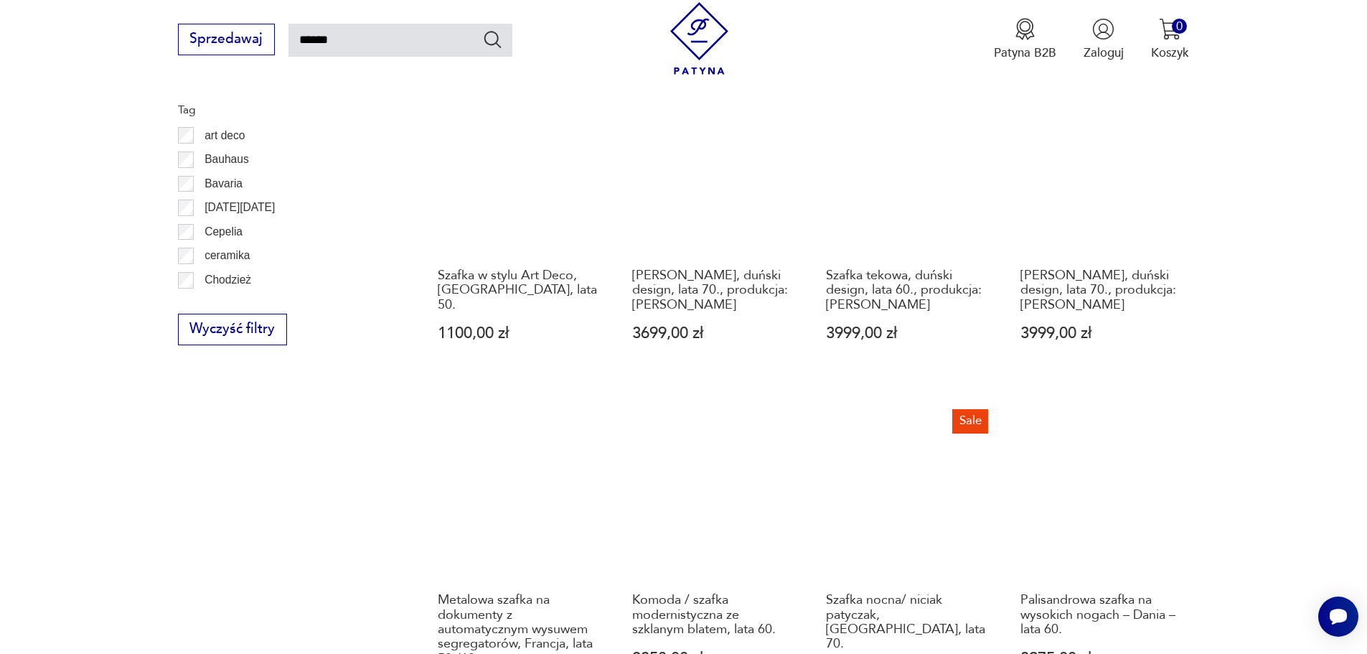
scroll to position [1087, 0]
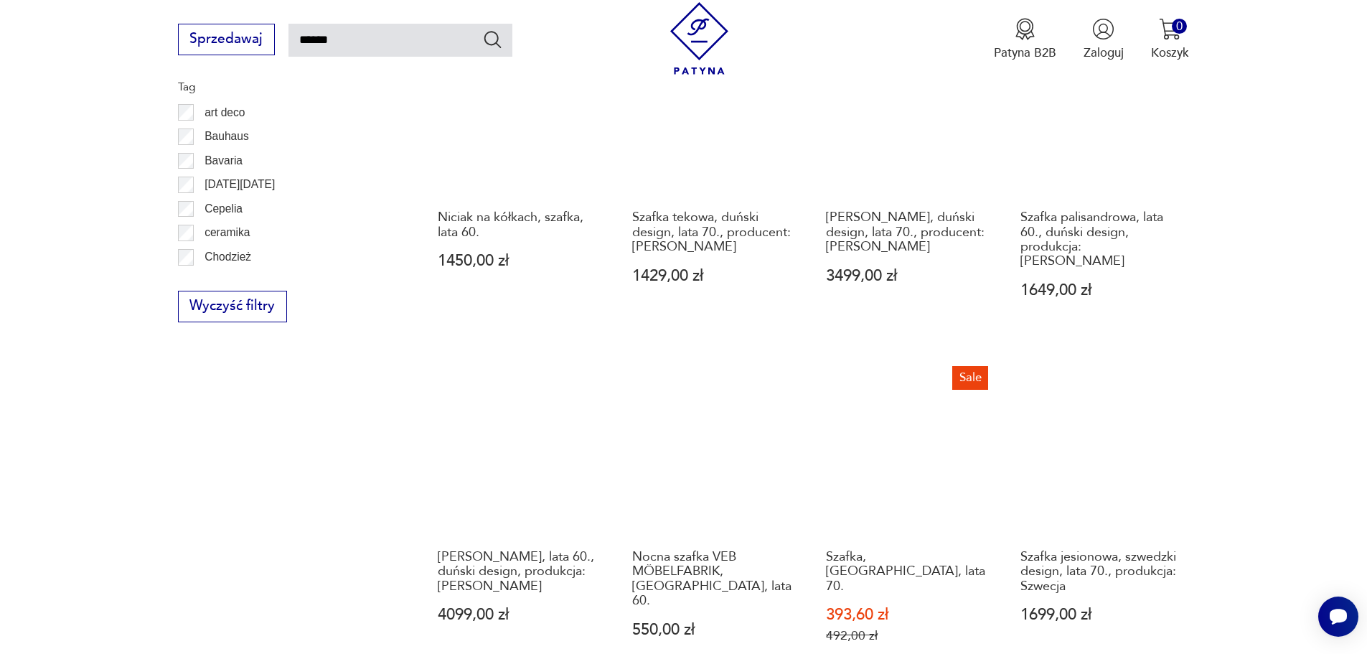
scroll to position [1087, 0]
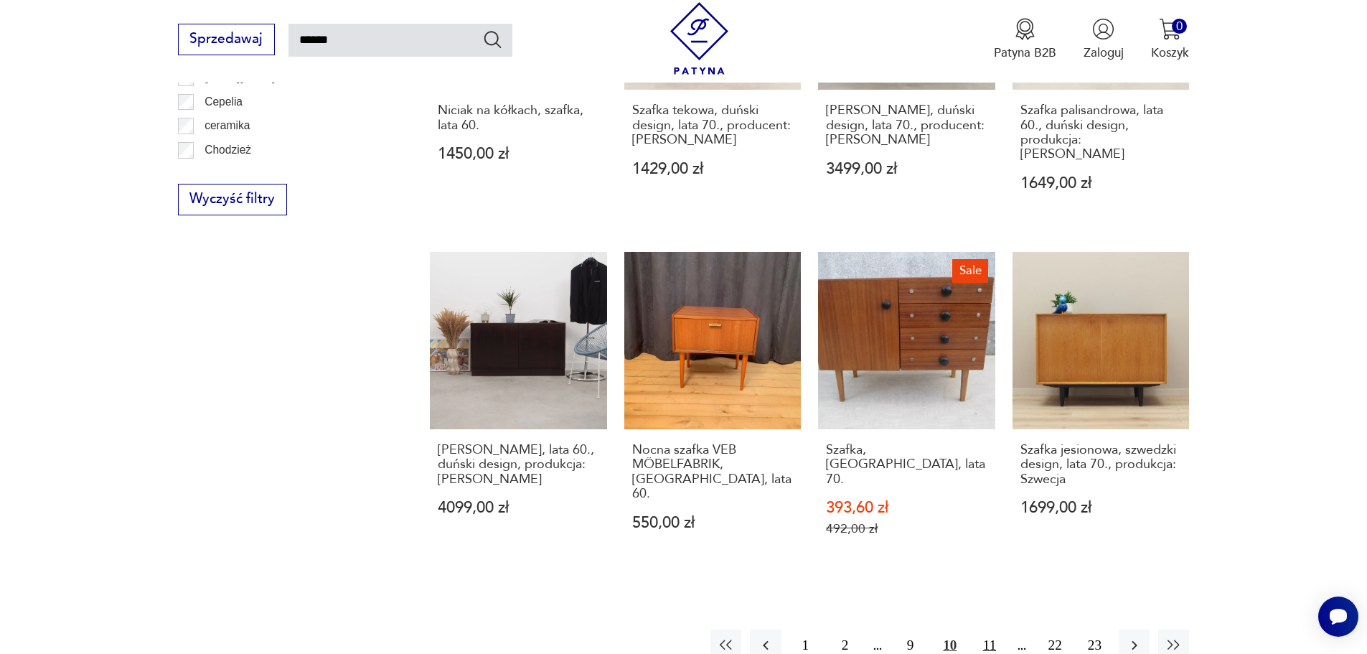
click at [985, 629] on button "11" at bounding box center [989, 644] width 31 height 31
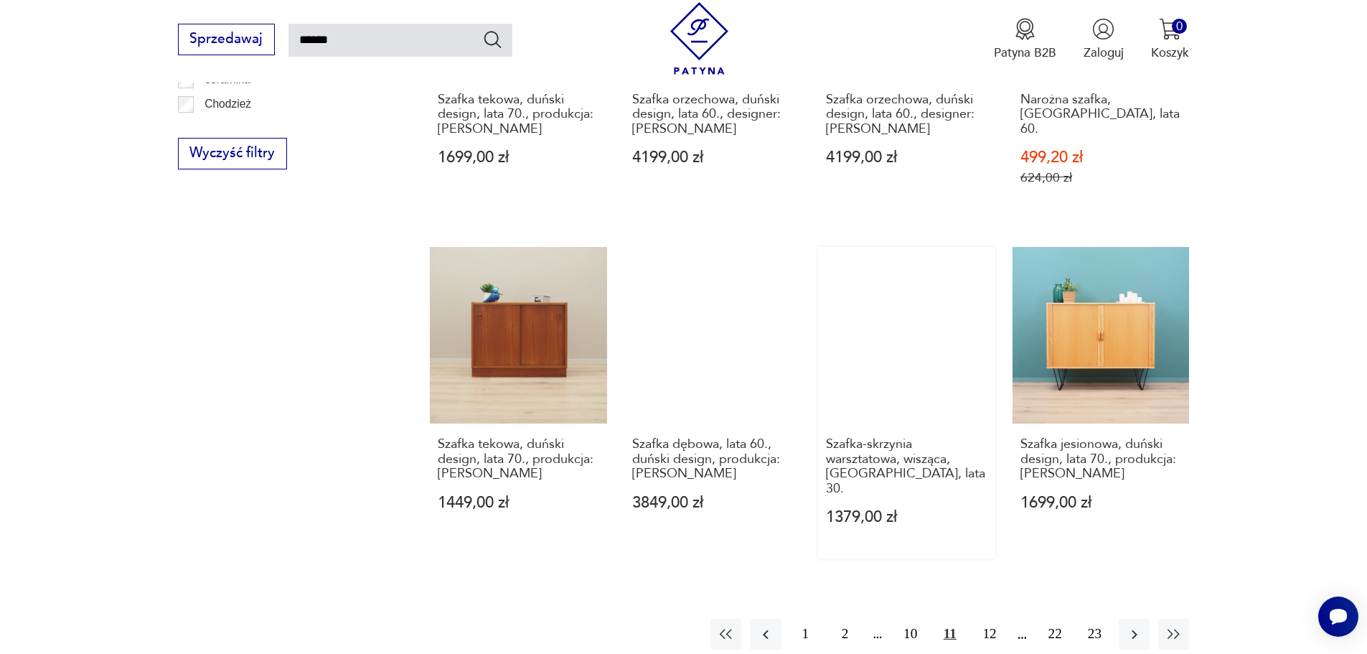
scroll to position [1159, 0]
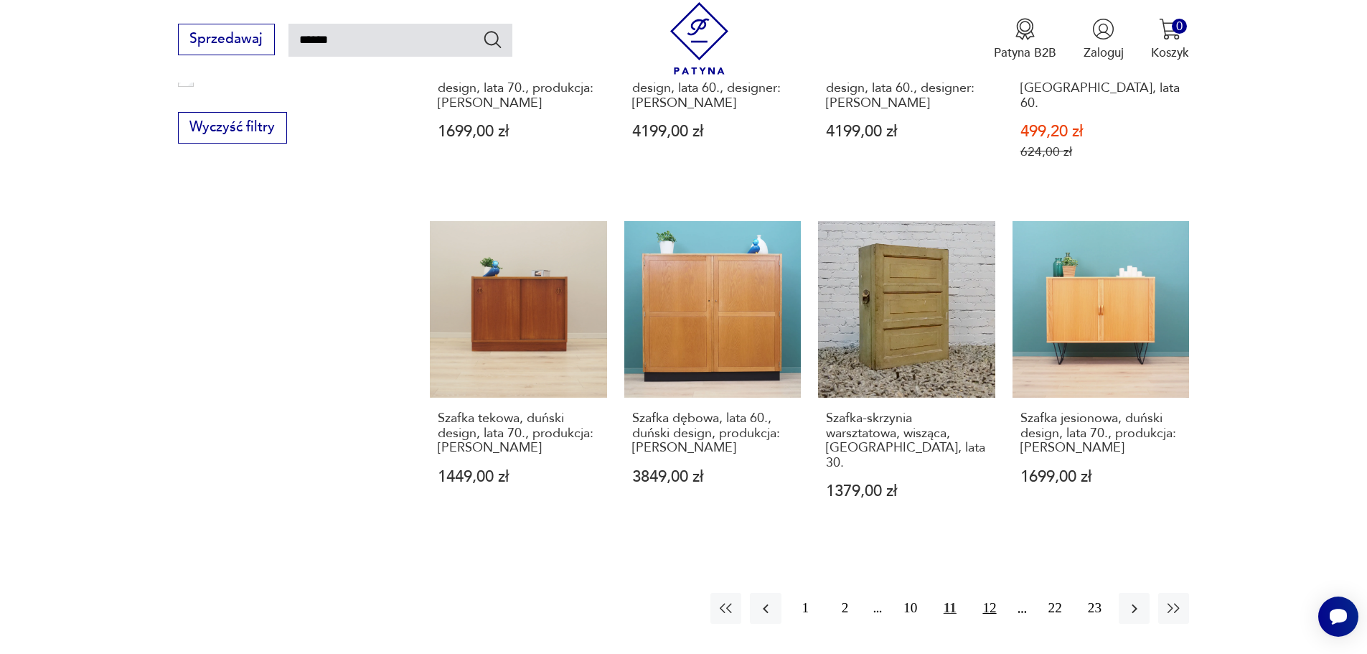
click at [985, 593] on button "12" at bounding box center [989, 608] width 31 height 31
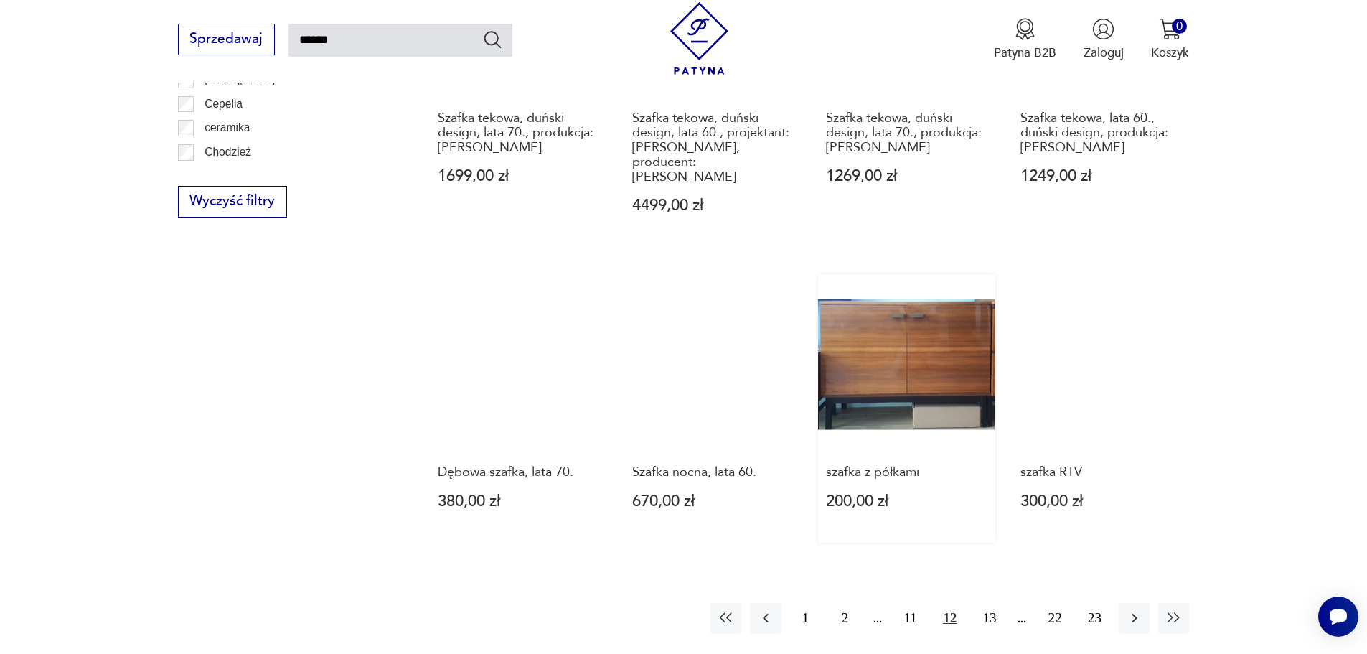
scroll to position [1231, 0]
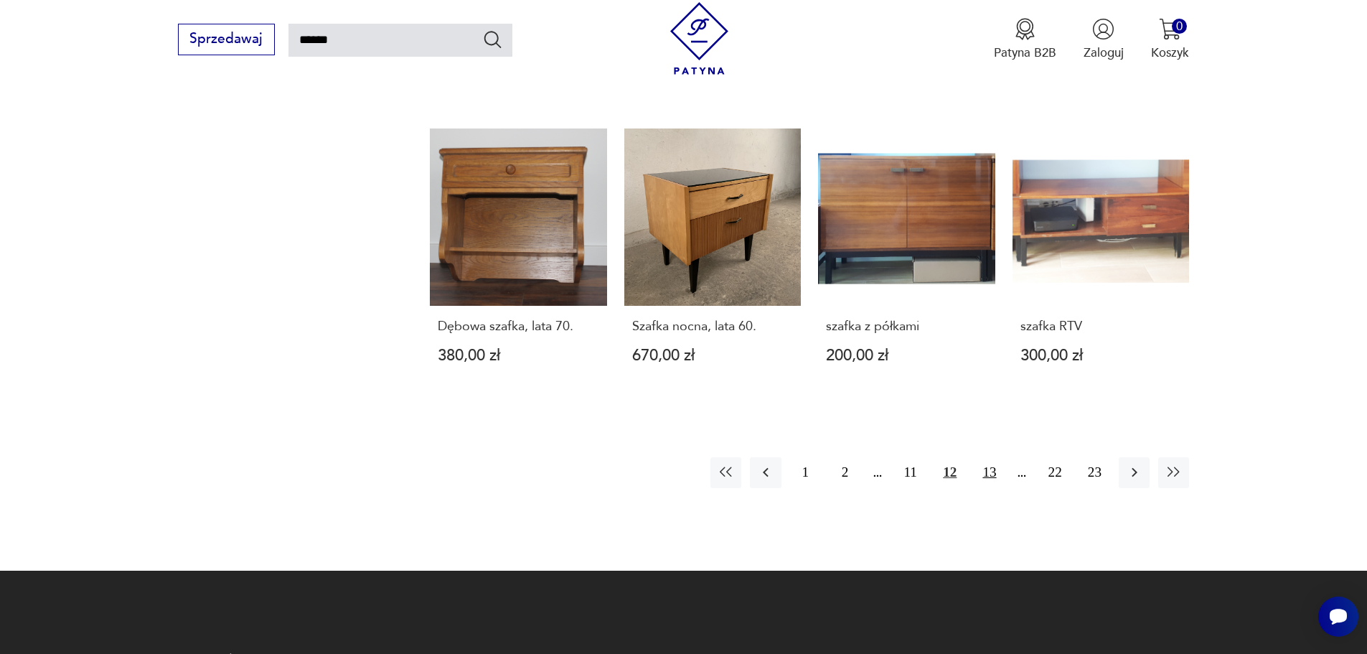
click at [995, 459] on button "13" at bounding box center [989, 472] width 31 height 31
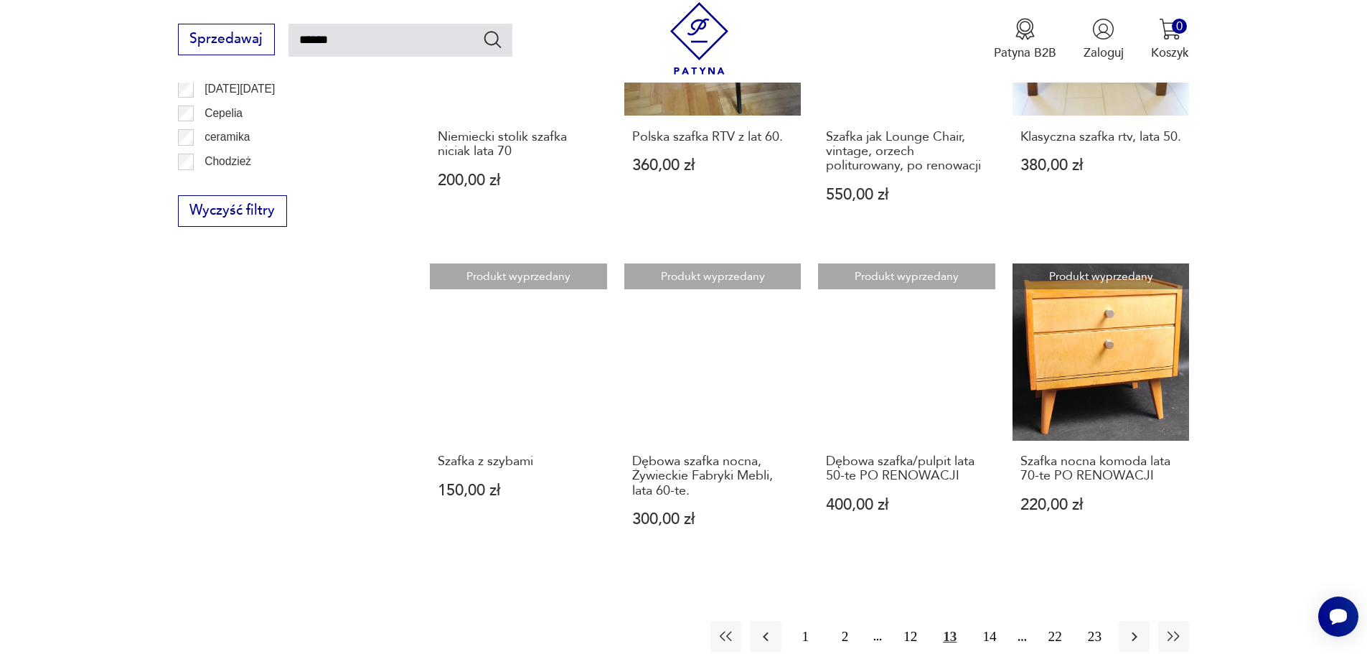
scroll to position [1231, 0]
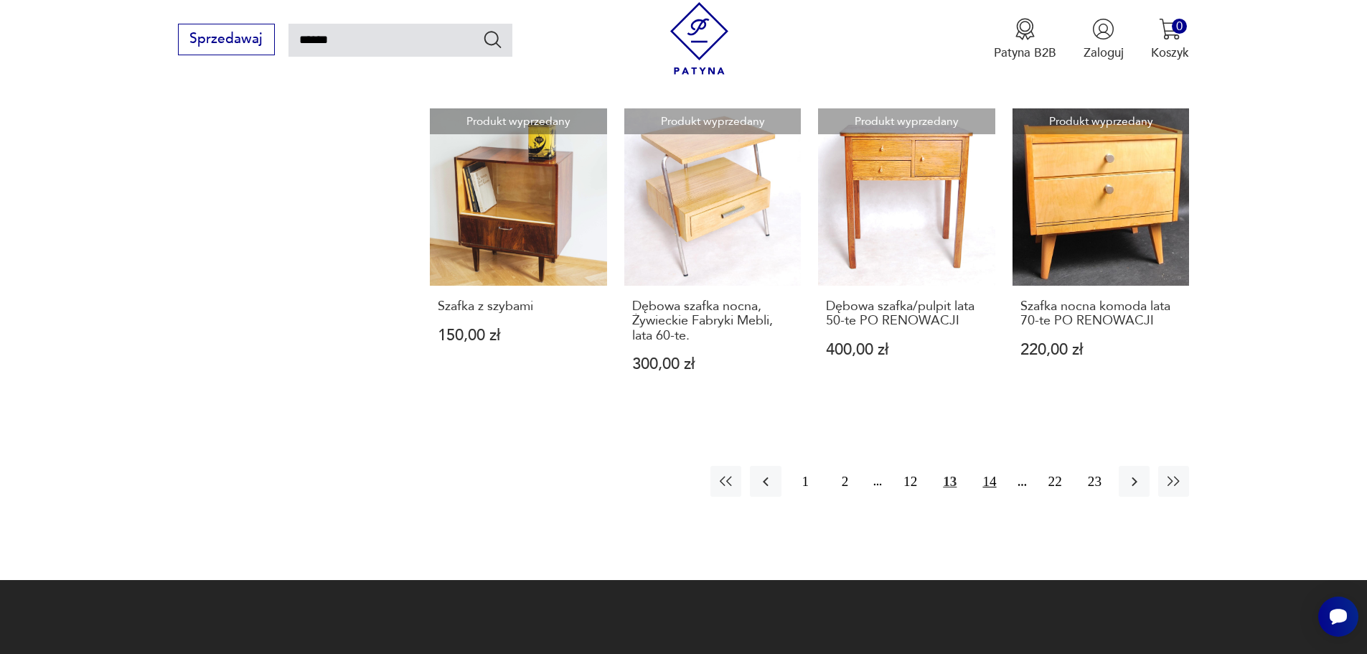
click at [979, 484] on button "14" at bounding box center [989, 481] width 31 height 31
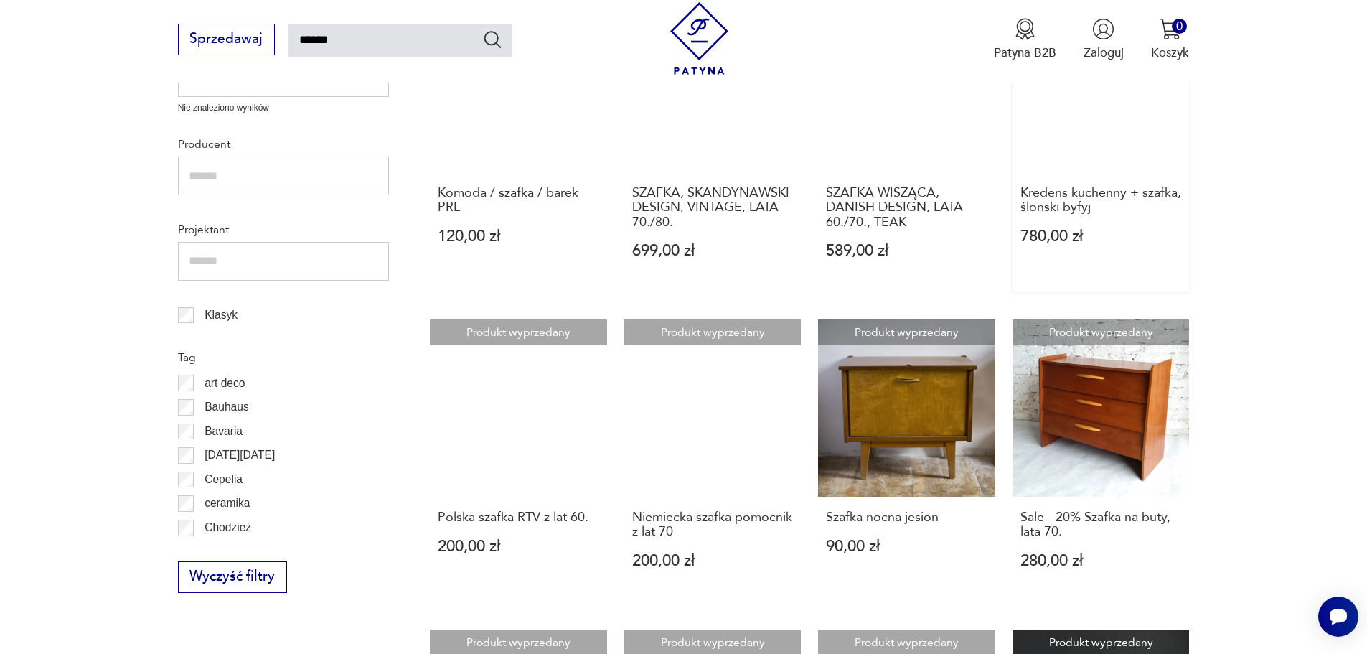
scroll to position [728, 0]
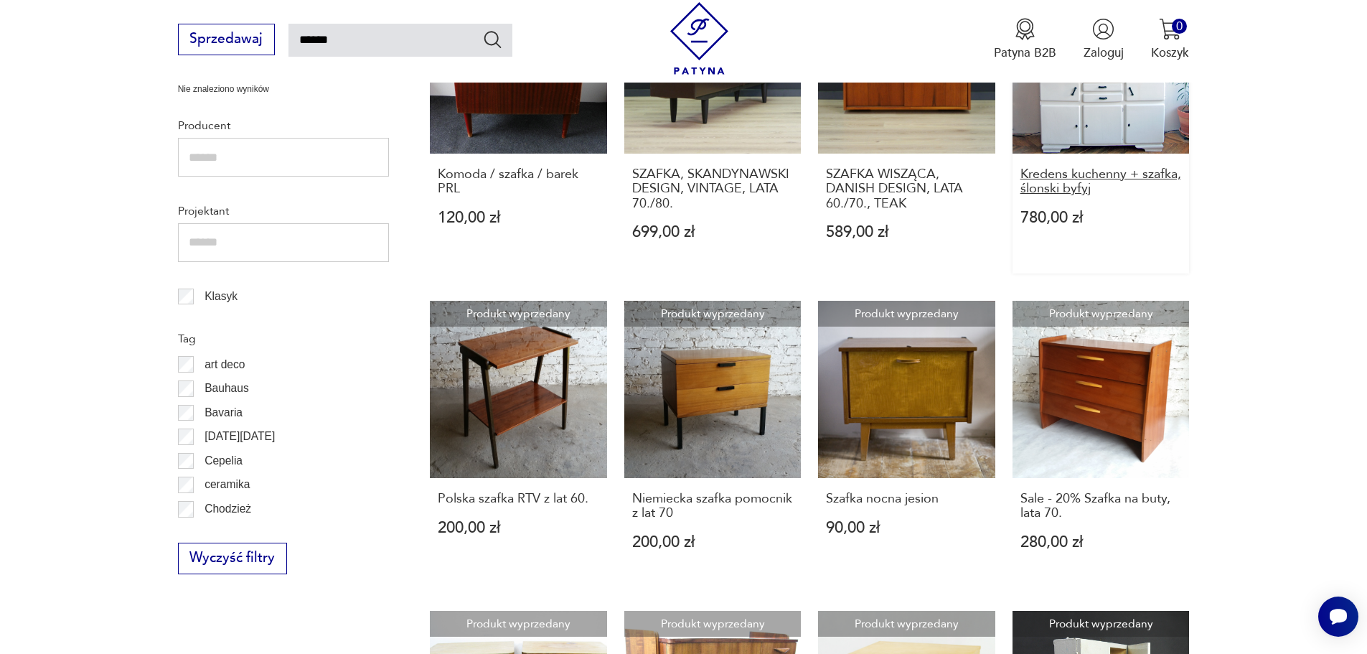
click at [1054, 167] on h3 "Kredens kuchenny + szafka, ślonski byfyj" at bounding box center [1100, 181] width 161 height 29
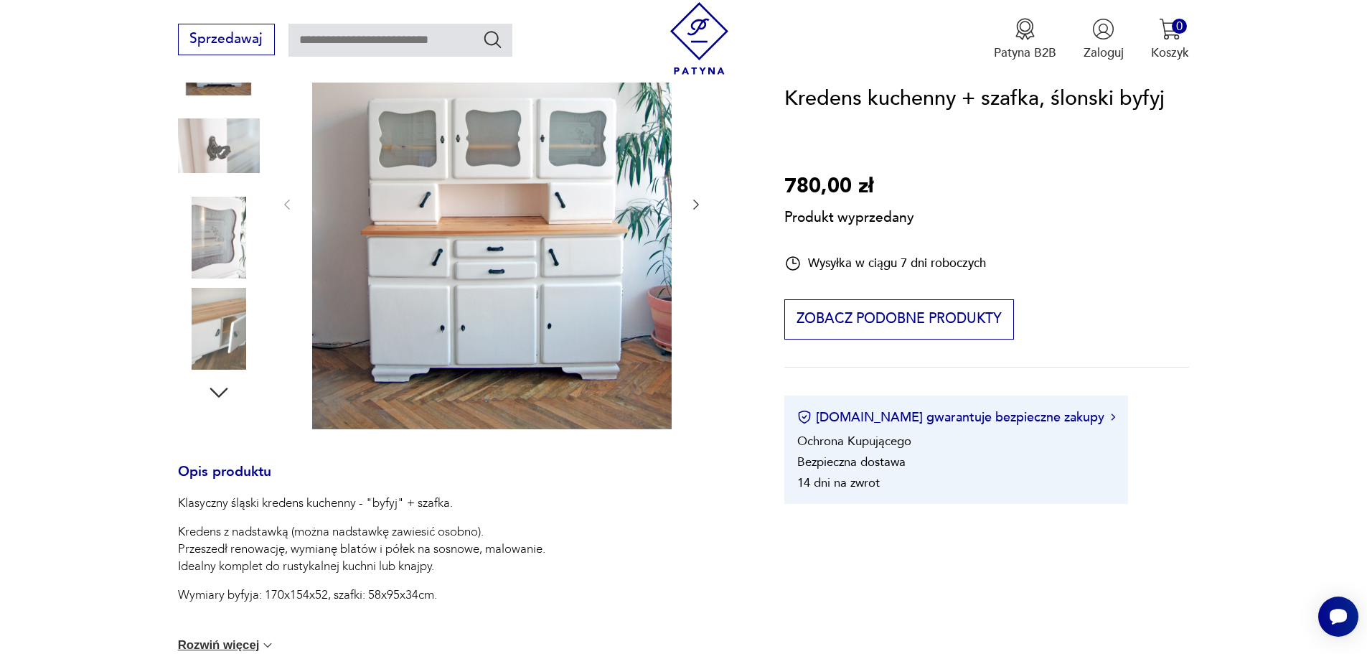
scroll to position [144, 0]
